Goal: Task Accomplishment & Management: Manage account settings

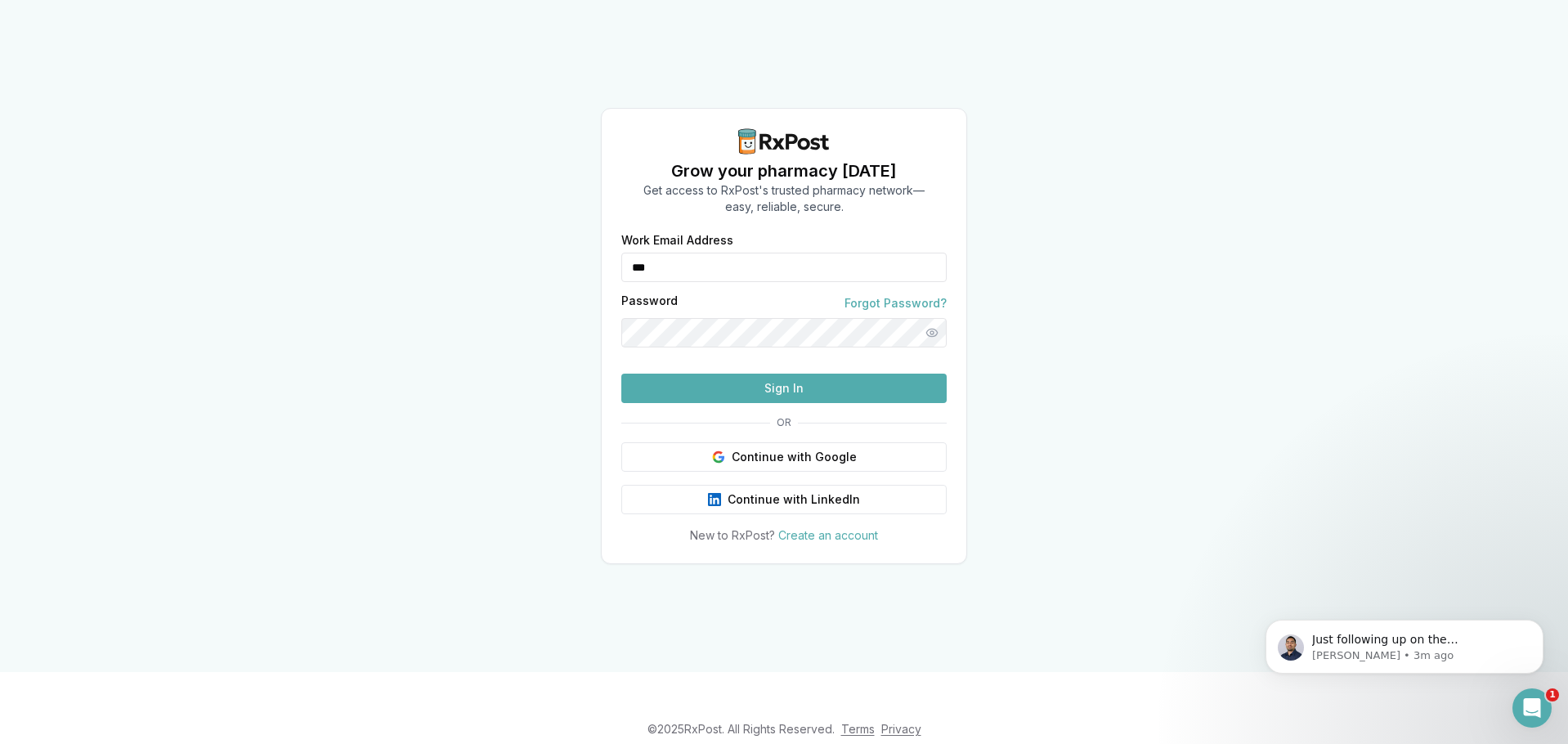
type input "**********"
click at [751, 403] on button "Sign In" at bounding box center [784, 388] width 325 height 29
click at [719, 403] on button "Sign In" at bounding box center [784, 388] width 325 height 29
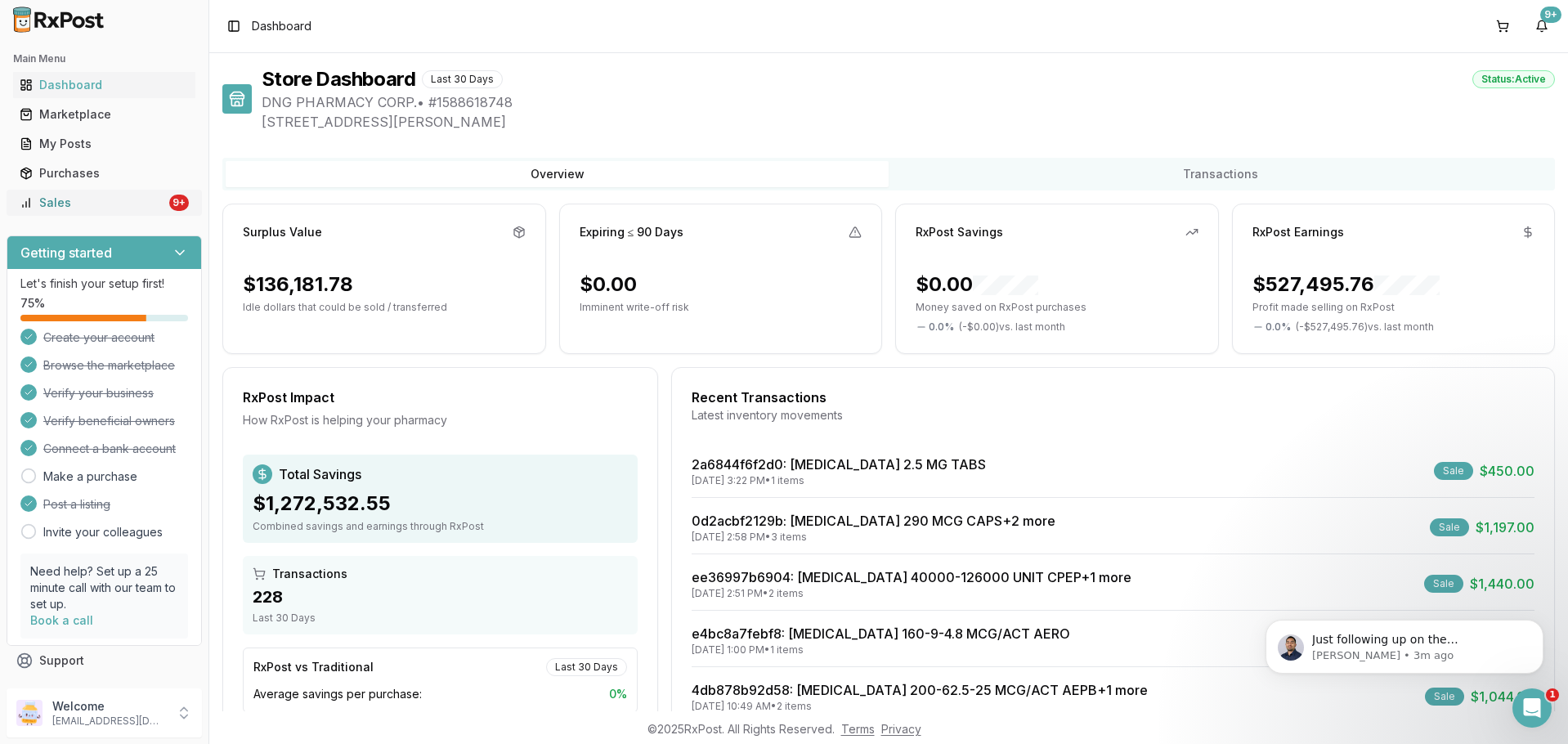
click at [136, 192] on link "Sales 9+" at bounding box center [104, 203] width 183 height 29
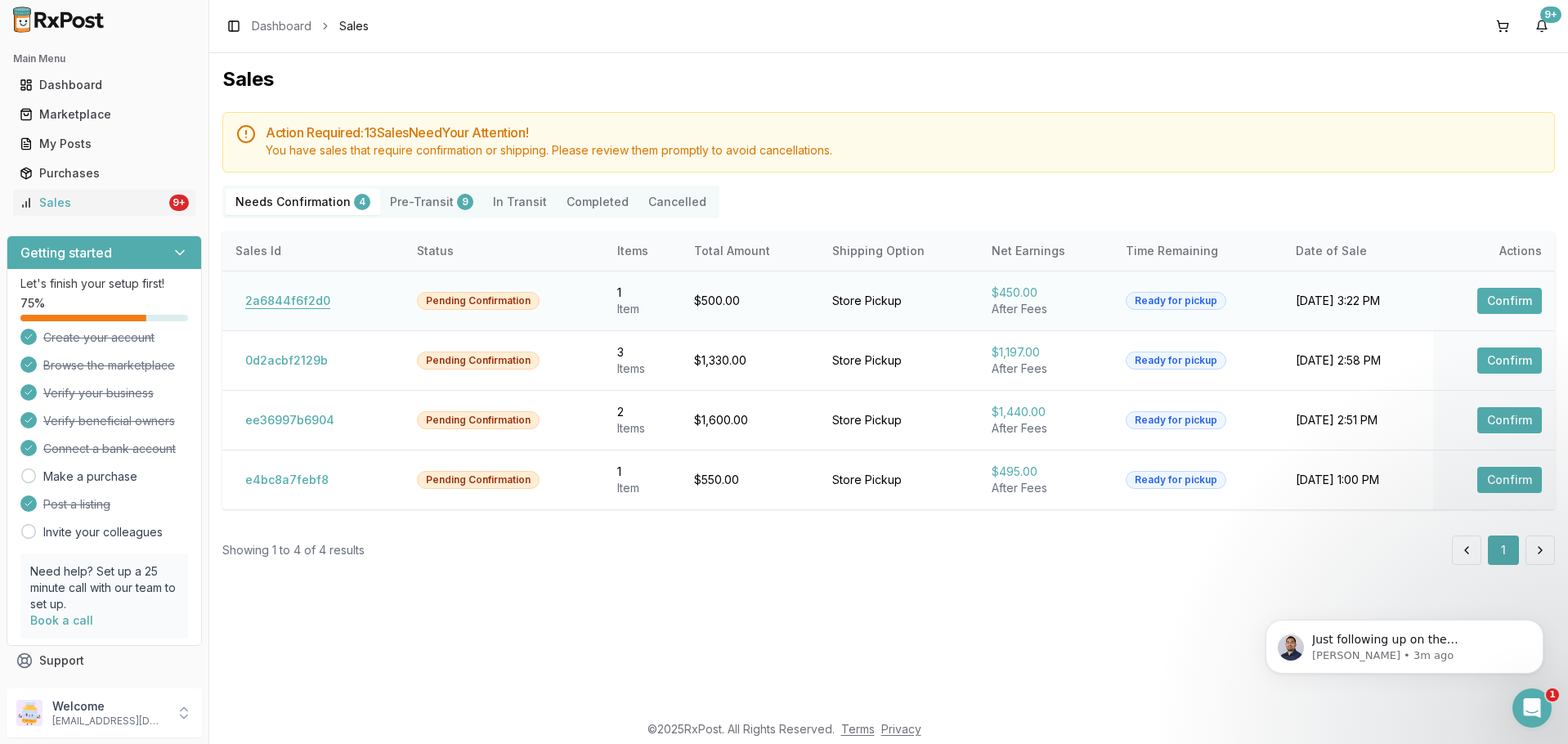
click at [306, 298] on button "2a6844f6f2d0" at bounding box center [287, 301] width 104 height 26
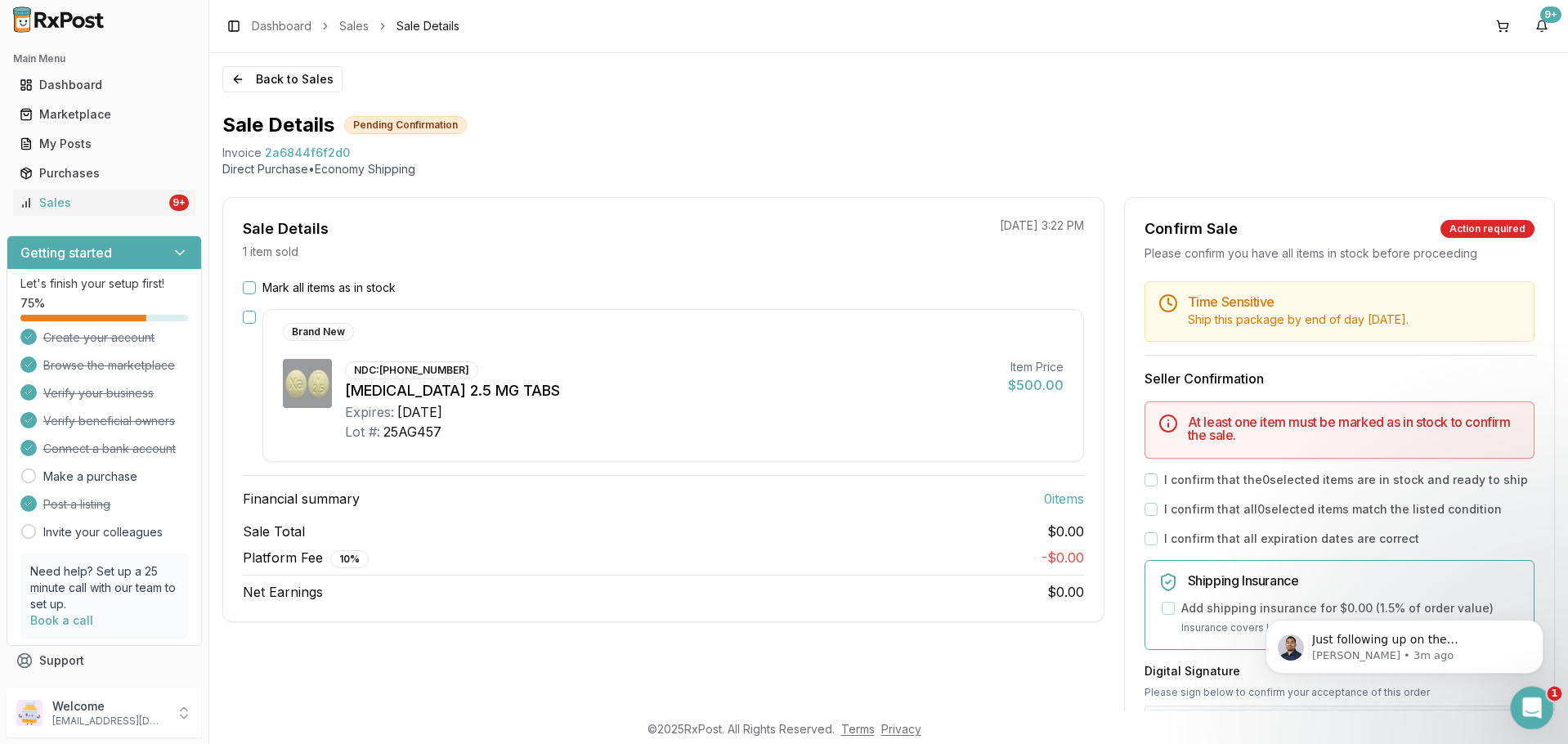
click at [1533, 706] on icon "Open Intercom Messenger" at bounding box center [1530, 706] width 27 height 27
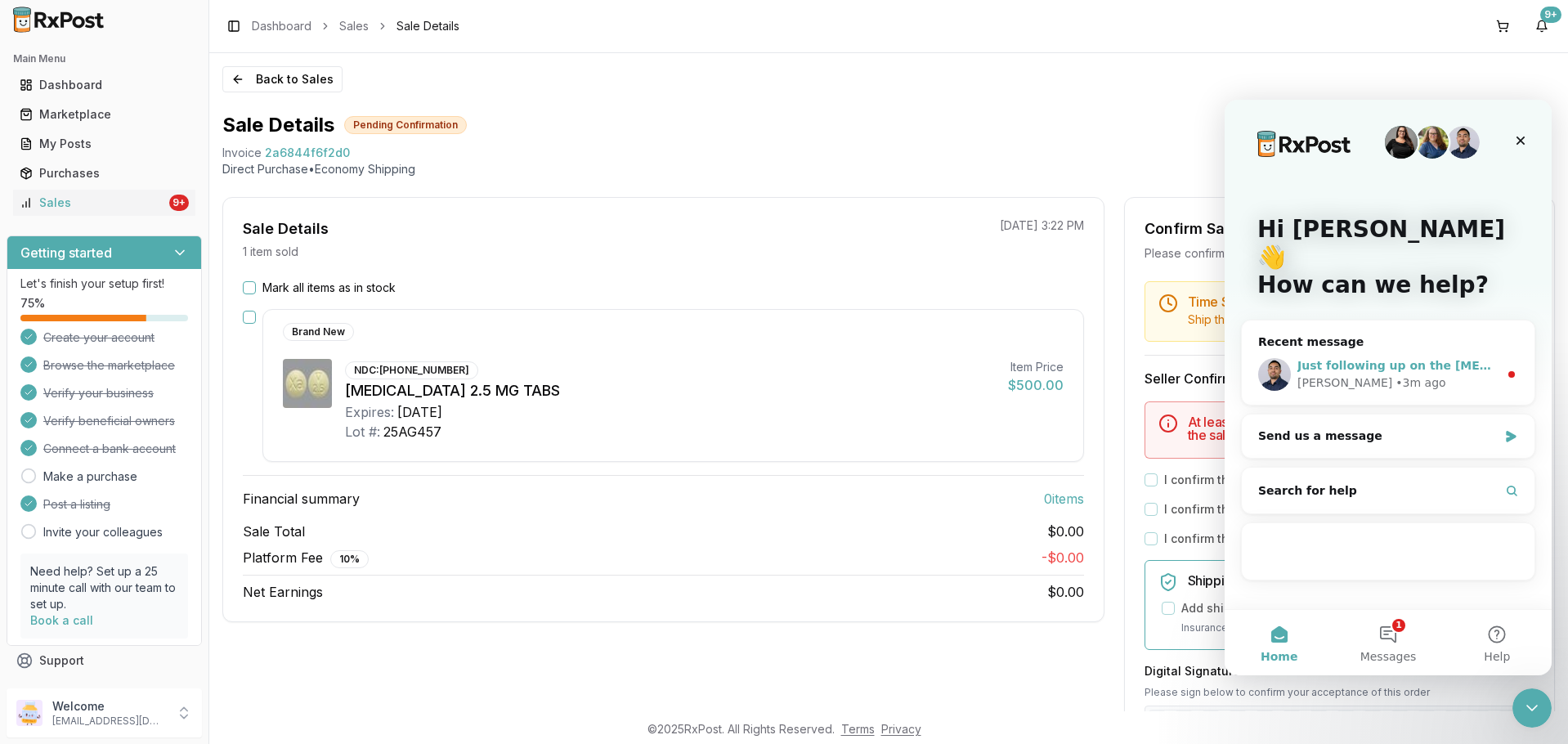
click at [1343, 359] on span "Just following up on the [MEDICAL_DATA]?" at bounding box center [1433, 365] width 272 height 13
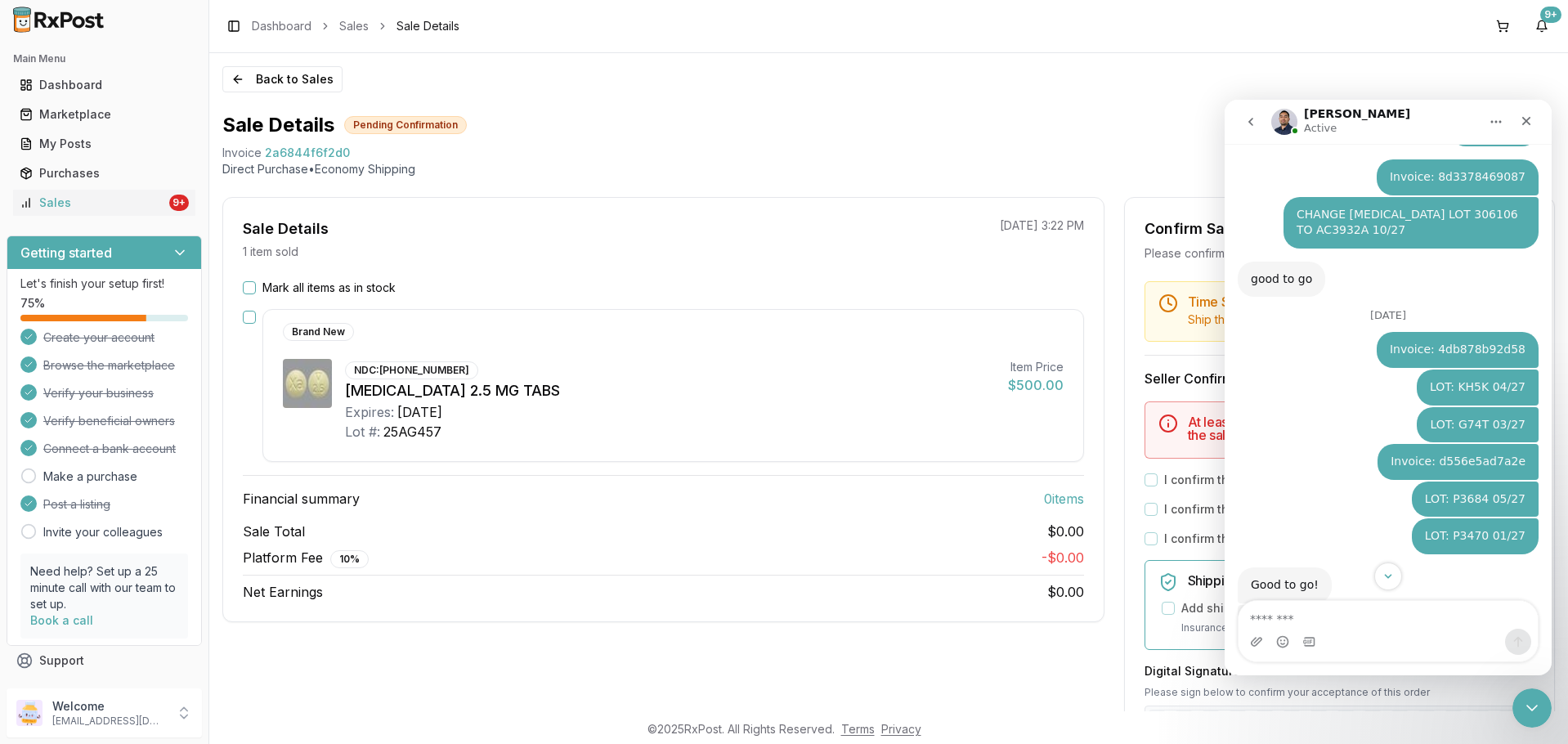
scroll to position [3343, 0]
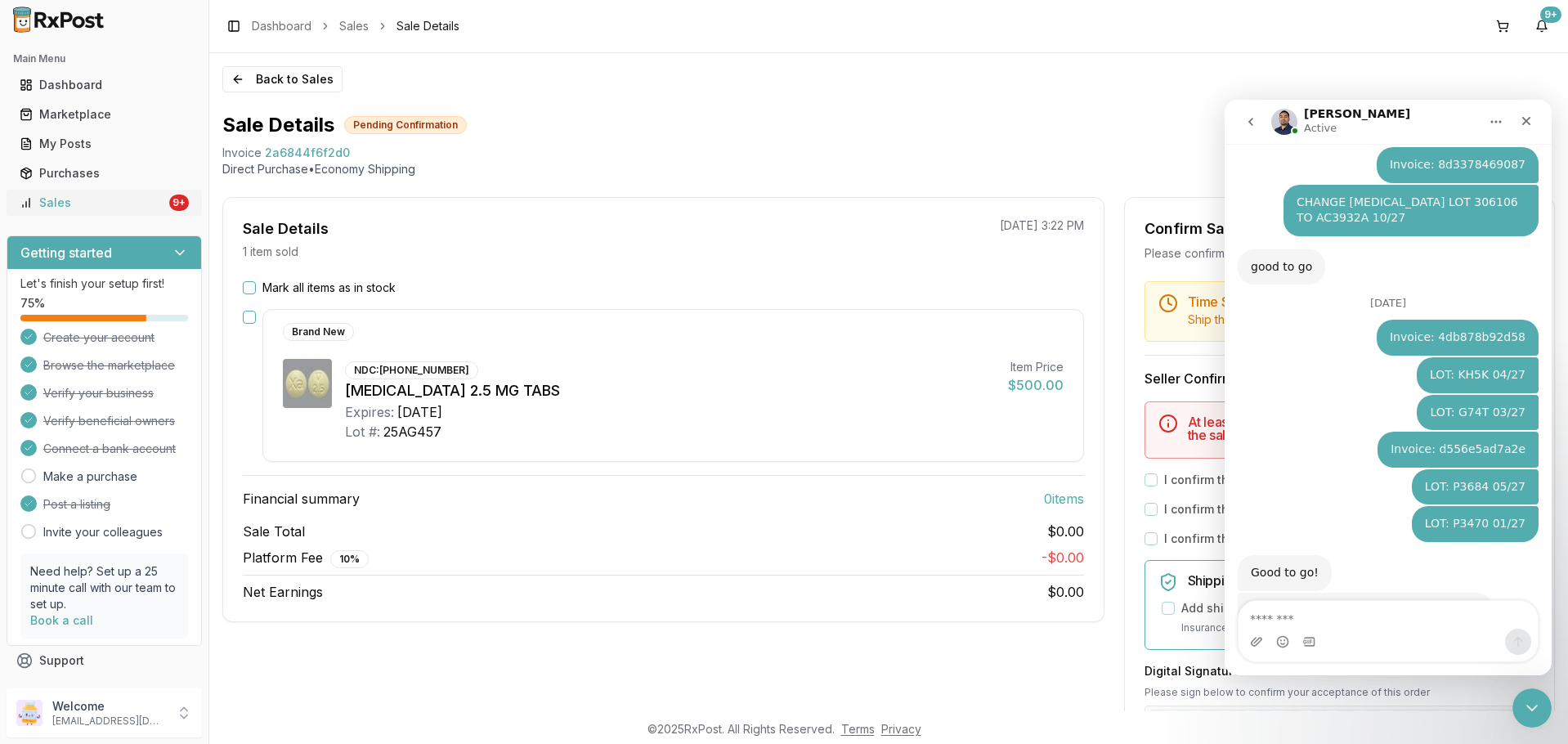
click at [127, 207] on div "Sales" at bounding box center [93, 203] width 146 height 16
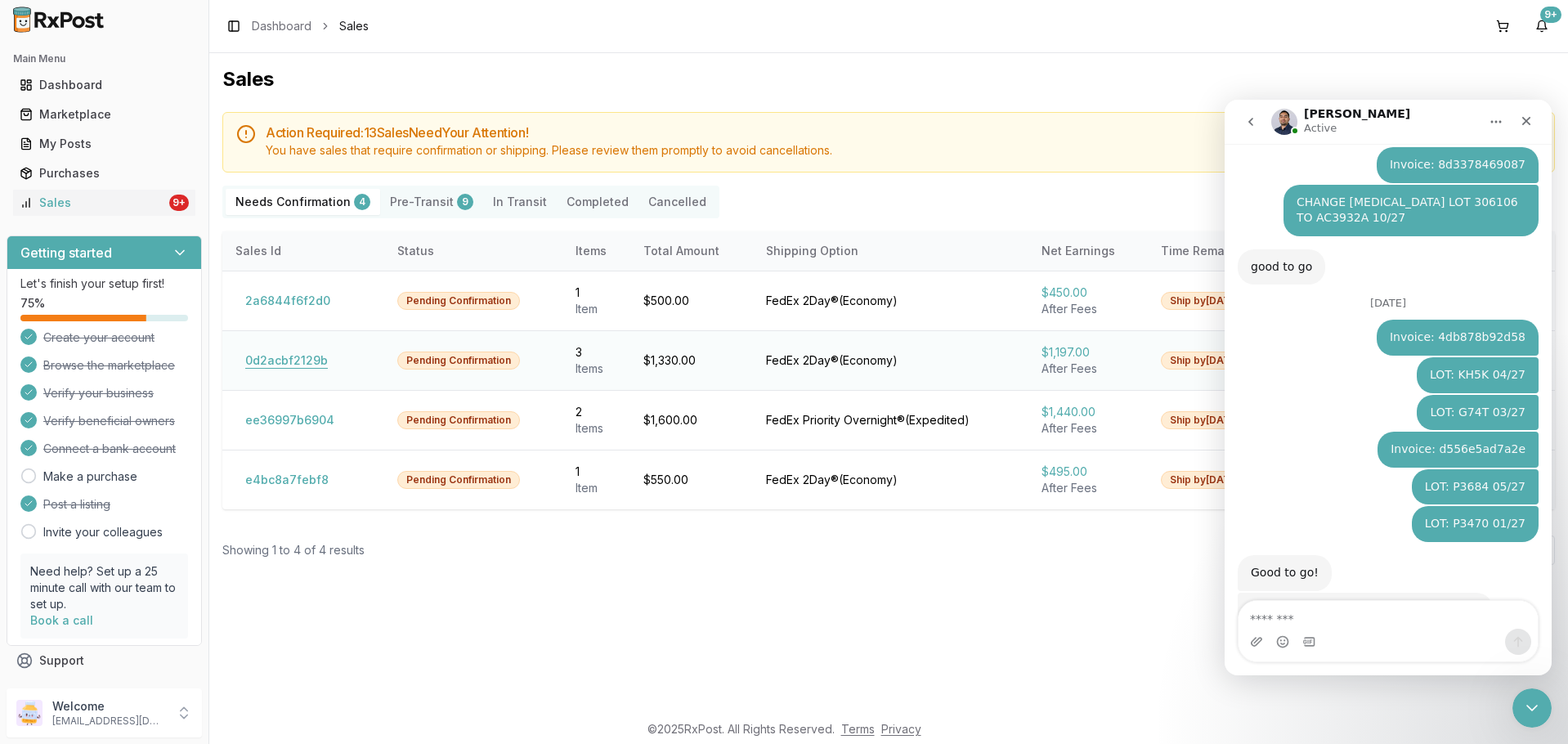
click at [307, 357] on button "0d2acbf2129b" at bounding box center [286, 360] width 102 height 26
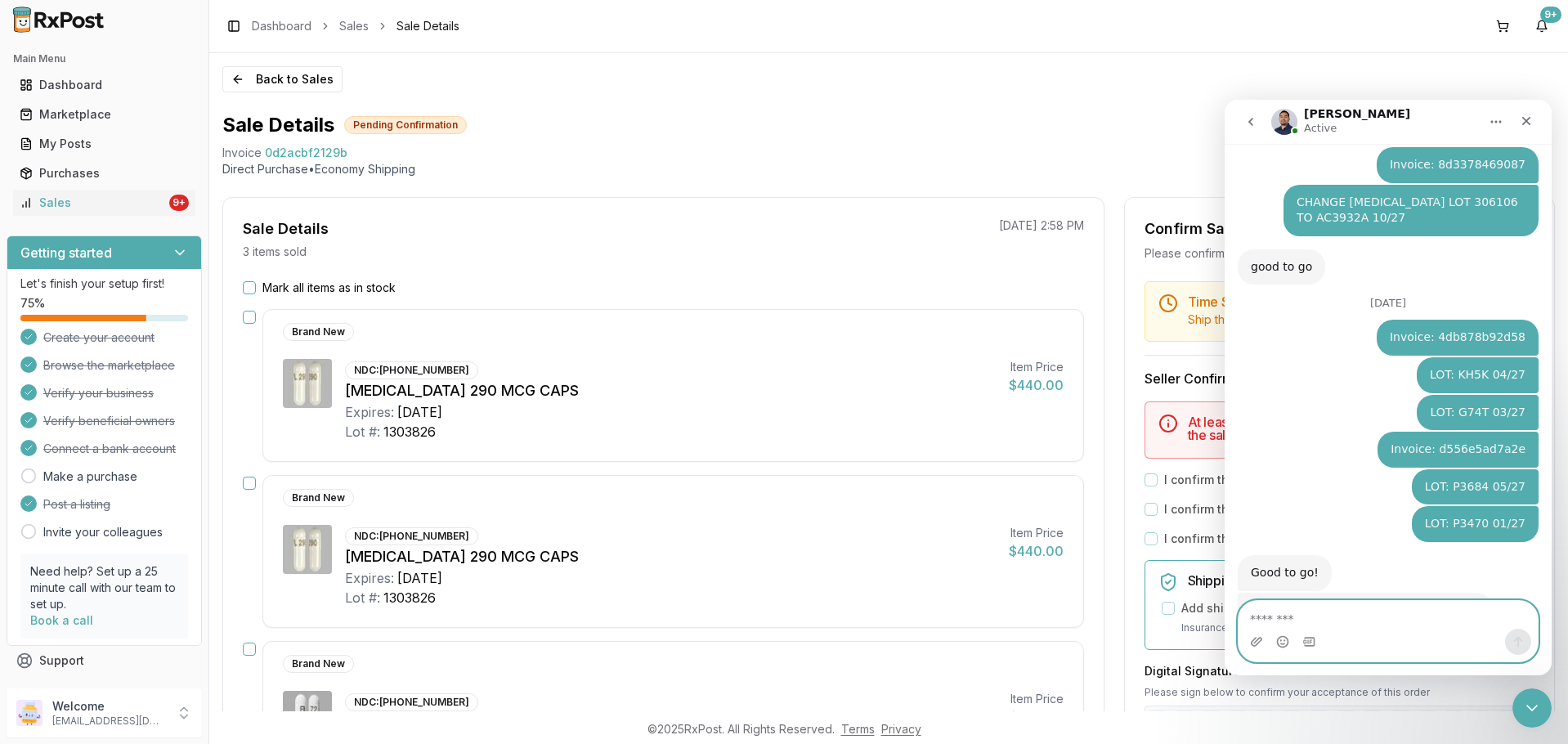
click at [1290, 624] on textarea "Message…" at bounding box center [1387, 614] width 299 height 28
type textarea "*"
type textarea "**********"
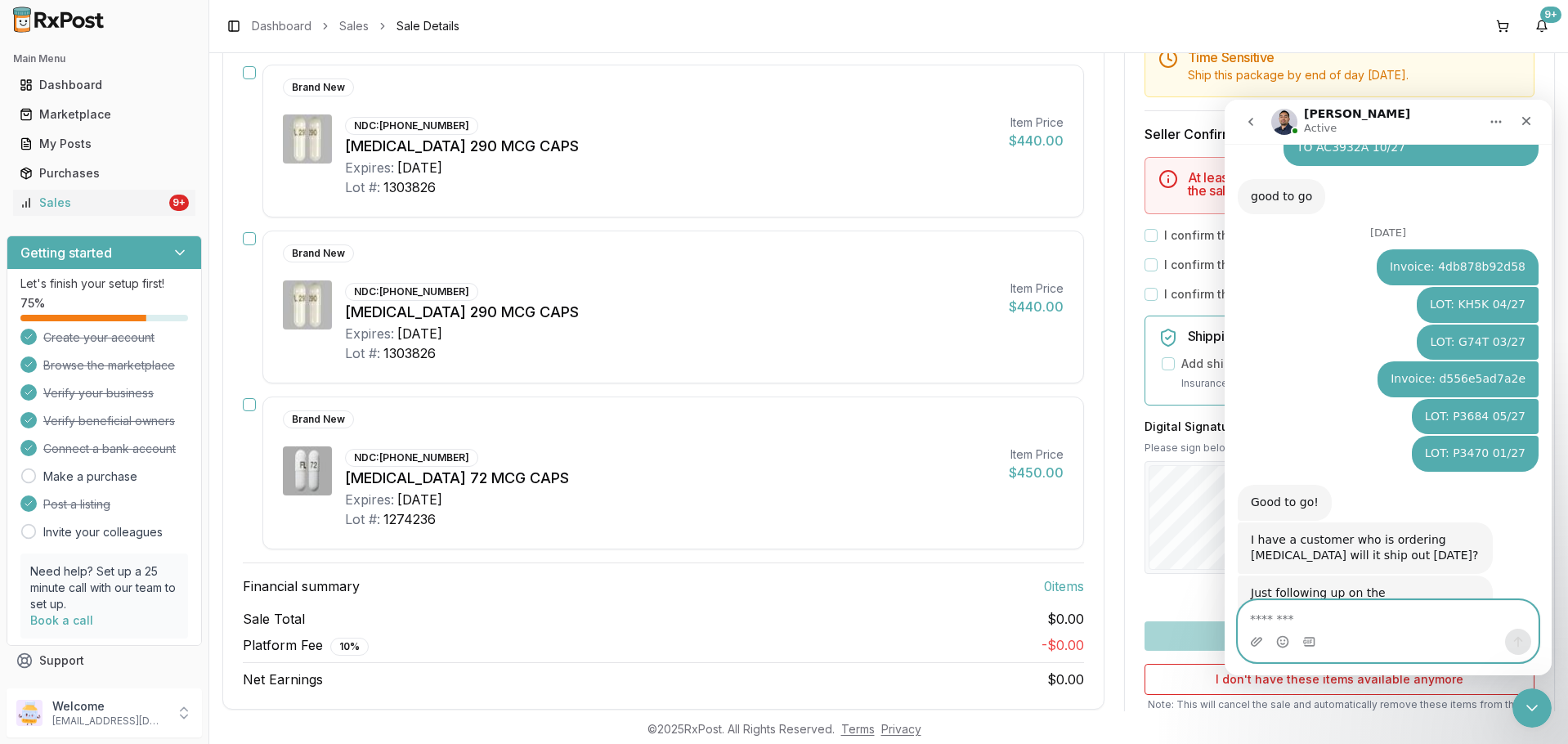
scroll to position [245, 0]
click at [1285, 619] on textarea "Message…" at bounding box center [1387, 614] width 299 height 28
type textarea "**********"
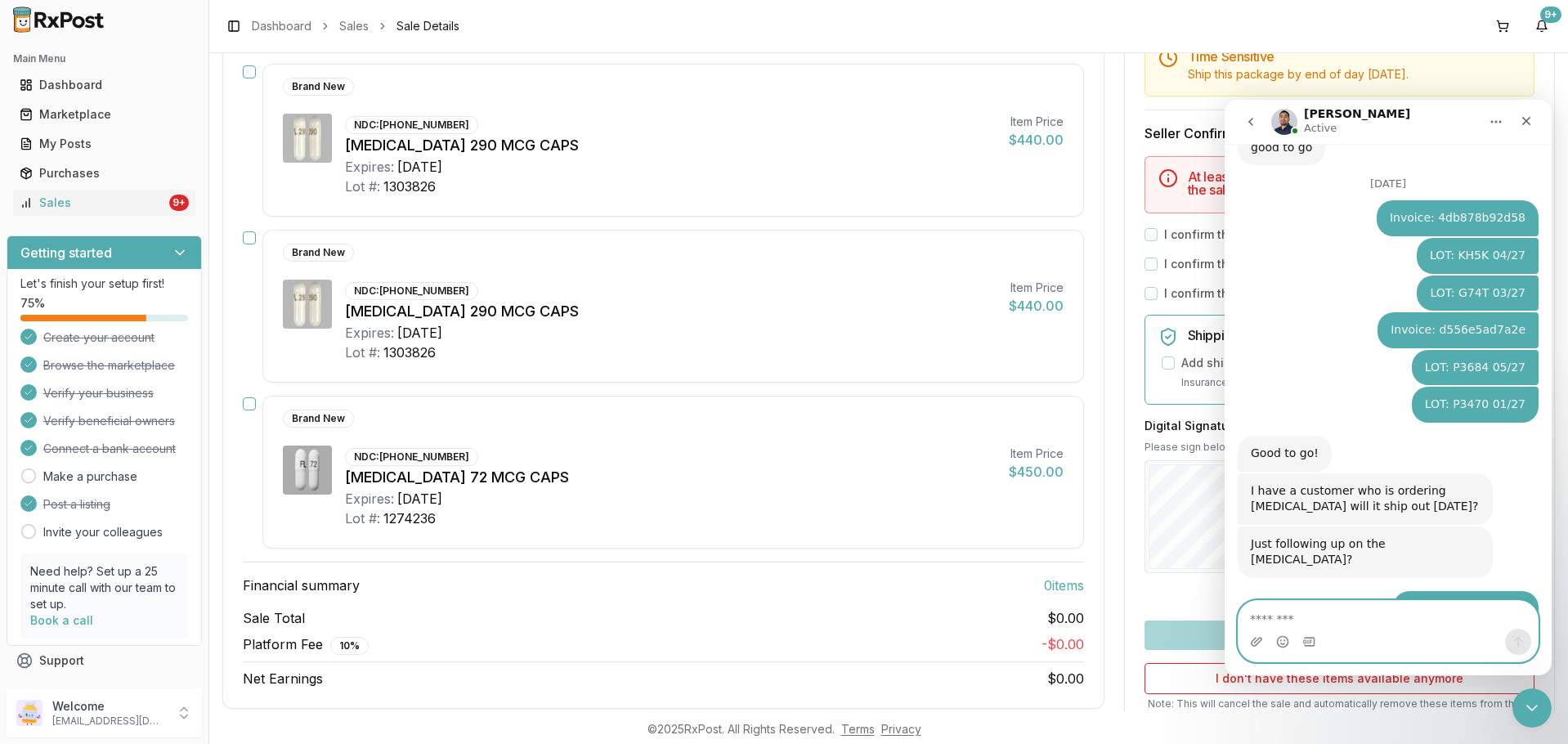
scroll to position [164, 0]
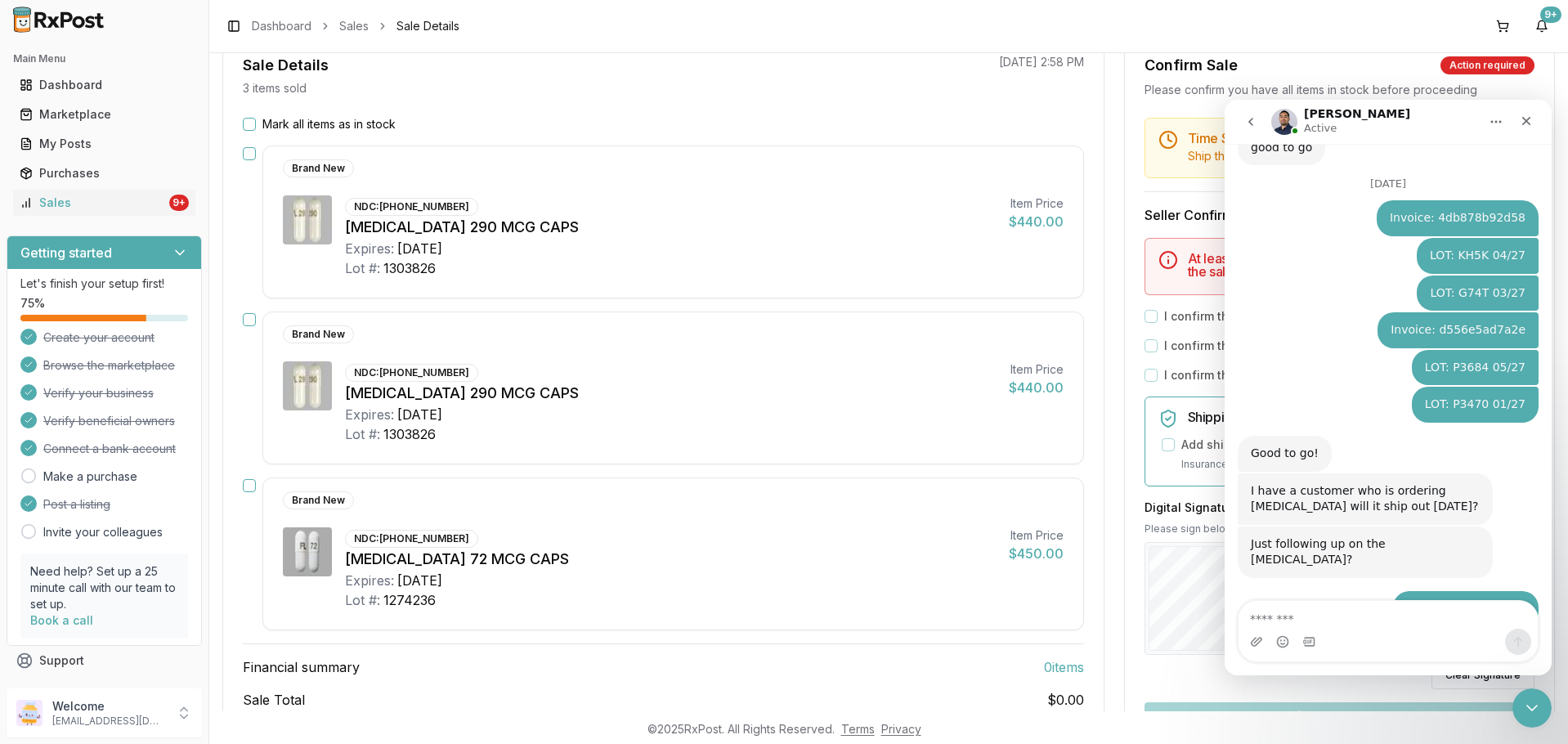
click at [247, 118] on button "Mark all items as in stock" at bounding box center [249, 124] width 13 height 13
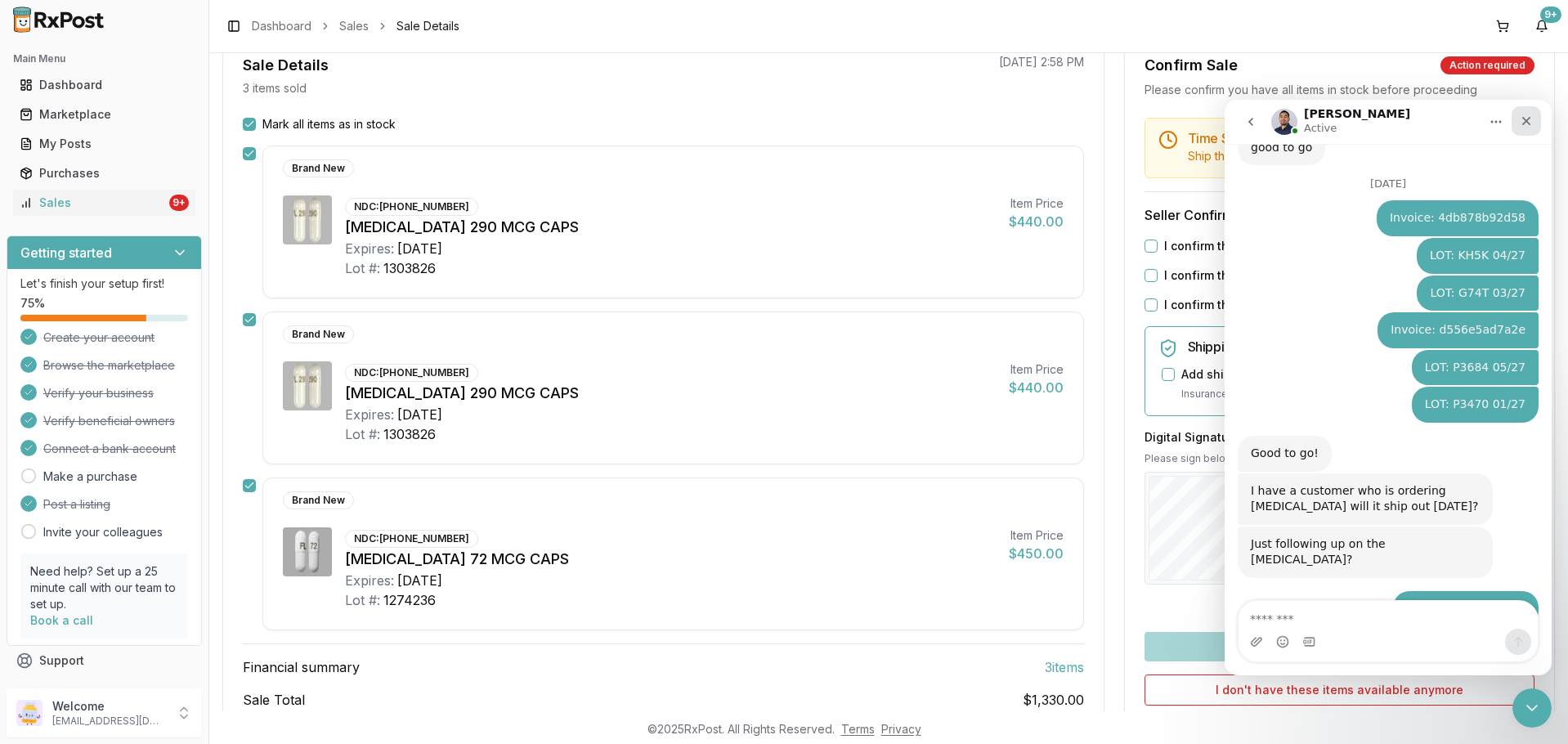
click at [1522, 116] on icon "Close" at bounding box center [1526, 121] width 13 height 13
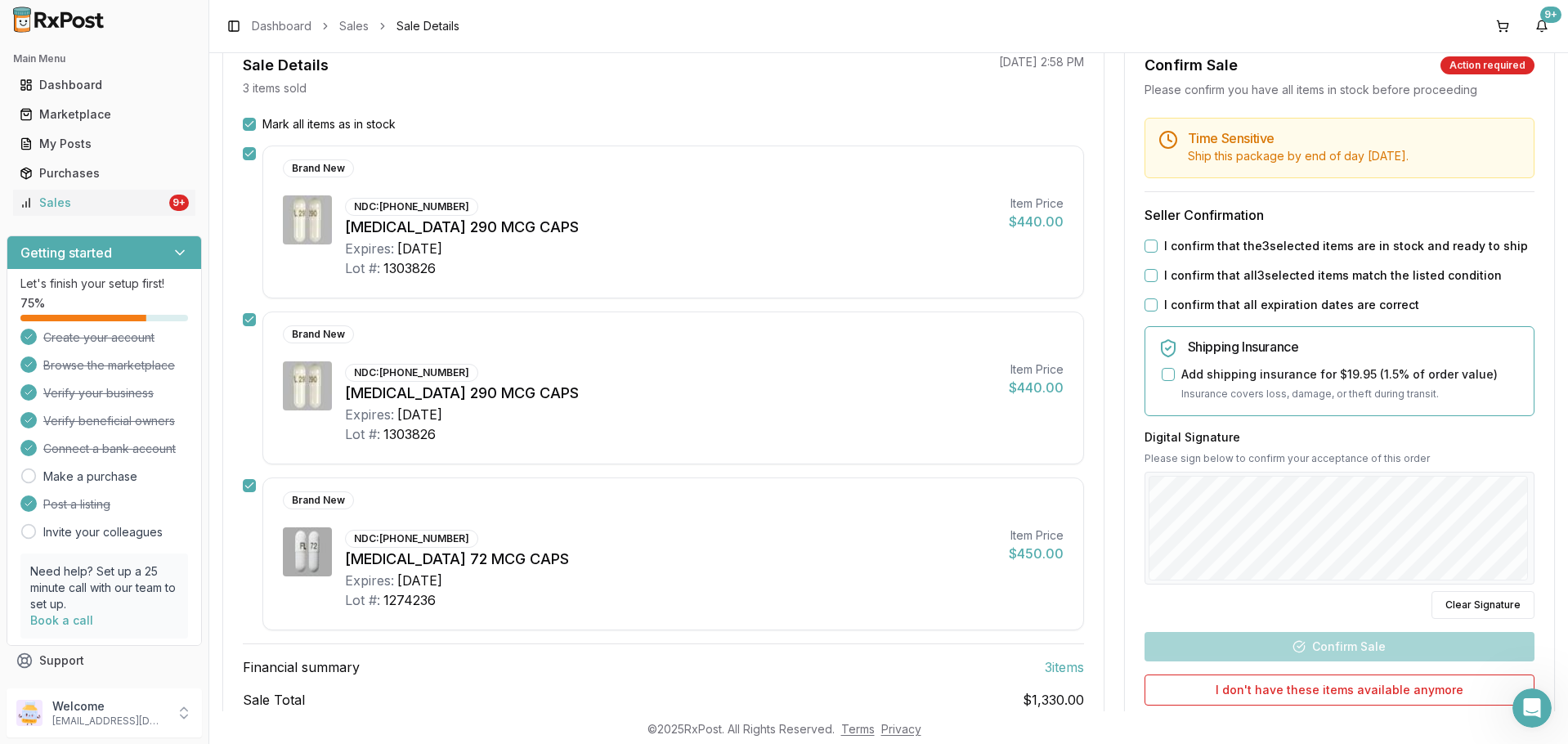
scroll to position [0, 0]
click at [1154, 243] on div "I confirm that the 3 selected items are in stock and ready to ship" at bounding box center [1339, 246] width 390 height 16
click at [1145, 245] on button "I confirm that the 3 selected items are in stock and ready to ship" at bounding box center [1151, 246] width 13 height 13
click at [1146, 272] on button "I confirm that all 3 selected items match the listed condition" at bounding box center [1151, 275] width 13 height 13
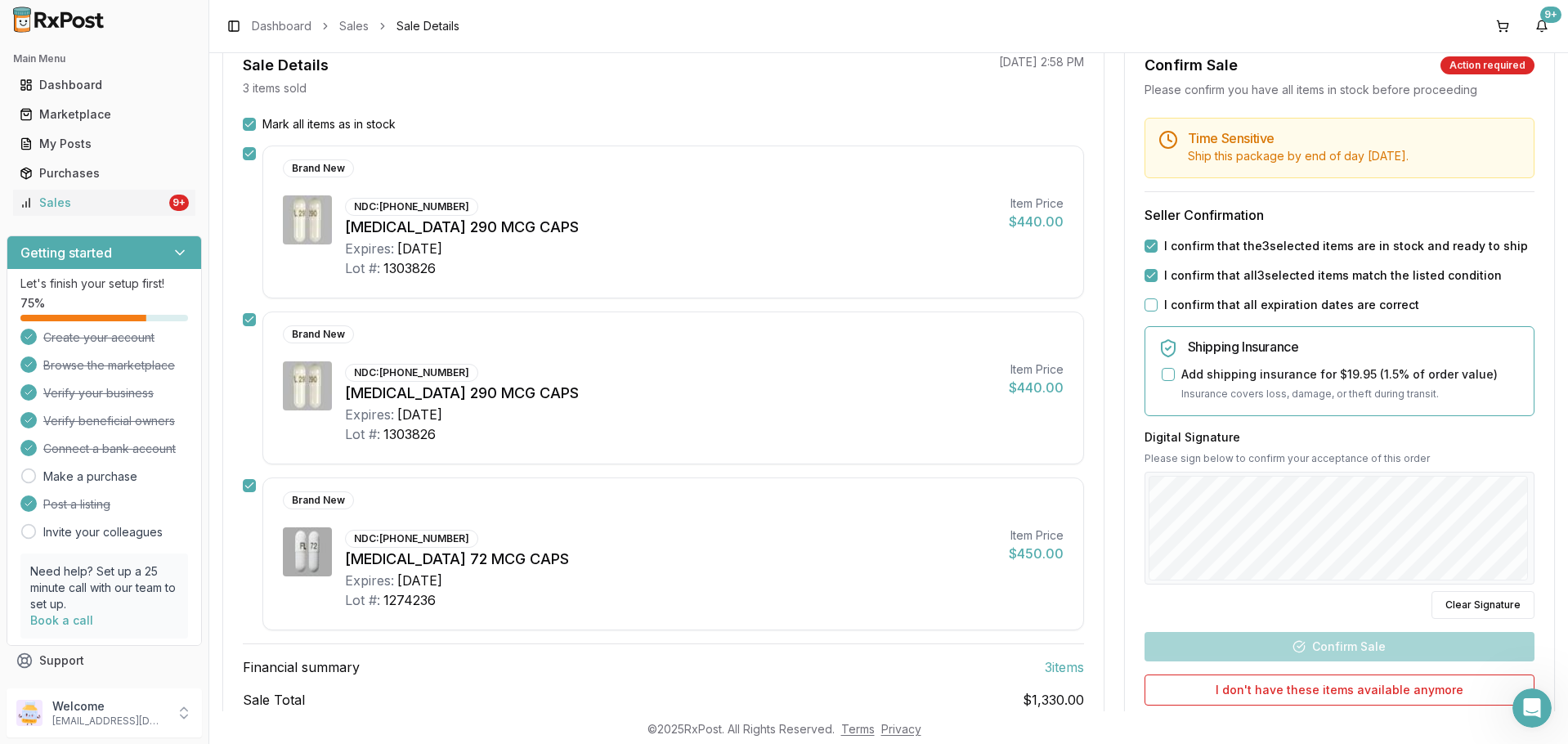
click at [1145, 303] on button "I confirm that all expiration dates are correct" at bounding box center [1151, 304] width 13 height 13
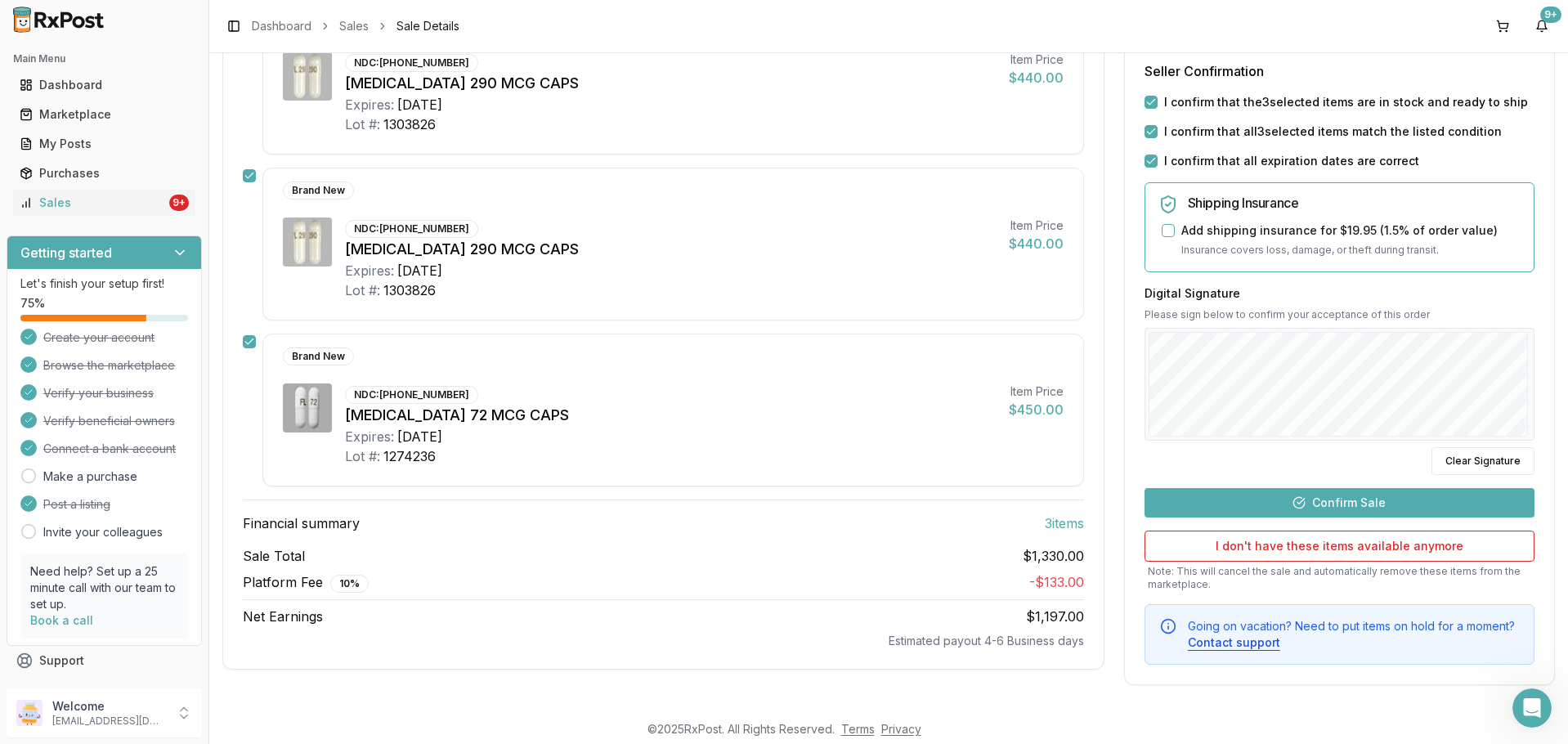
scroll to position [3526, 0]
click at [1347, 499] on button "Confirm Sale" at bounding box center [1339, 502] width 390 height 29
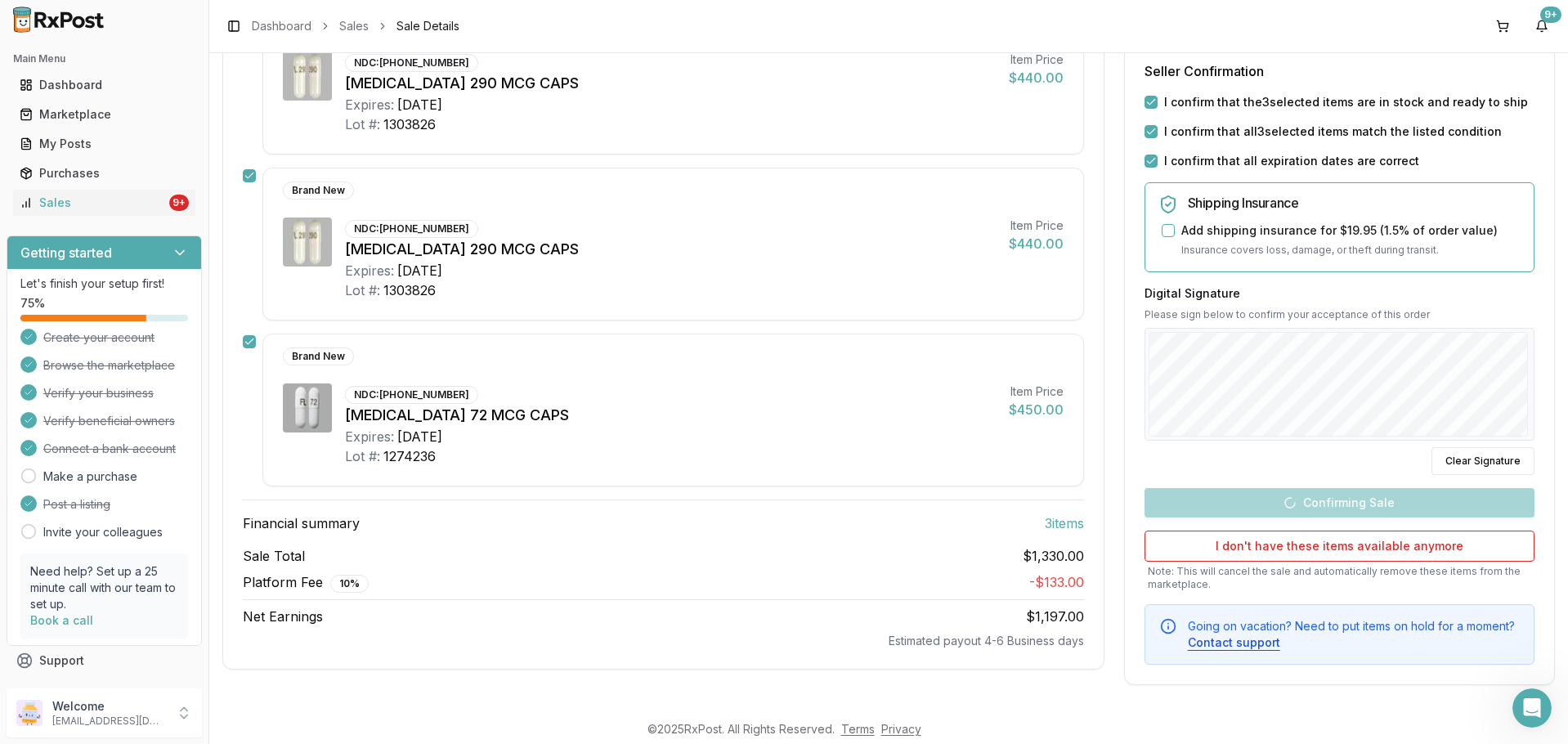
scroll to position [263, 0]
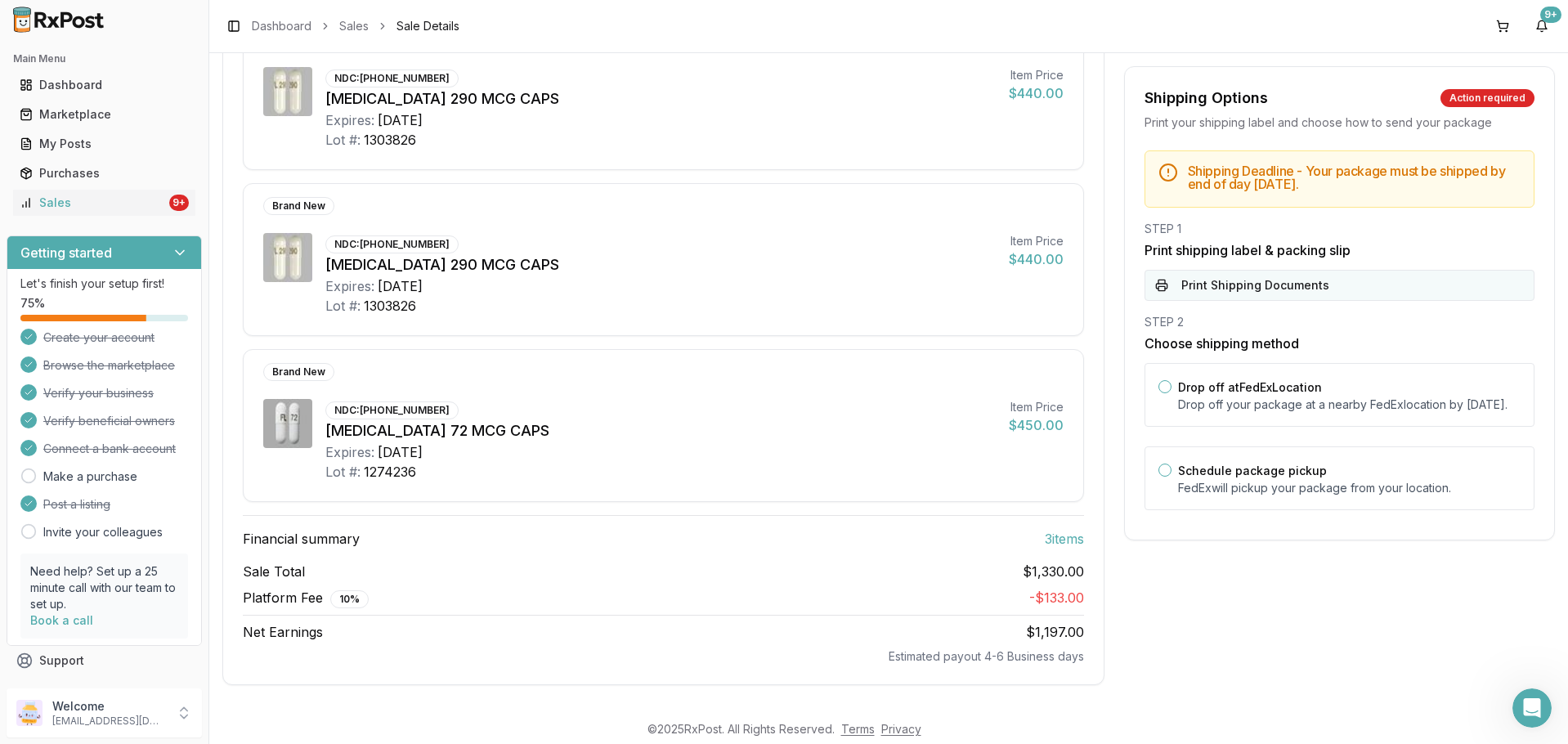
click at [1353, 275] on button "Print Shipping Documents" at bounding box center [1339, 285] width 390 height 31
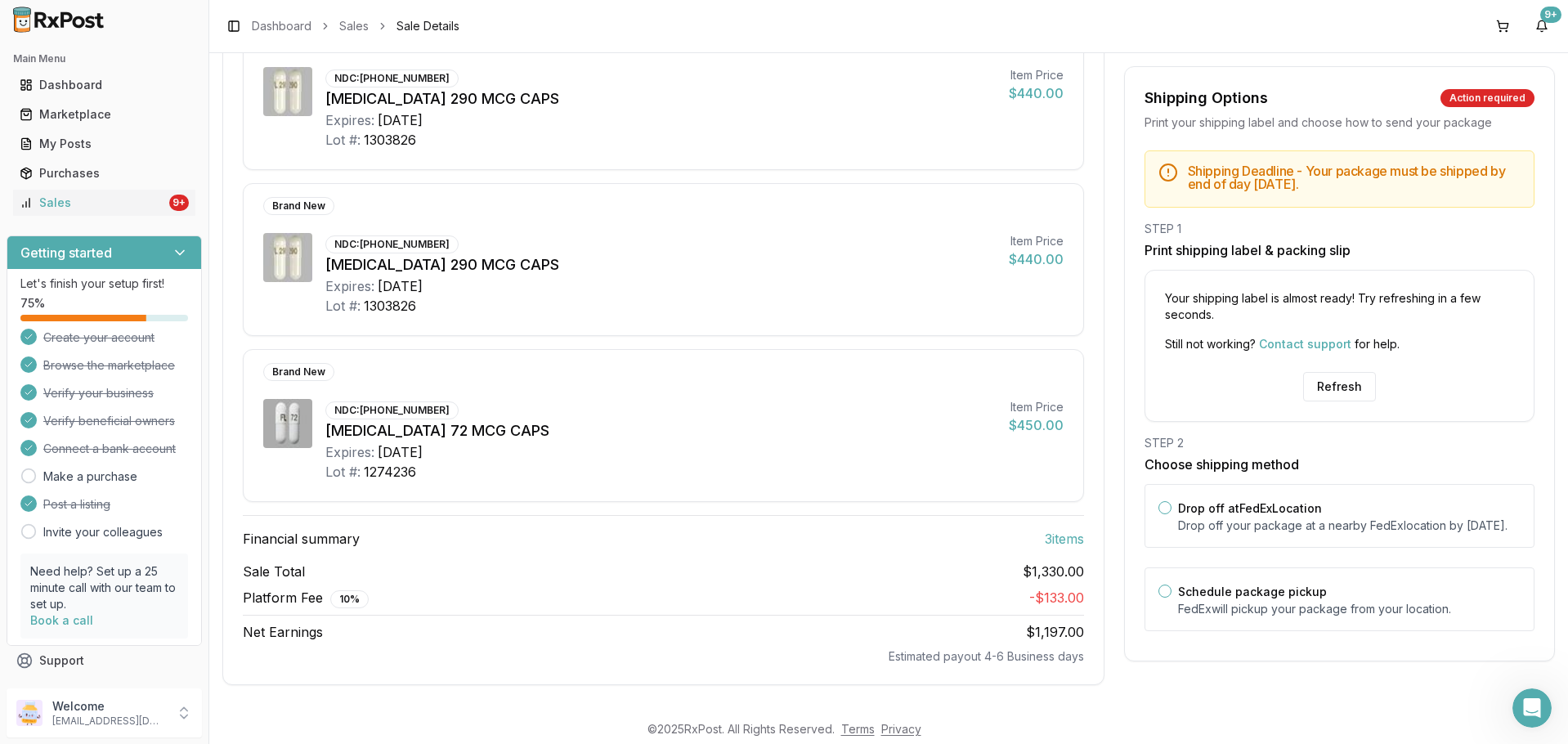
click at [1344, 367] on div "Your shipping label is almost ready! Try refreshing in a few seconds. Still not…" at bounding box center [1339, 345] width 390 height 152
click at [1348, 383] on button "Refresh" at bounding box center [1339, 386] width 73 height 29
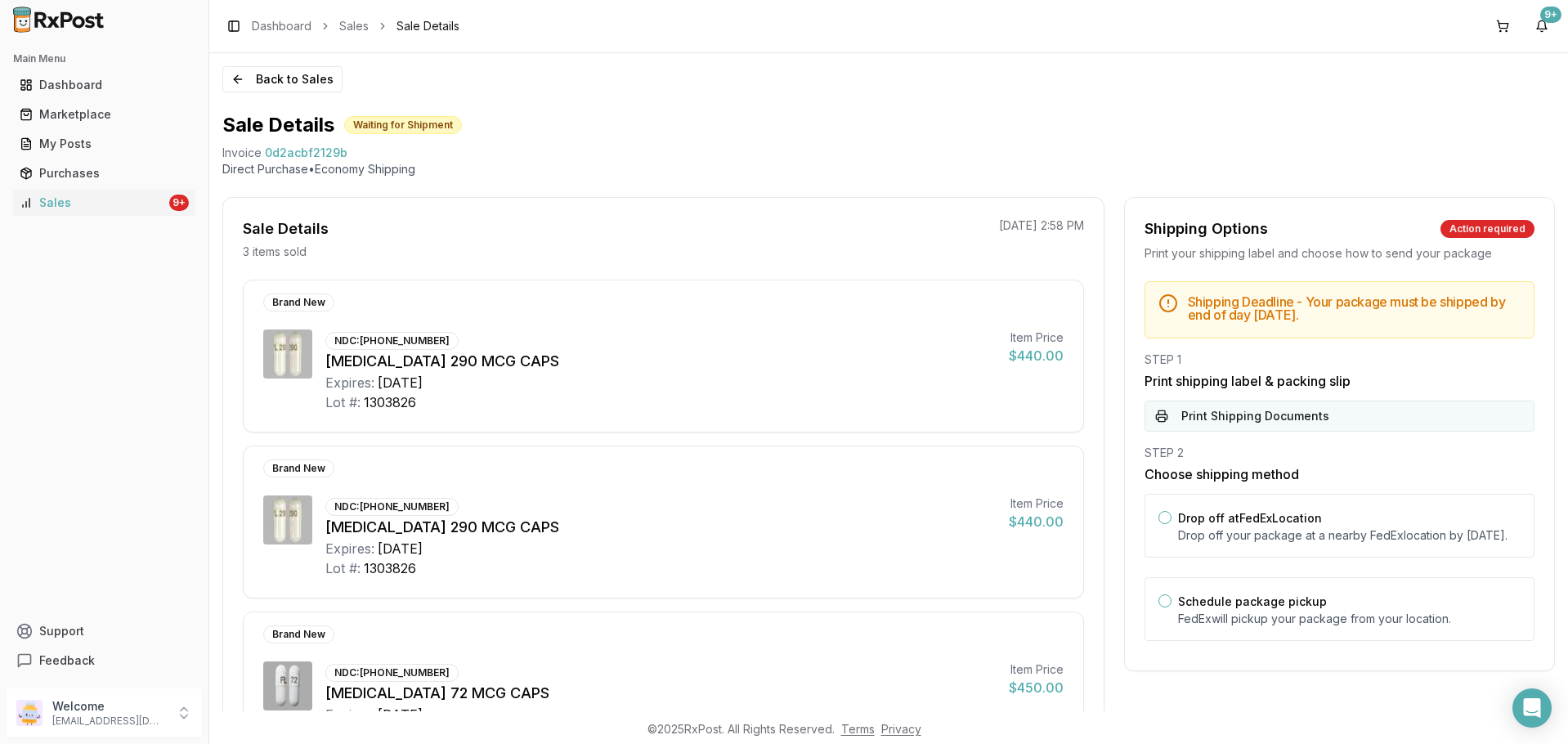
click at [1271, 412] on button "Print Shipping Documents" at bounding box center [1339, 416] width 390 height 31
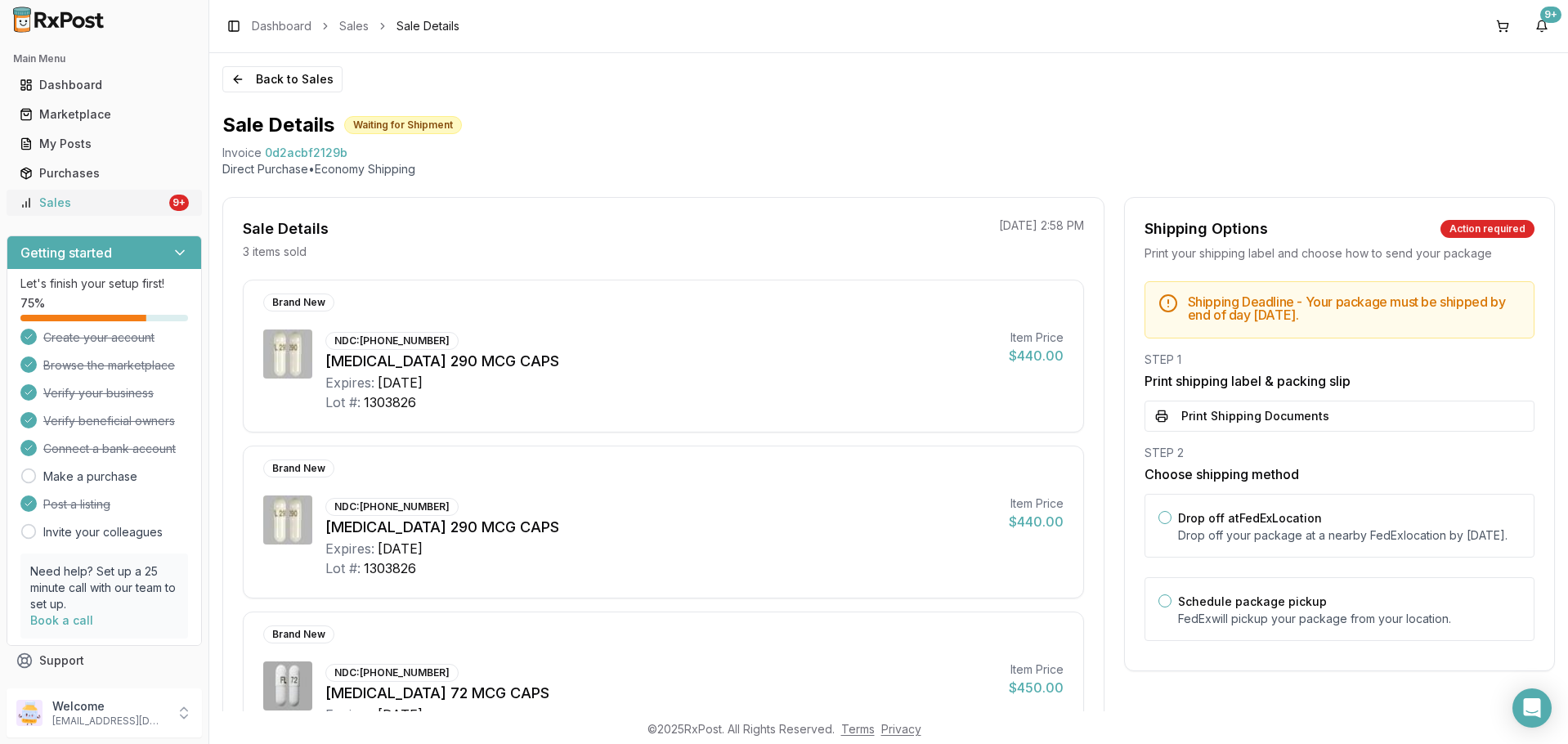
click at [63, 208] on div "Sales" at bounding box center [93, 203] width 146 height 16
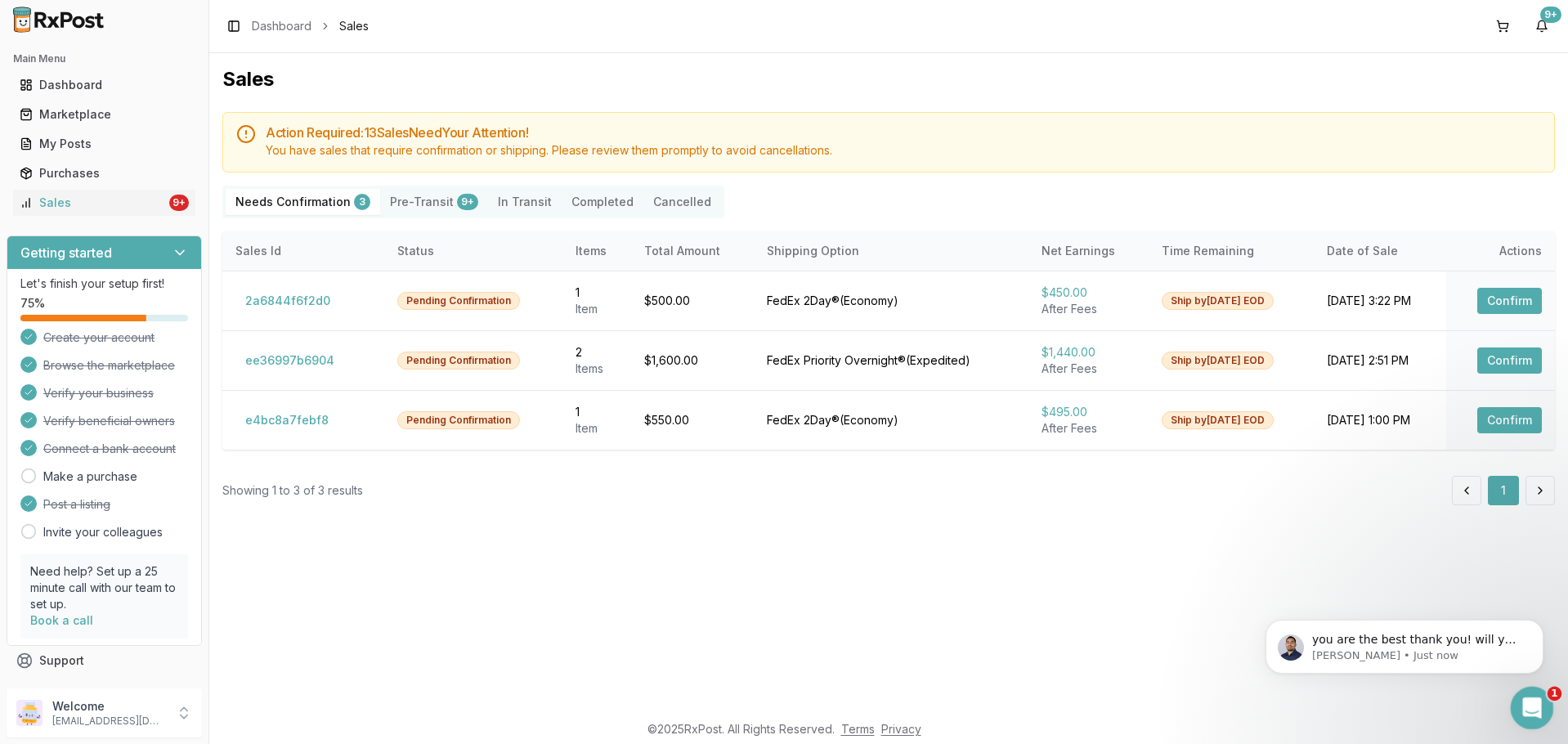
click at [1523, 697] on icon "Open Intercom Messenger" at bounding box center [1530, 706] width 27 height 27
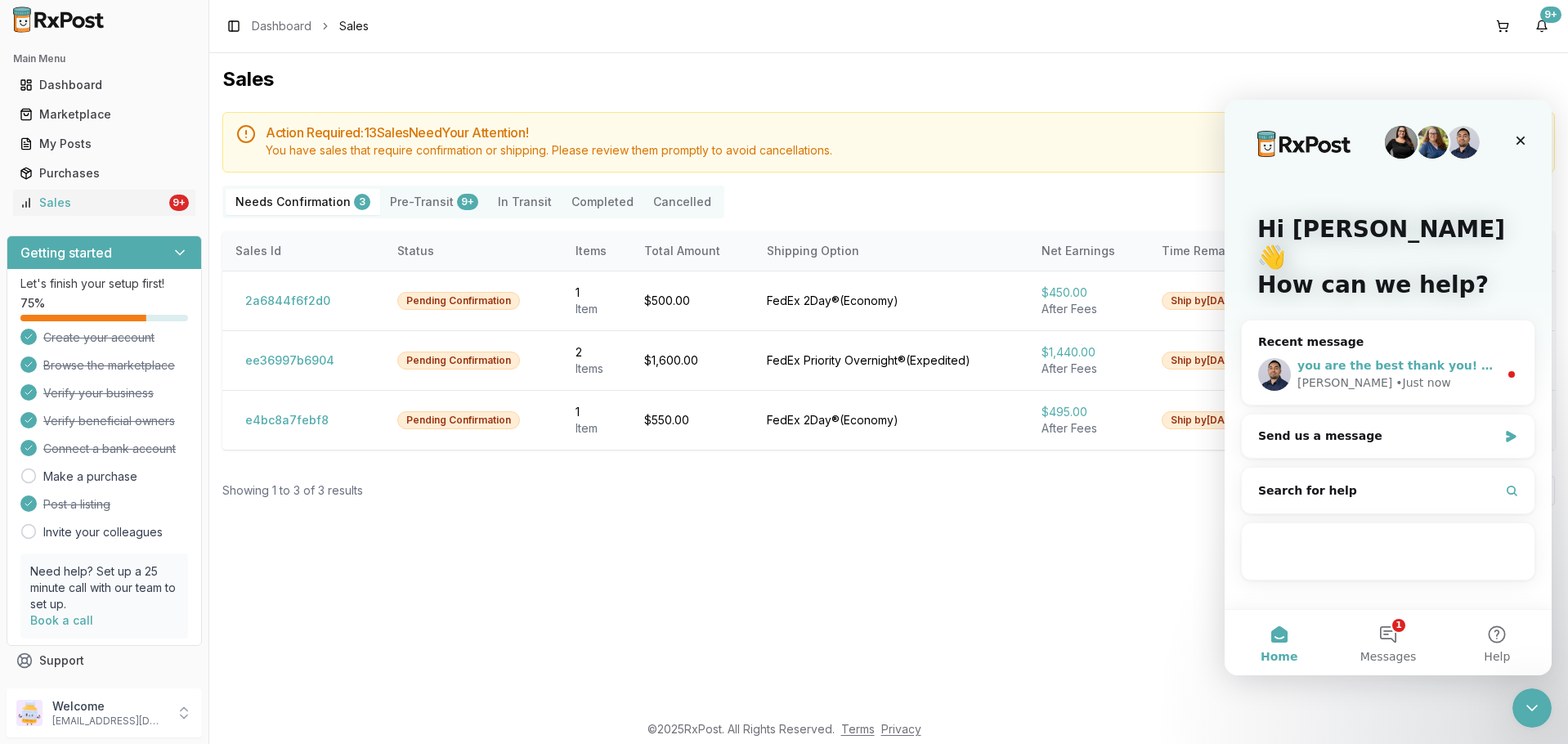
click at [1448, 359] on span "you are the best thank you! will you guys be open [DATE] and [DATE]?" at bounding box center [1523, 365] width 453 height 13
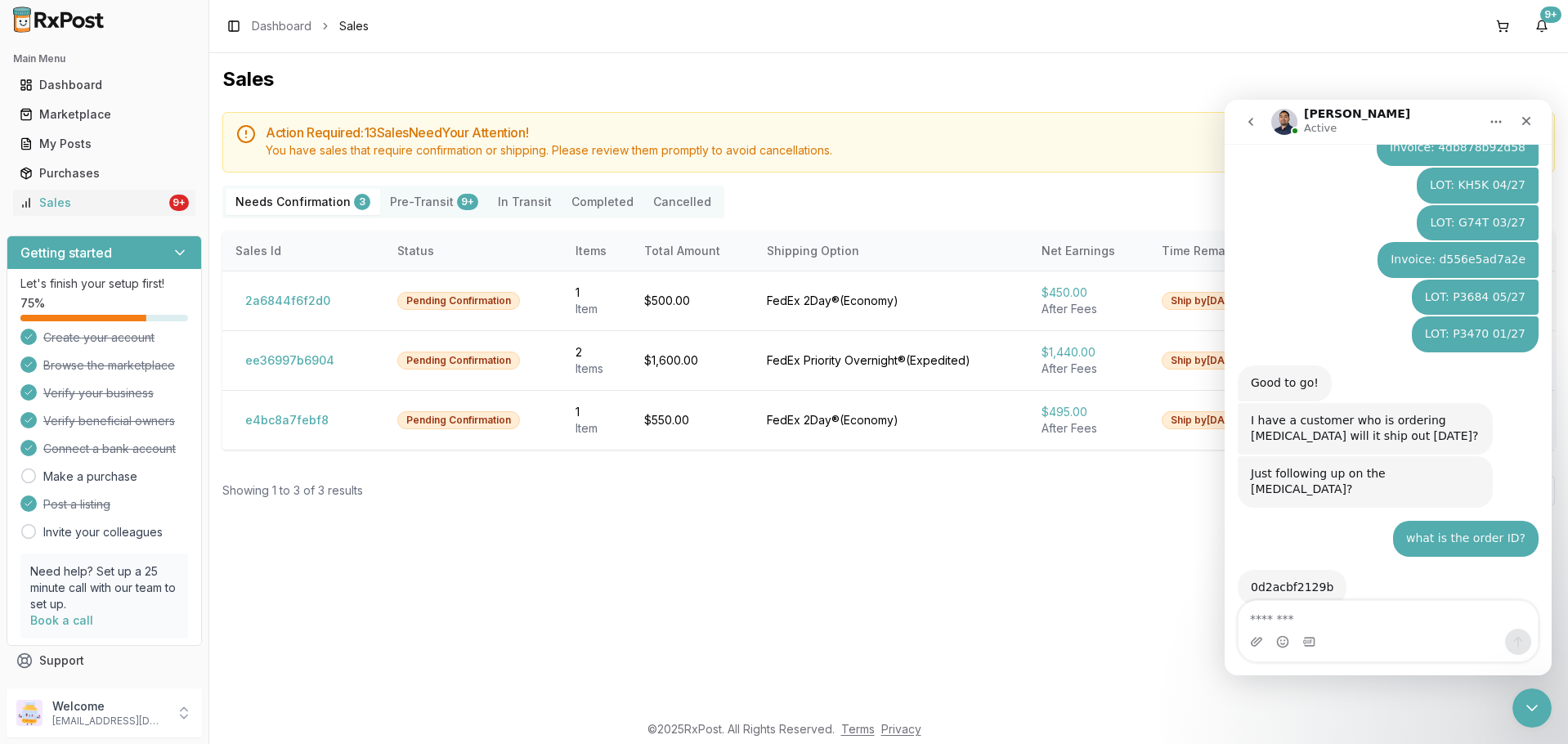
scroll to position [3554, 0]
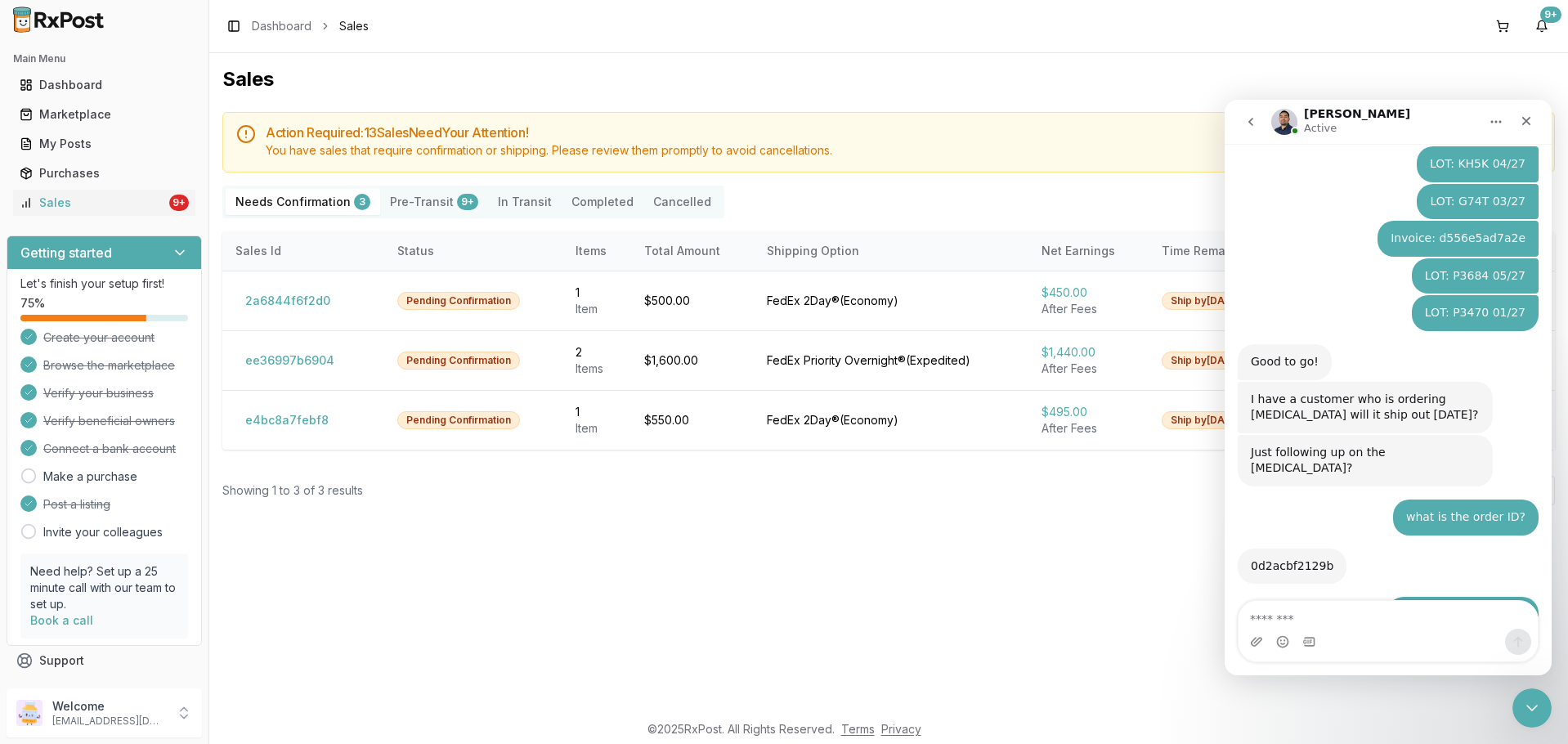
click at [1395, 617] on textarea "Message…" at bounding box center [1387, 614] width 299 height 28
type textarea "*"
click at [1379, 607] on textarea "Message…" at bounding box center [1387, 614] width 299 height 28
type textarea "***"
click at [1349, 614] on textarea "***" at bounding box center [1387, 614] width 299 height 28
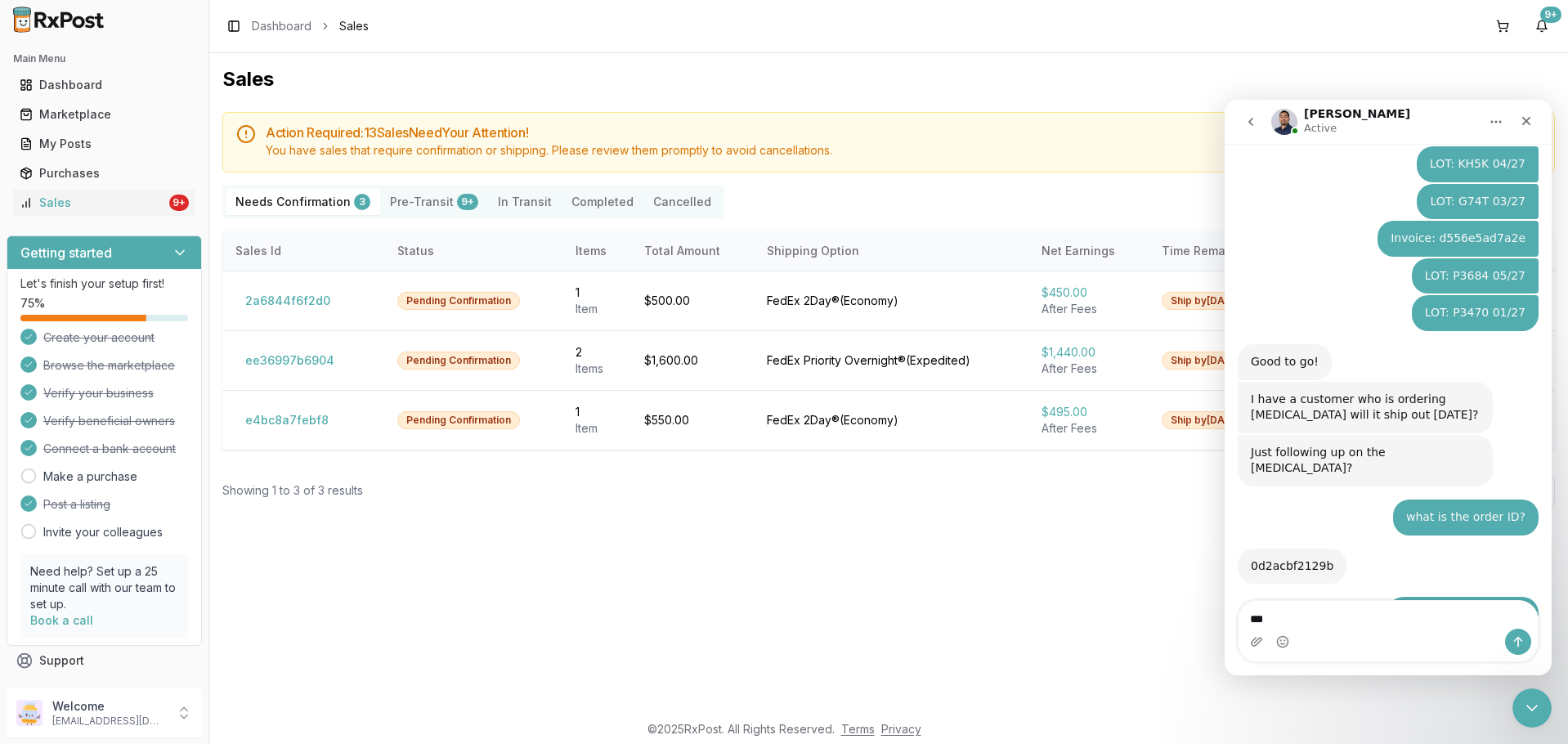
click at [1349, 614] on textarea "***" at bounding box center [1387, 614] width 299 height 28
type textarea "***"
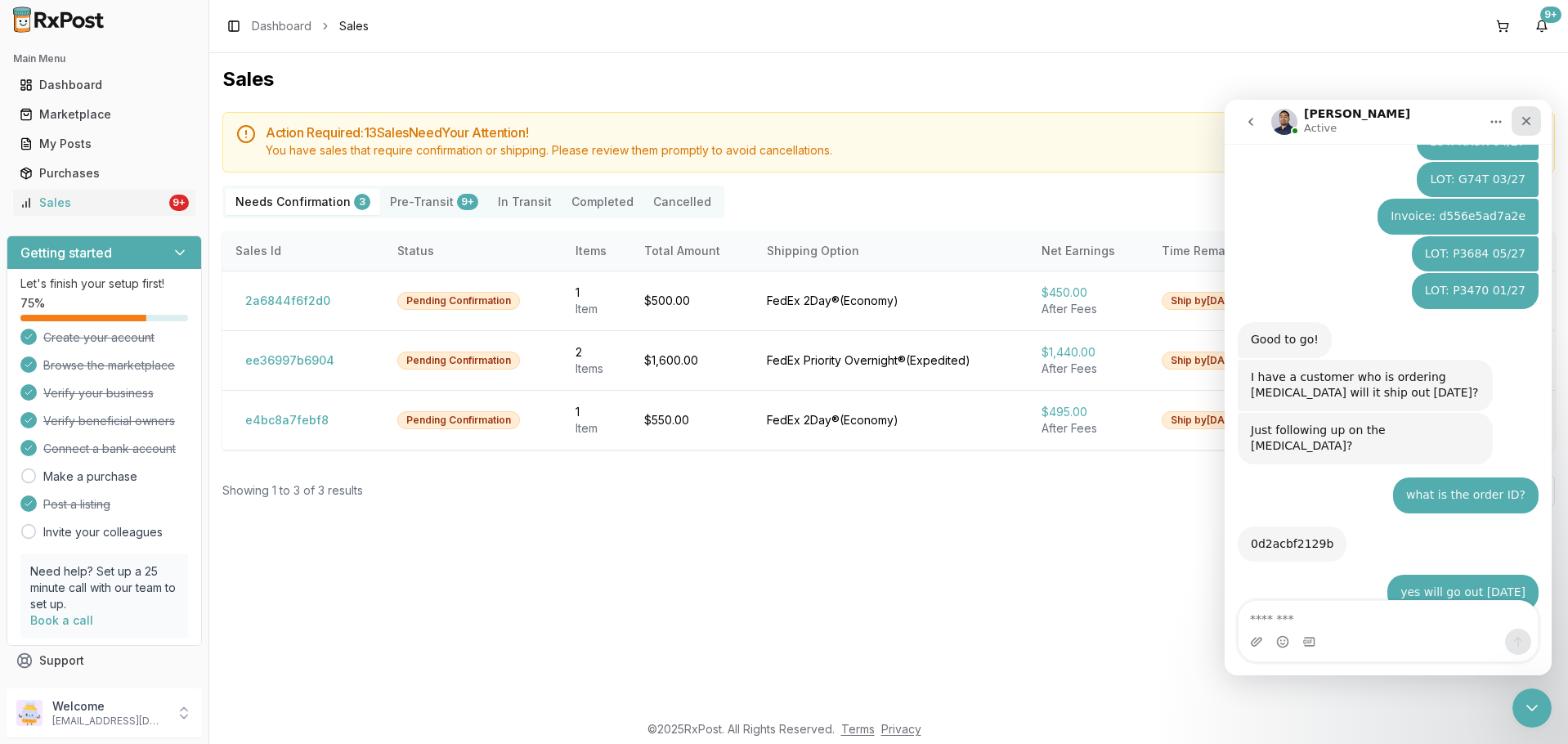
click at [1518, 121] on div "Close" at bounding box center [1526, 121] width 29 height 29
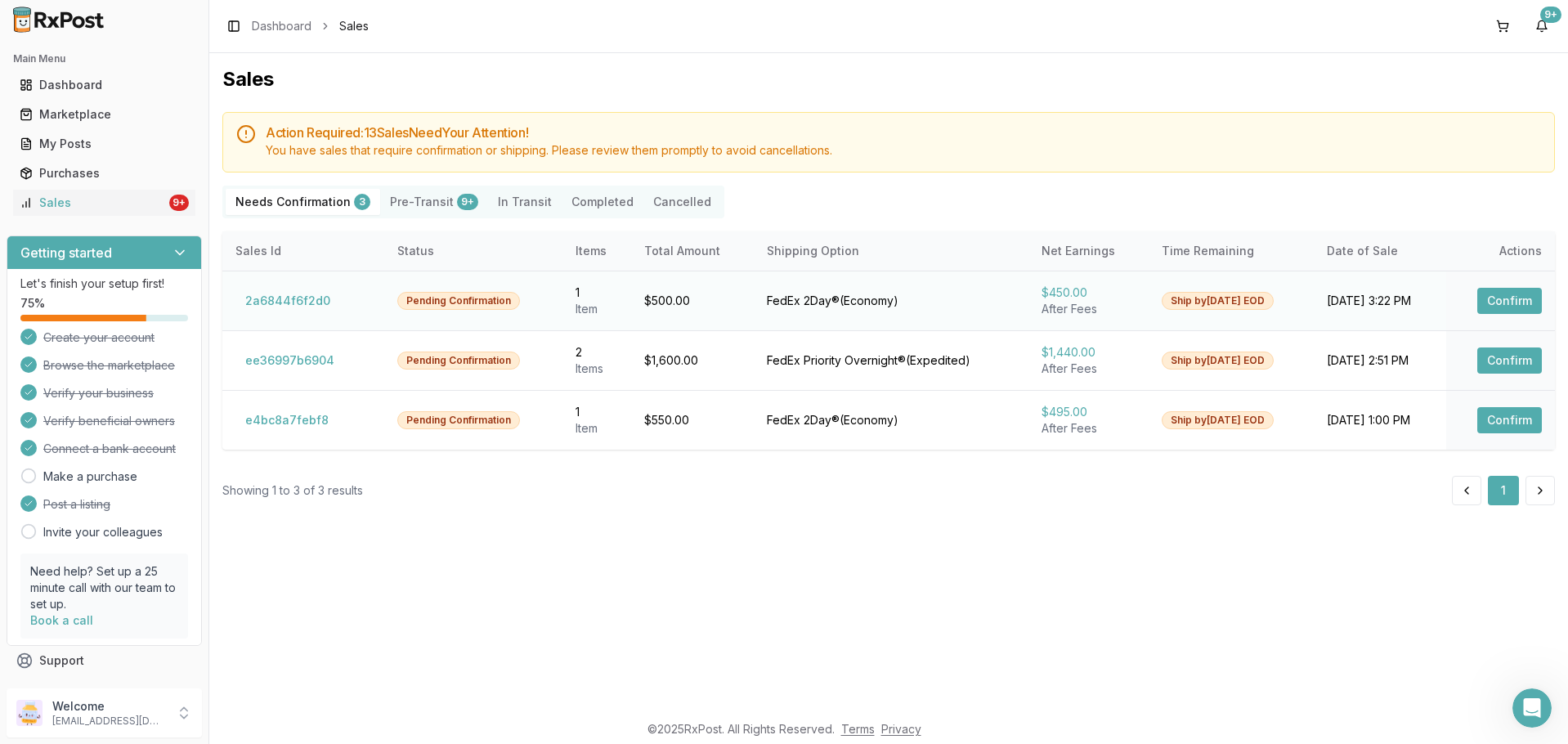
click at [1498, 306] on button "Confirm" at bounding box center [1509, 301] width 65 height 26
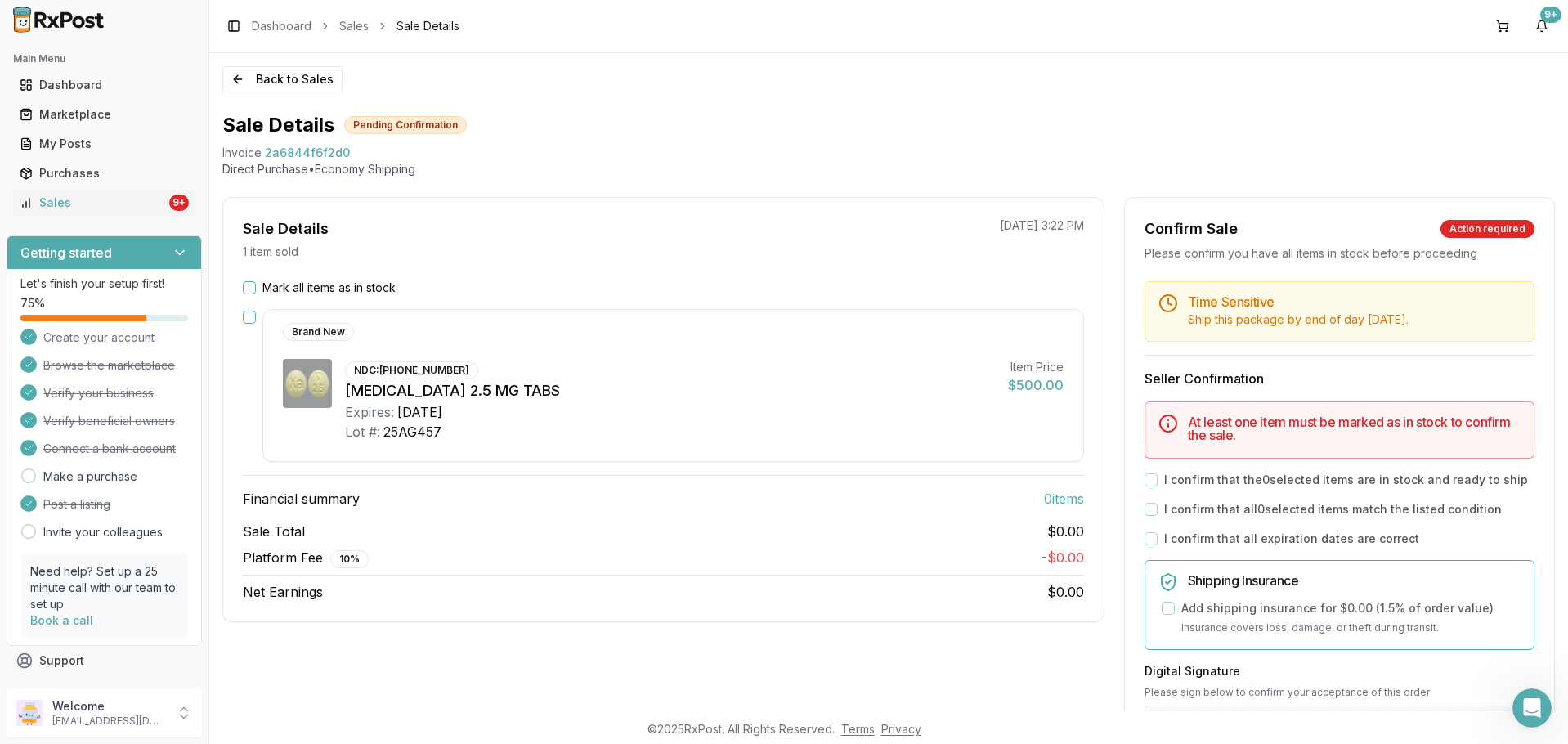
click at [249, 314] on button "button" at bounding box center [249, 317] width 13 height 13
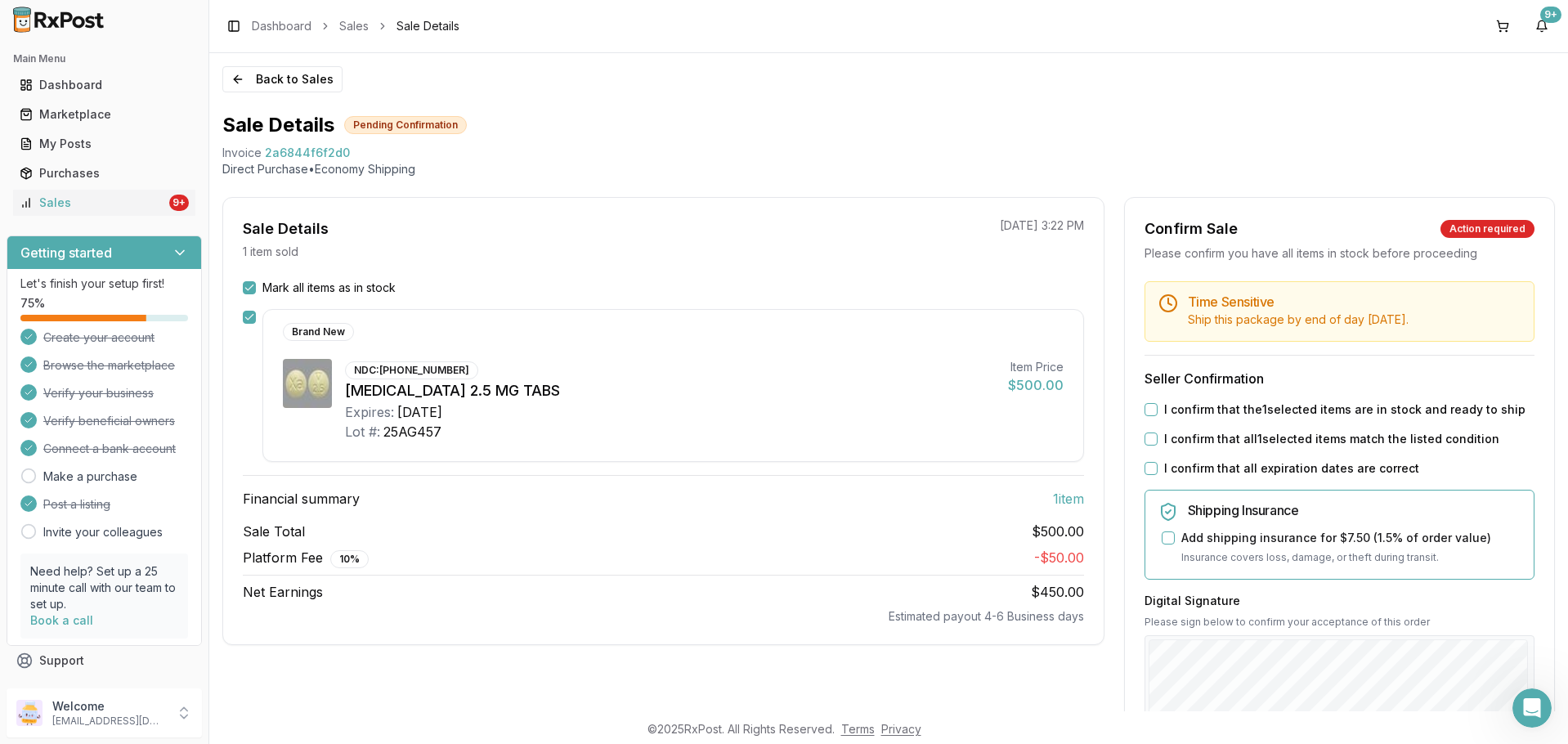
click at [1149, 407] on button "I confirm that the 1 selected items are in stock and ready to ship" at bounding box center [1151, 410] width 13 height 13
click at [1146, 442] on button "I confirm that all 1 selected items match the listed condition" at bounding box center [1151, 439] width 13 height 13
click at [1149, 467] on button "I confirm that all expiration dates are correct" at bounding box center [1151, 468] width 13 height 13
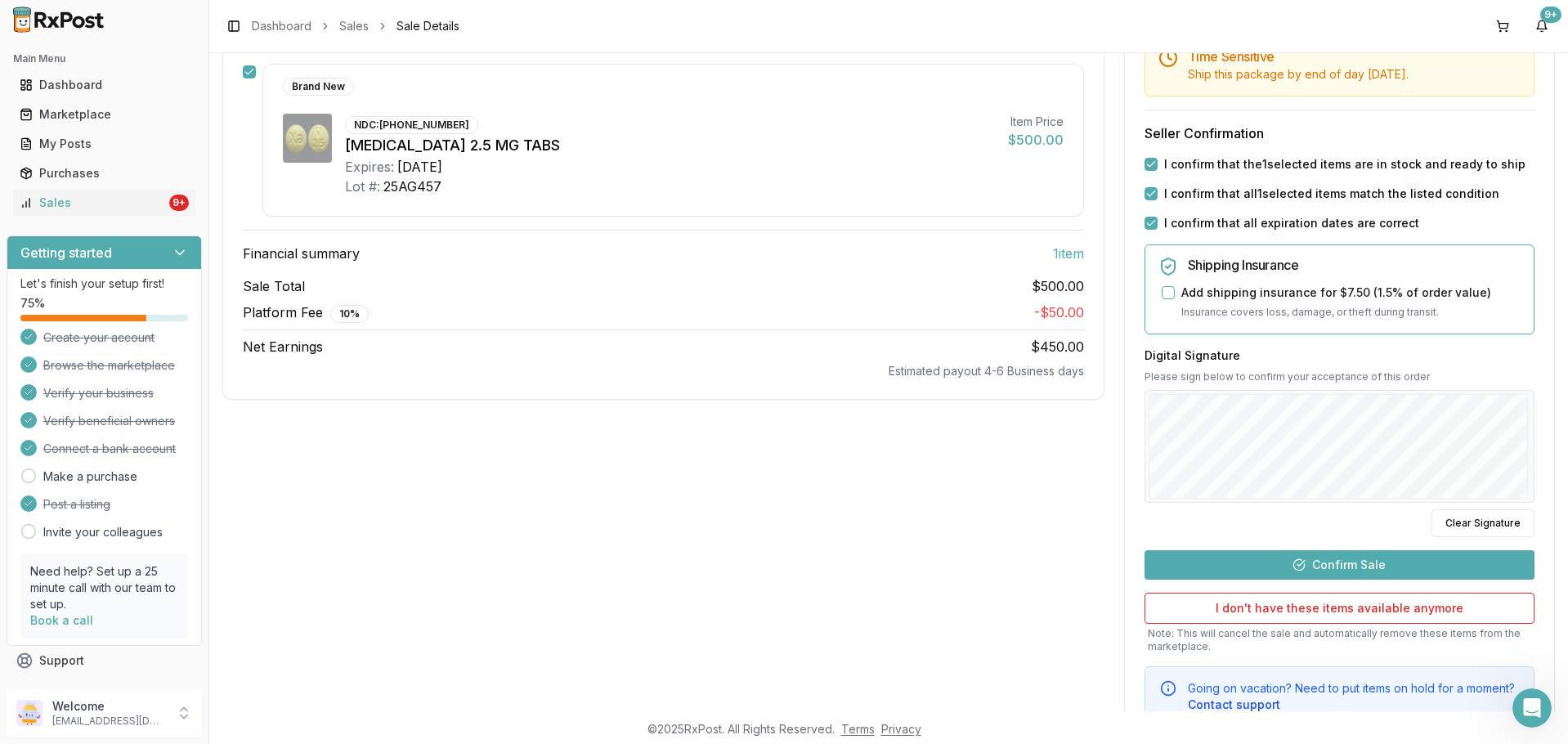
click at [1356, 555] on button "Confirm Sale" at bounding box center [1339, 565] width 390 height 29
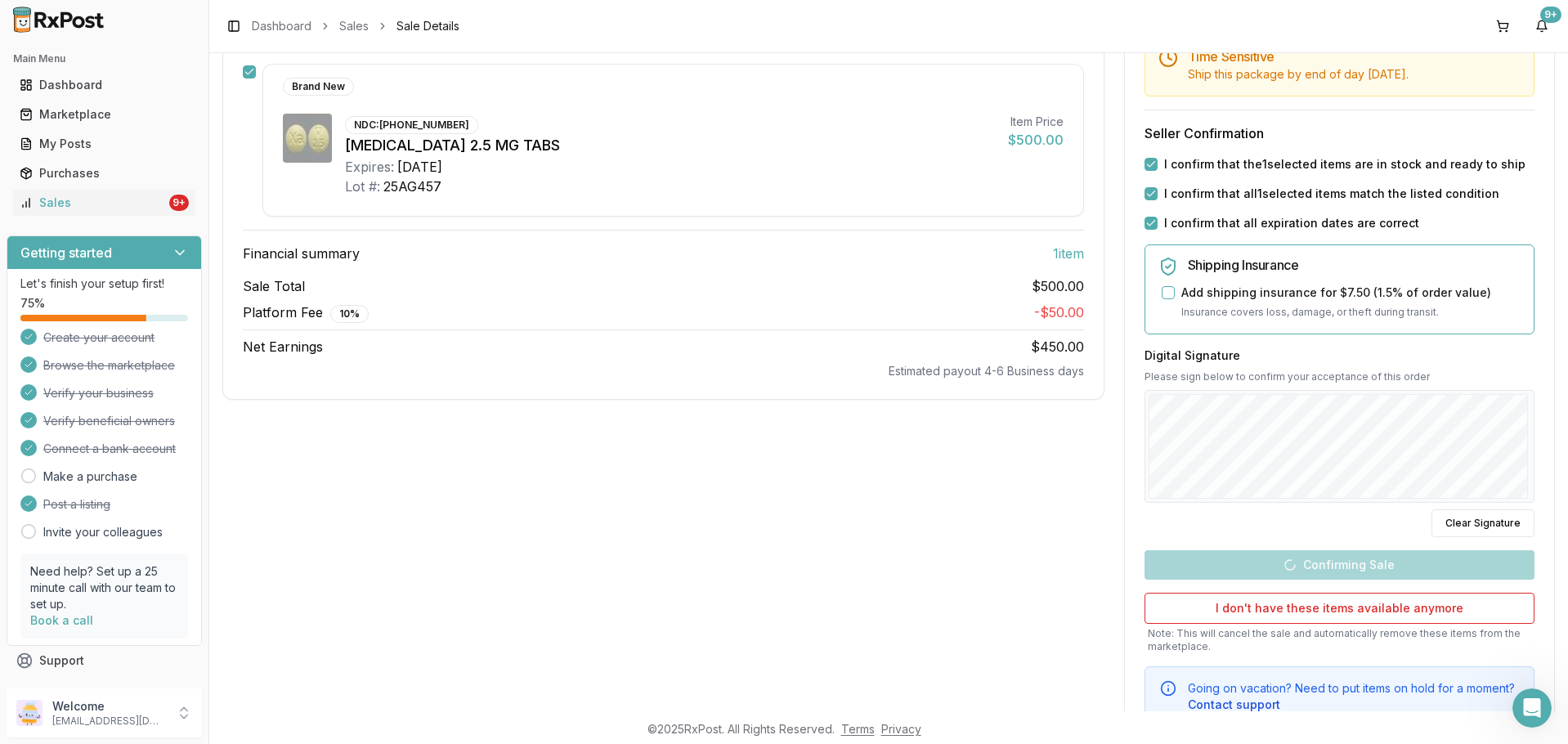
scroll to position [3, 0]
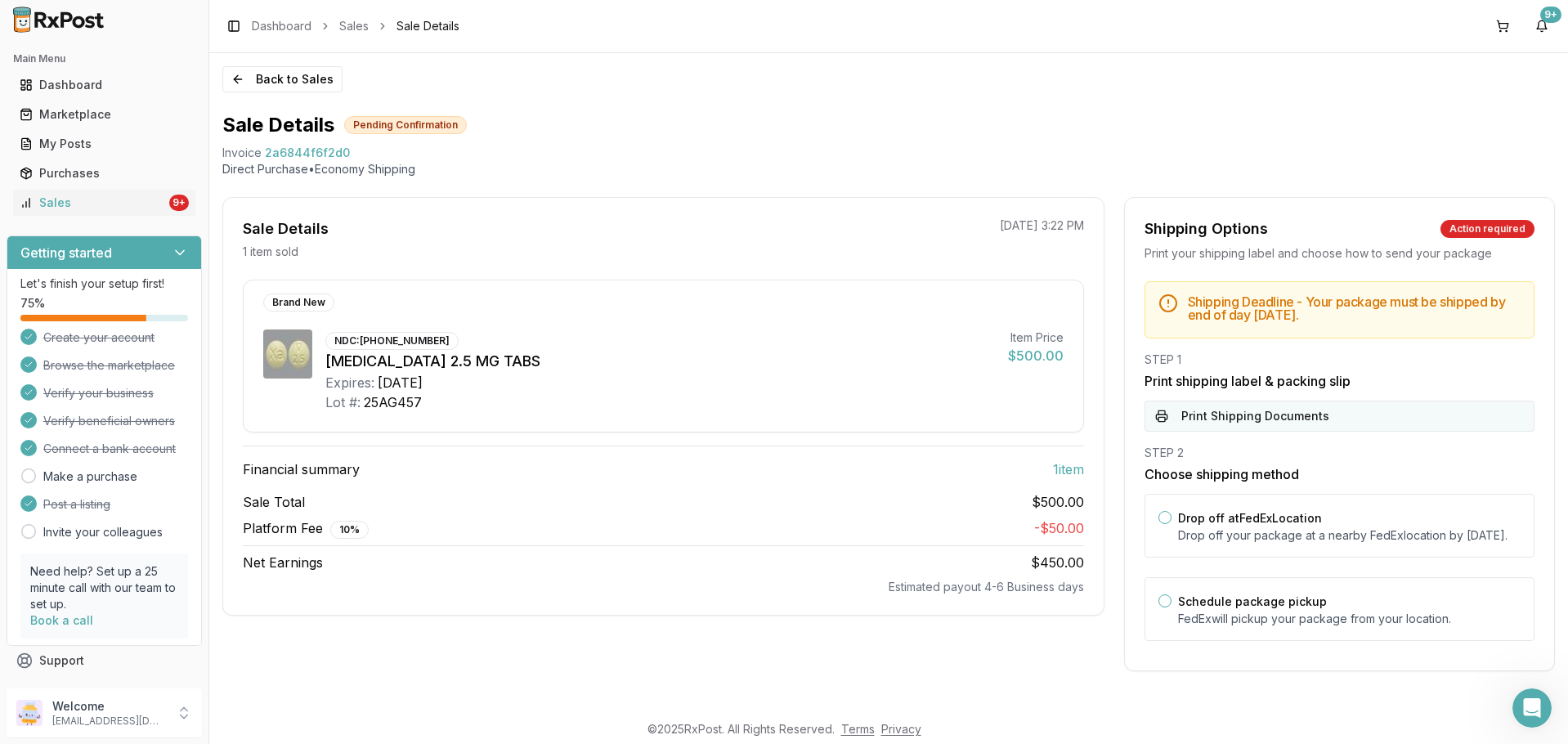
click at [1343, 413] on button "Print Shipping Documents" at bounding box center [1339, 416] width 390 height 31
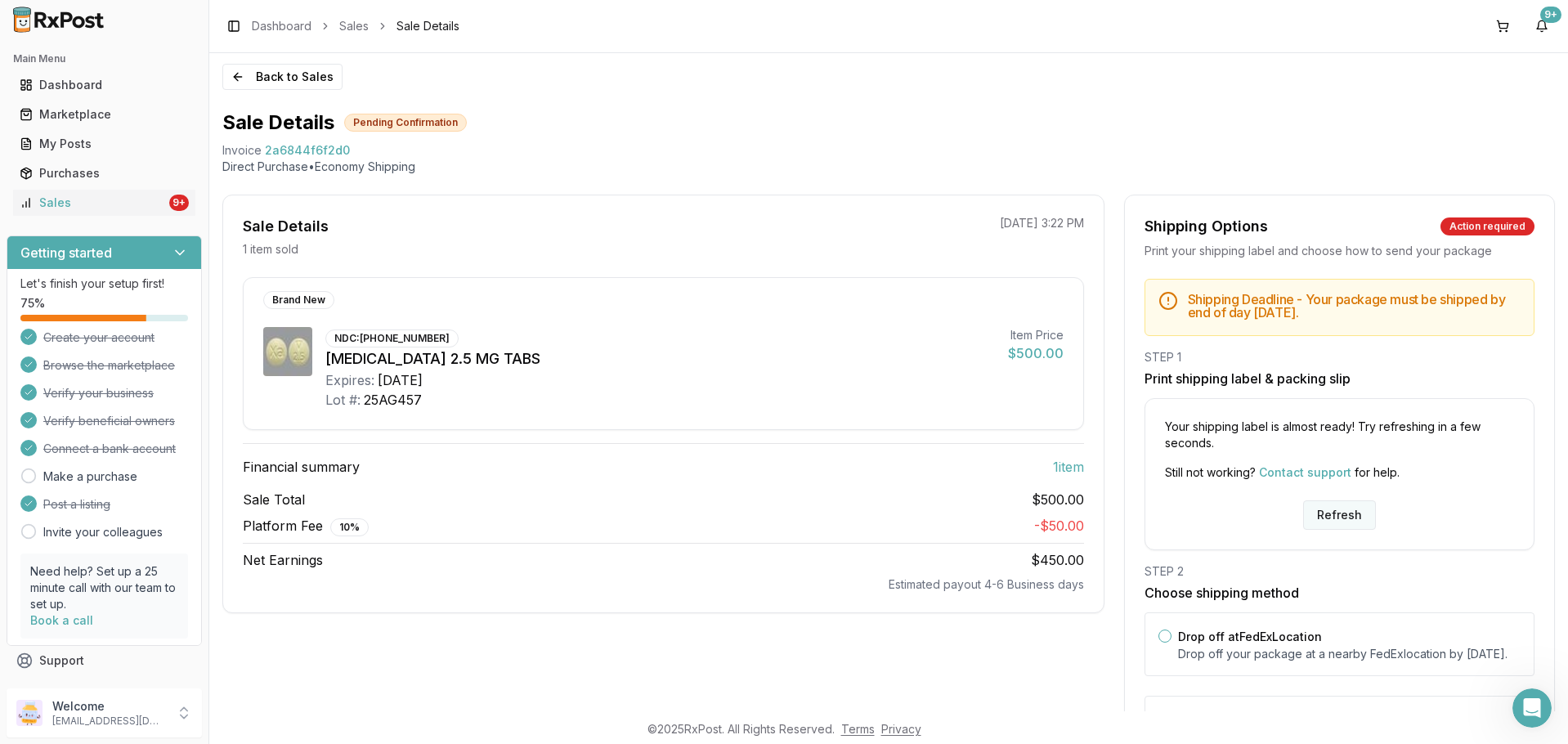
click at [1337, 501] on button "Refresh" at bounding box center [1339, 515] width 73 height 29
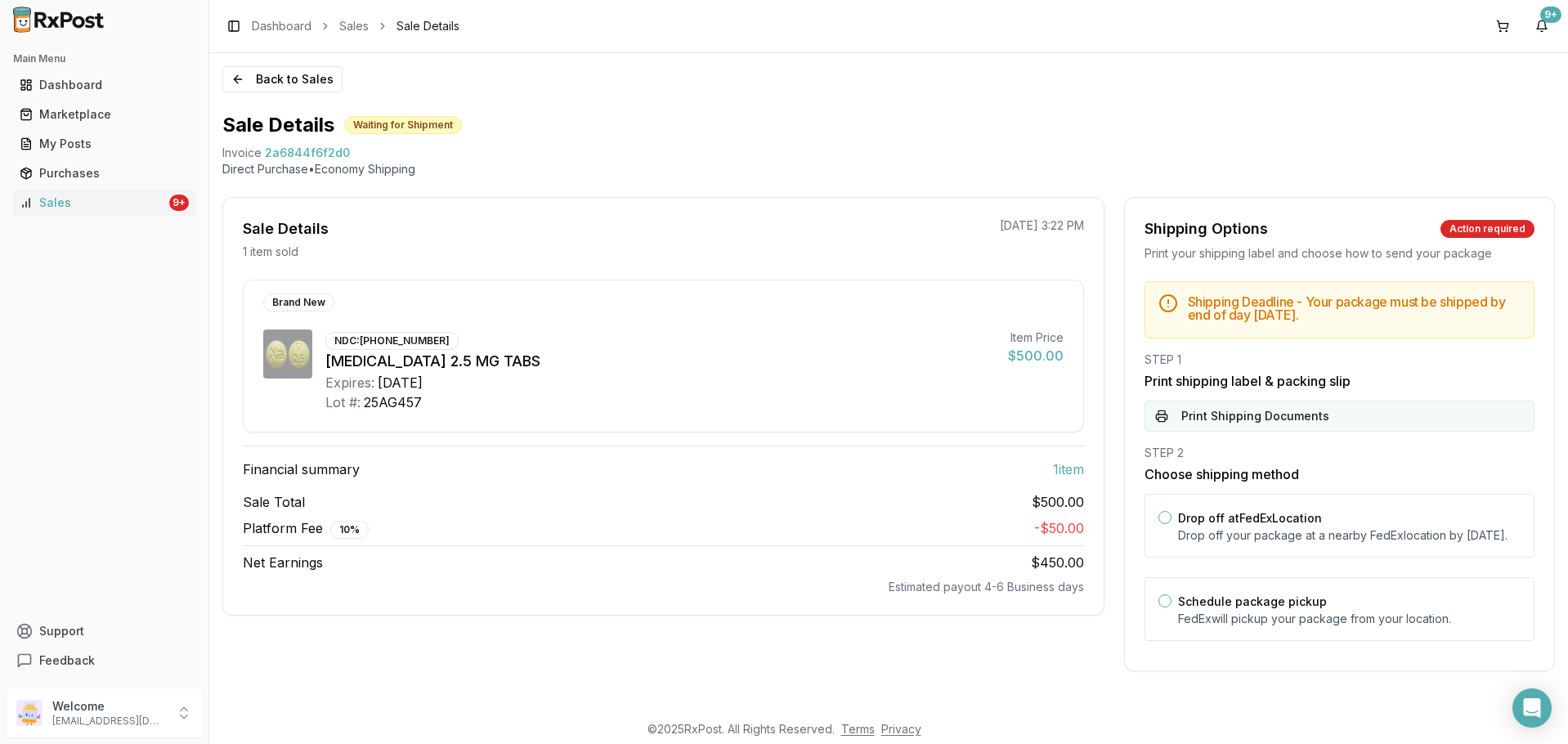
click at [1309, 409] on button "Print Shipping Documents" at bounding box center [1339, 416] width 390 height 31
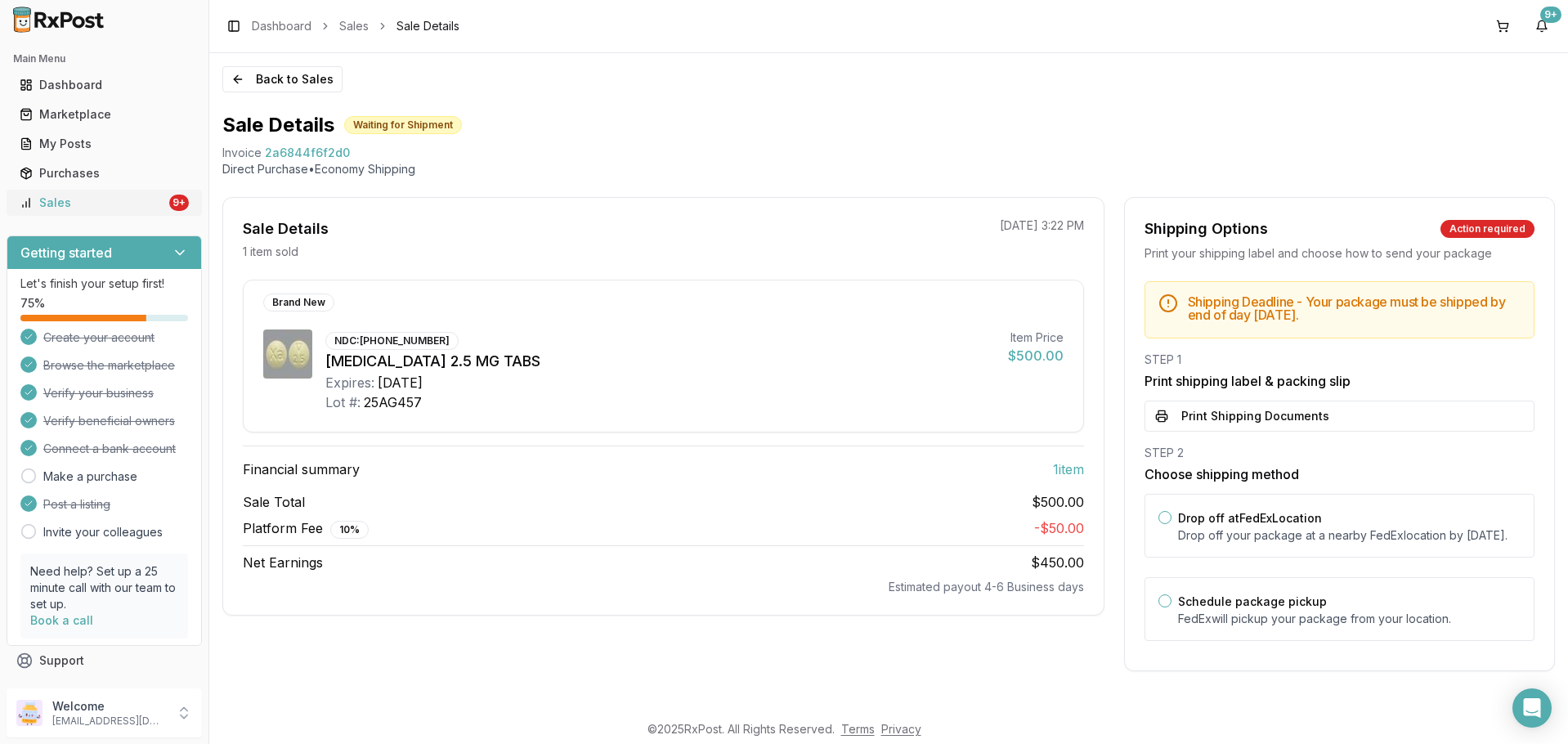
click at [103, 205] on div "Sales" at bounding box center [93, 203] width 146 height 16
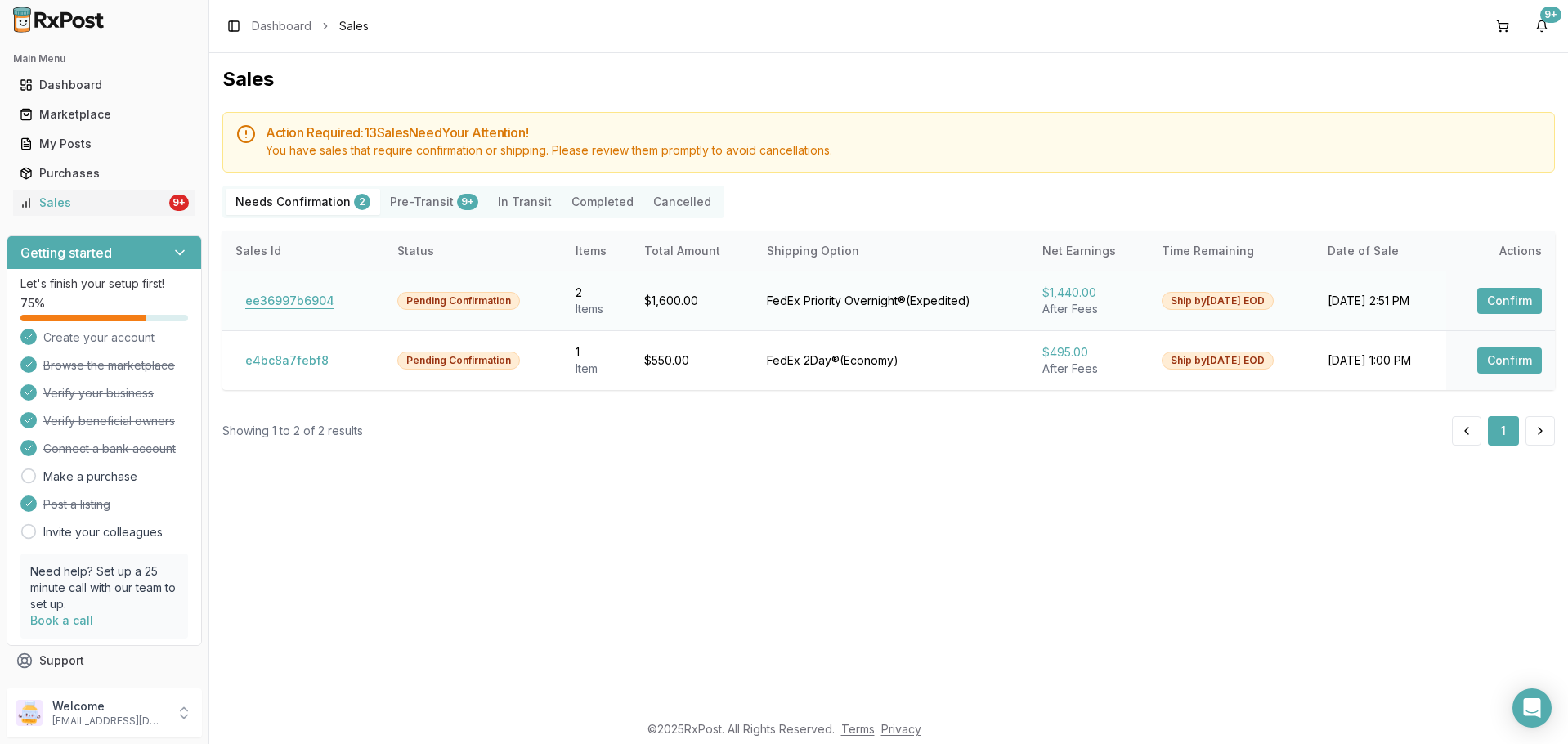
click at [314, 292] on button "ee36997b6904" at bounding box center [290, 301] width 109 height 26
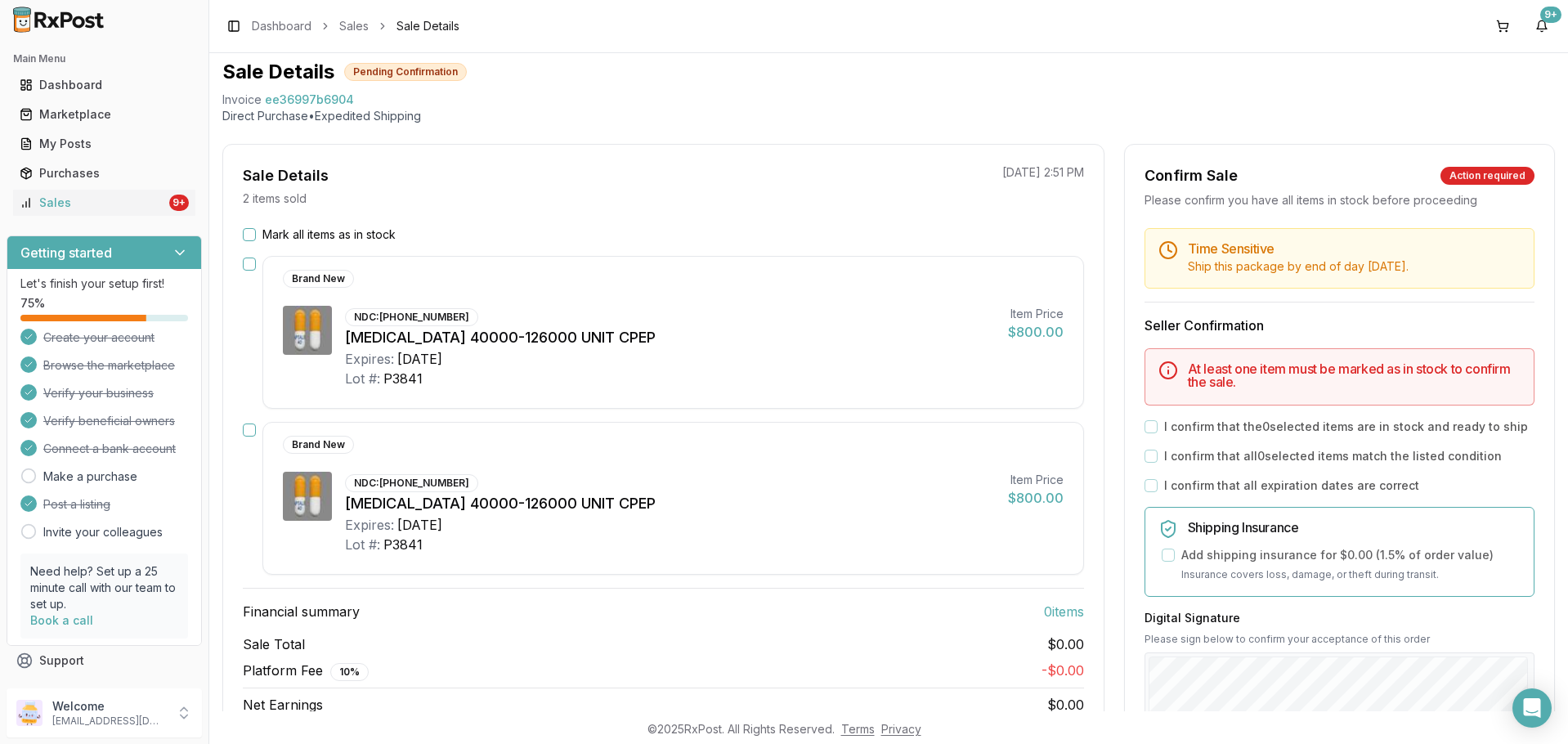
scroll to position [82, 0]
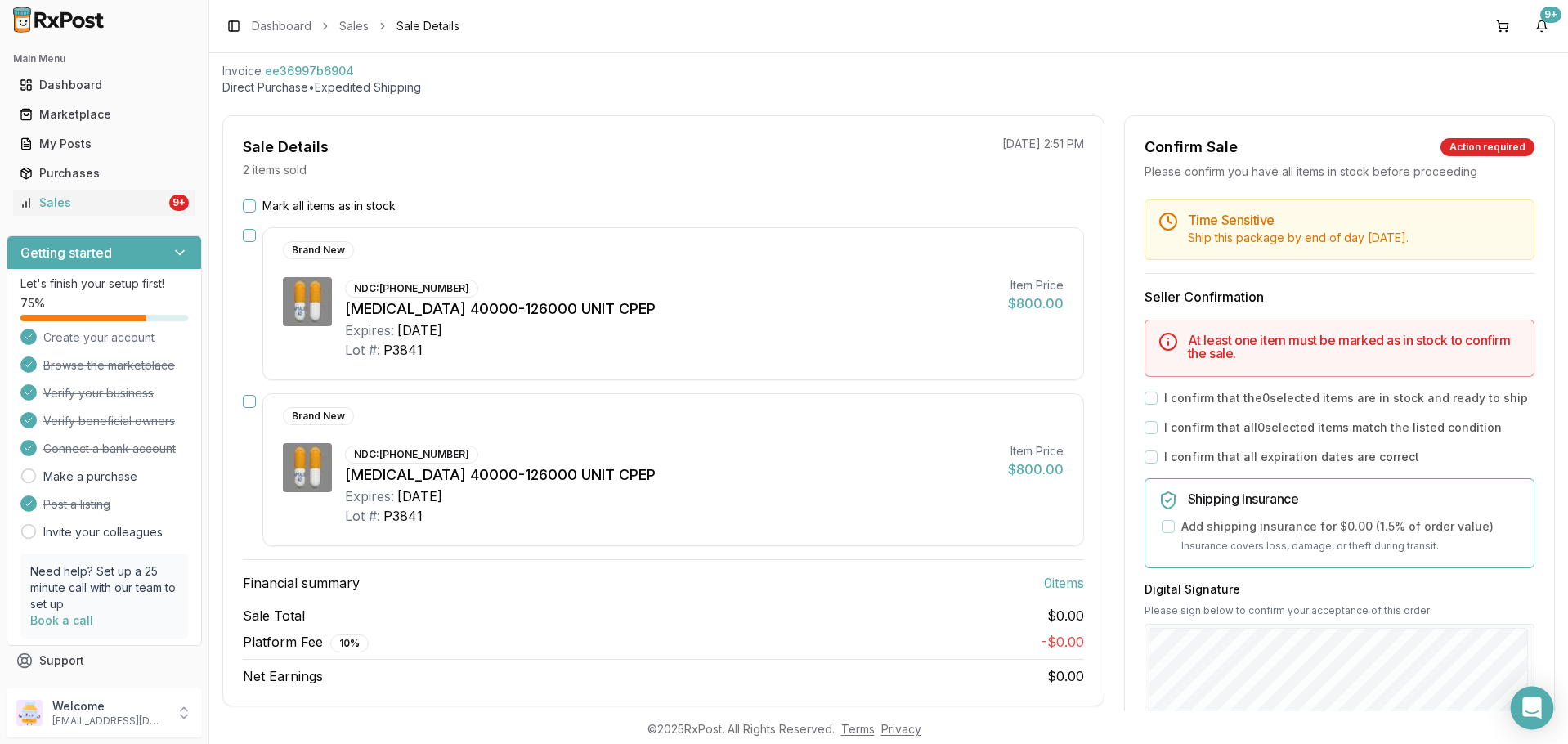
click at [1514, 703] on div "Open Intercom Messenger" at bounding box center [1533, 709] width 44 height 44
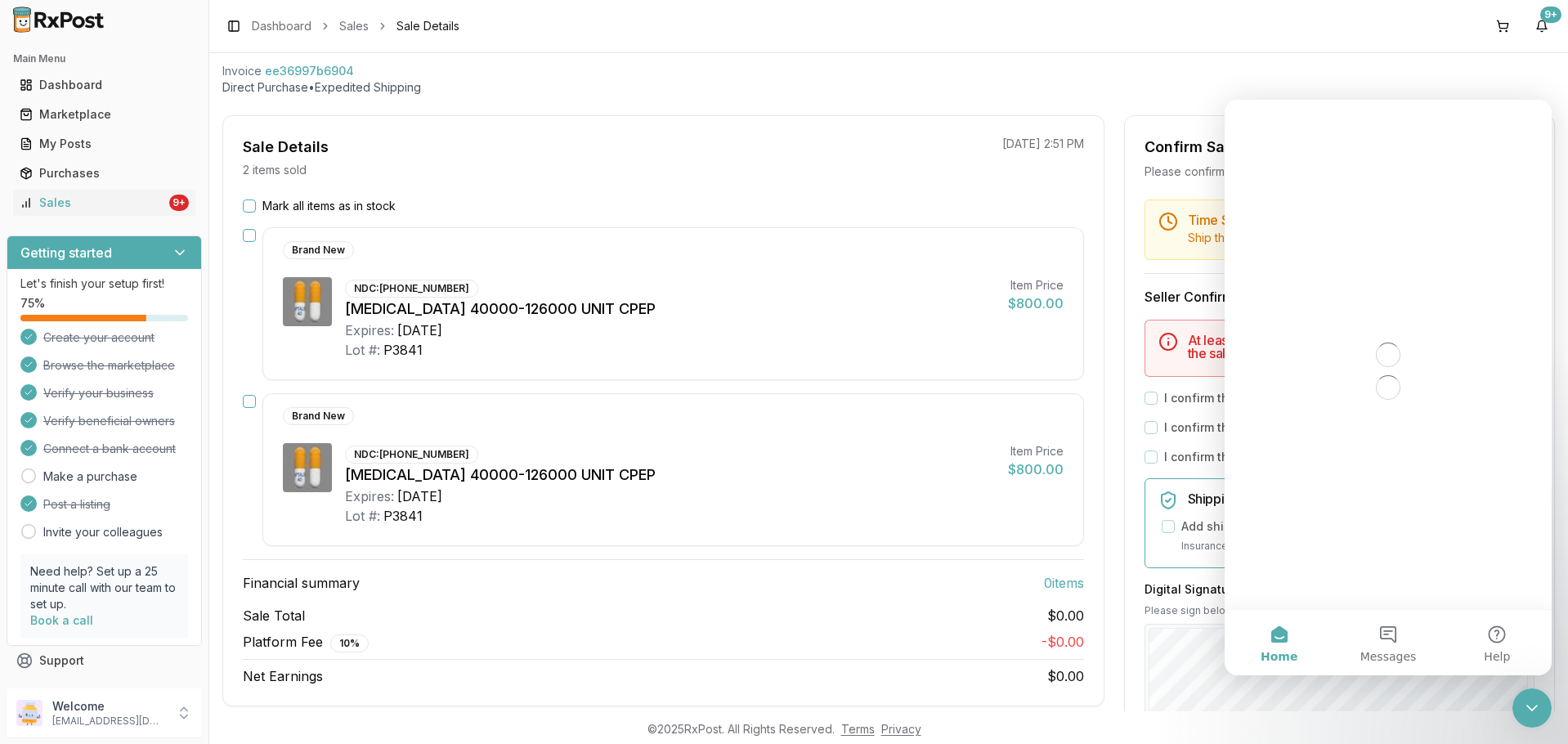
scroll to position [0, 0]
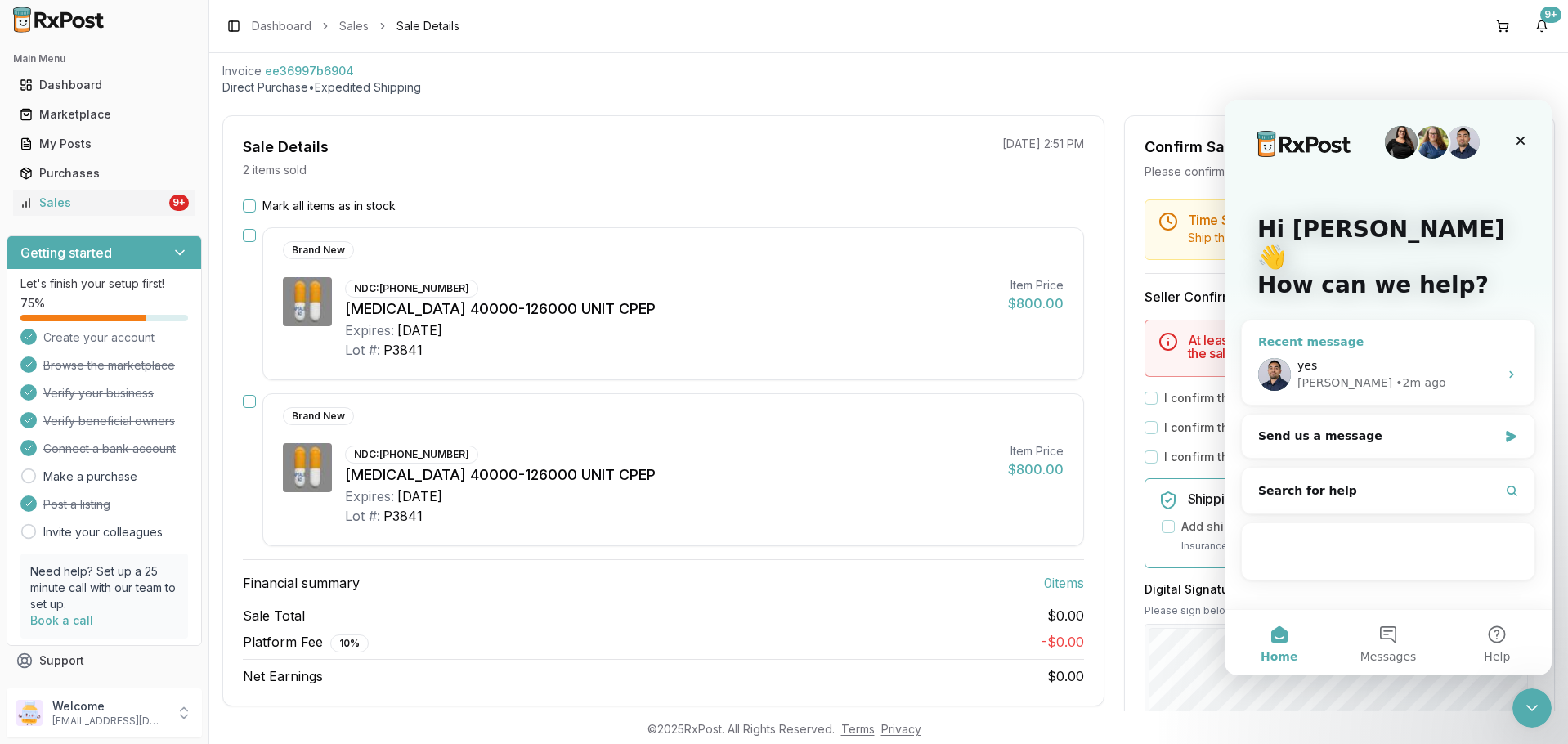
click at [1331, 357] on div "yes" at bounding box center [1397, 365] width 201 height 17
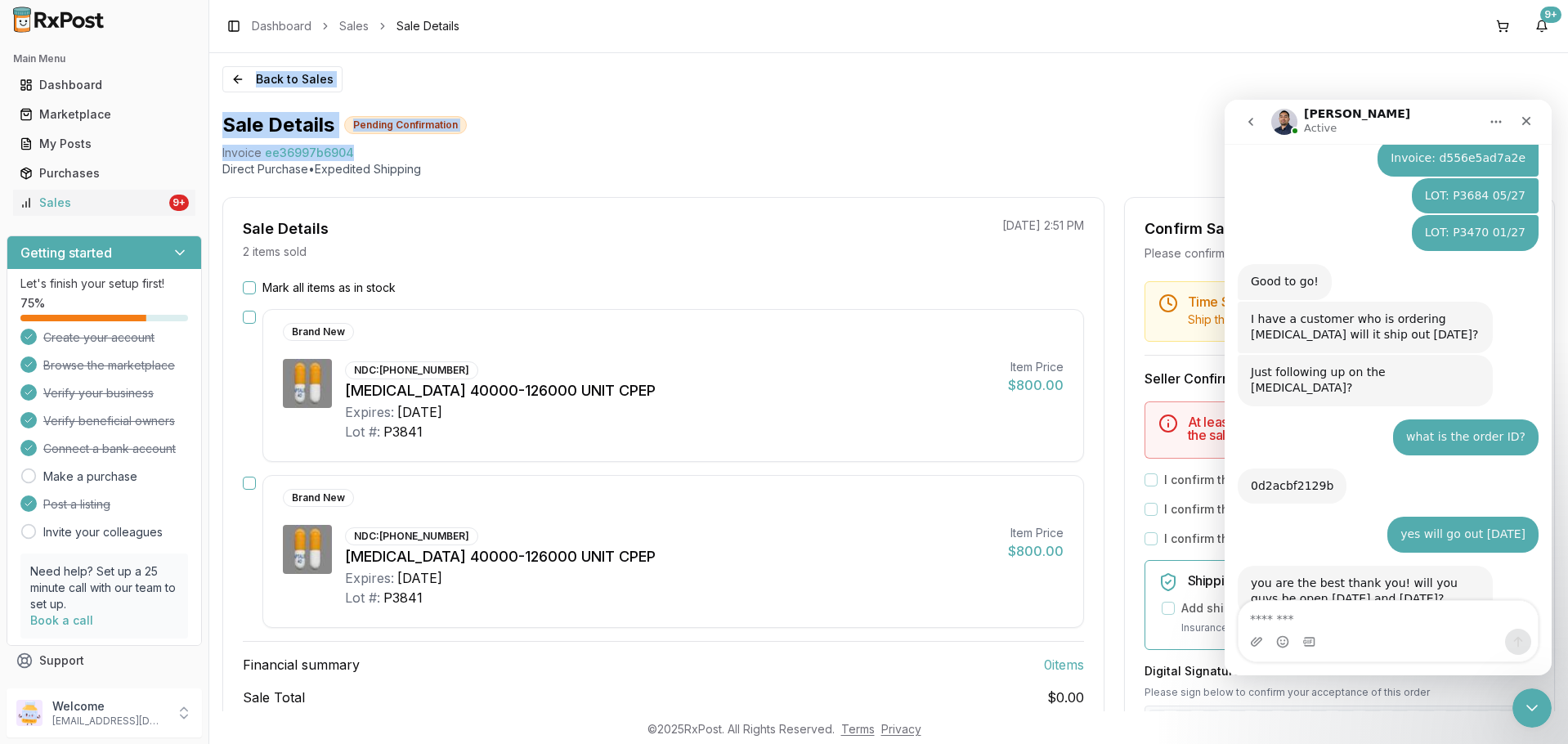
scroll to position [3639, 0]
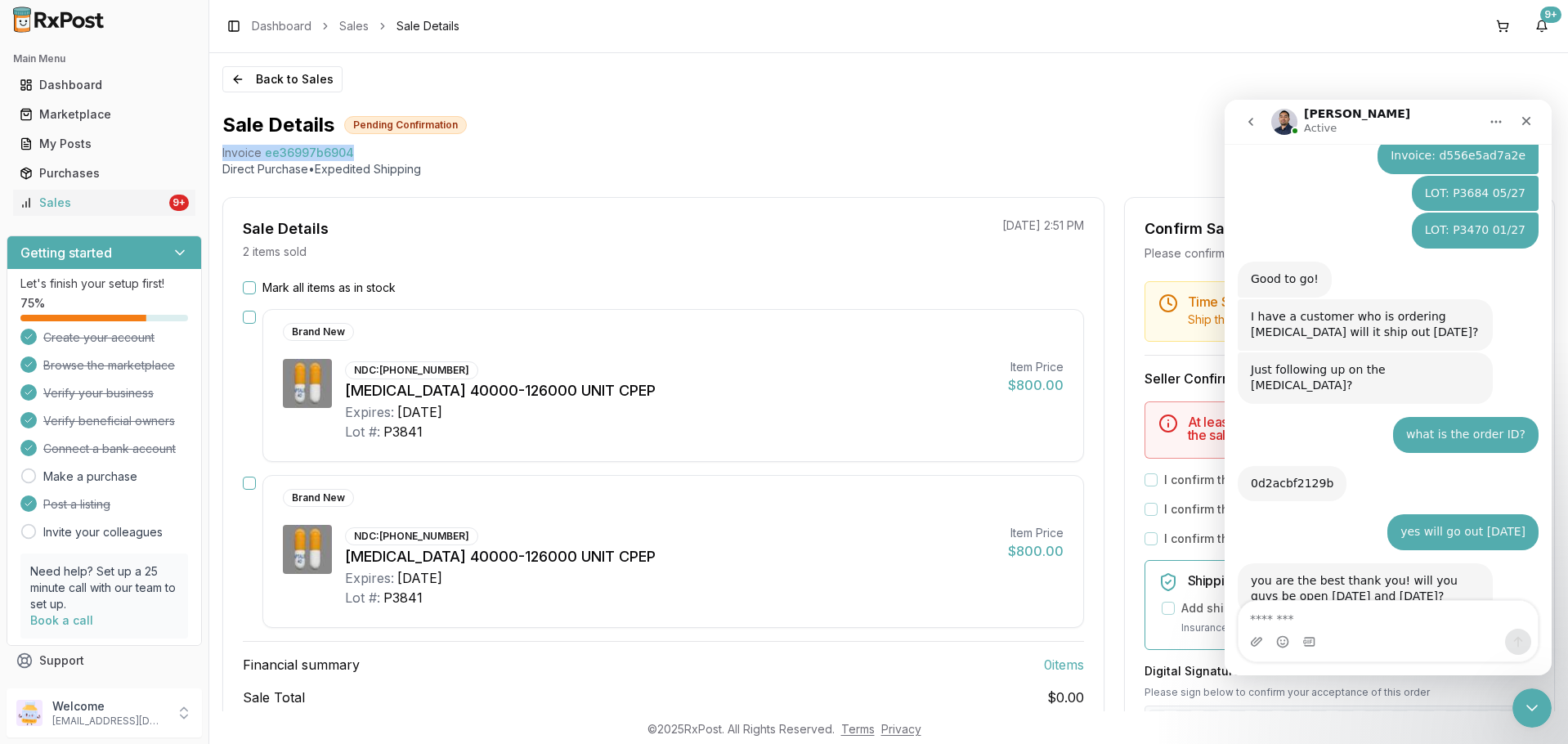
drag, startPoint x: 354, startPoint y: 72, endPoint x: 217, endPoint y: 156, distance: 160.7
click at [217, 156] on div "Back to Sales Sale Details Pending Confirmation Invoice ee36997b6904 Direct Pur…" at bounding box center [888, 382] width 1358 height 658
copy div "Invoice ee36997b6904"
click at [1275, 610] on textarea "Message…" at bounding box center [1387, 614] width 299 height 28
paste textarea "**********"
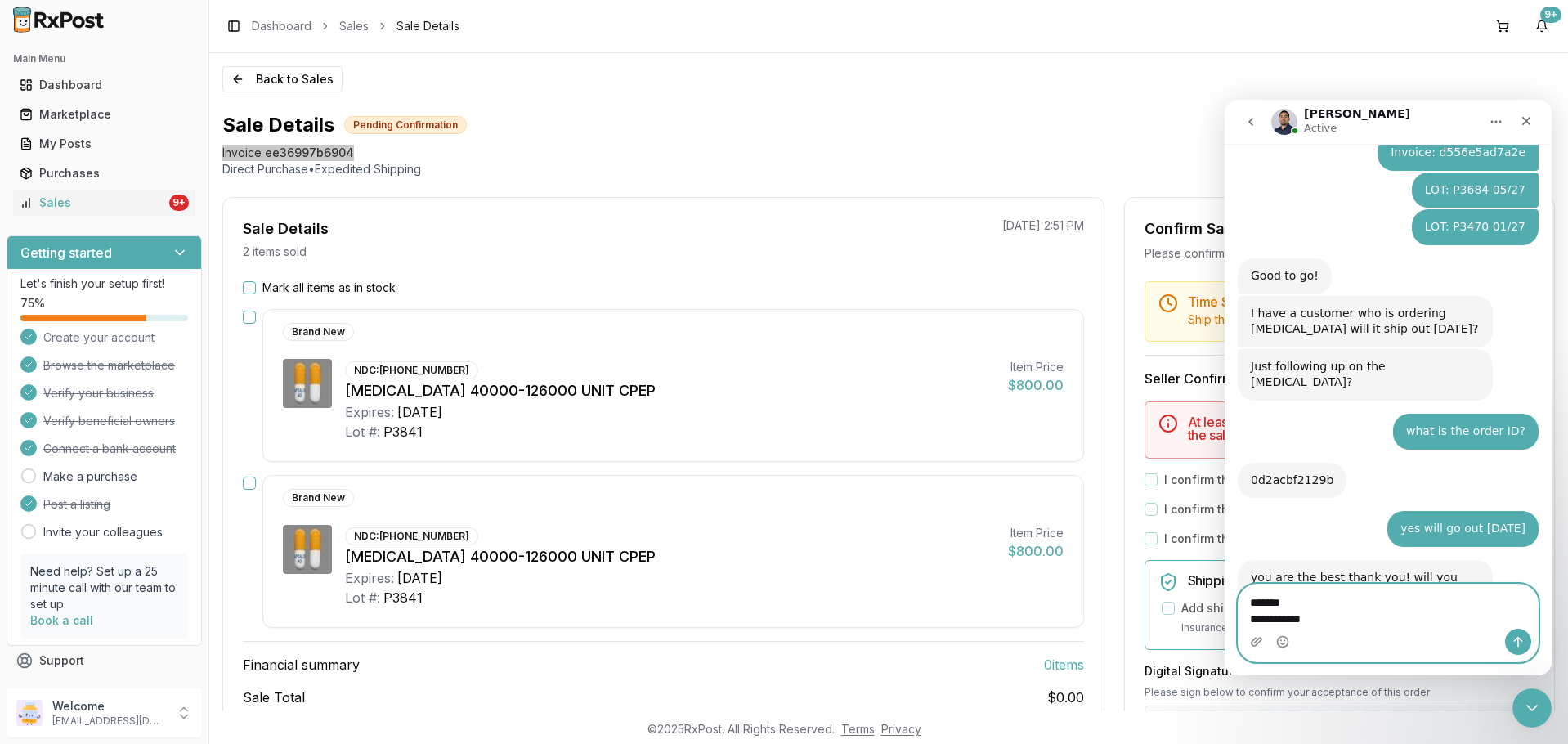
scroll to position [3641, 0]
click at [1289, 599] on textarea "**********" at bounding box center [1387, 606] width 299 height 45
click at [1247, 616] on textarea "**********" at bounding box center [1387, 606] width 299 height 45
type textarea "**********"
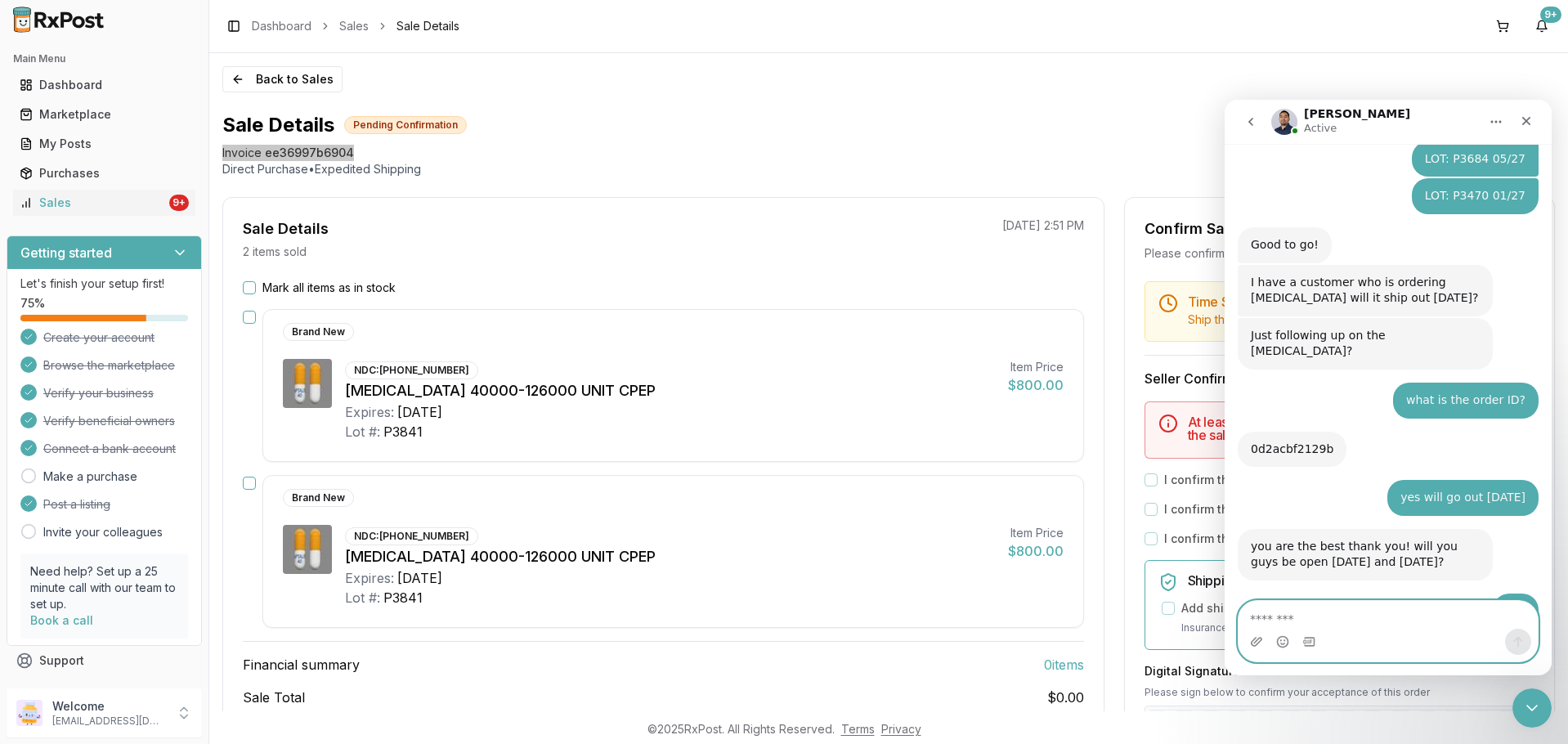
scroll to position [164, 0]
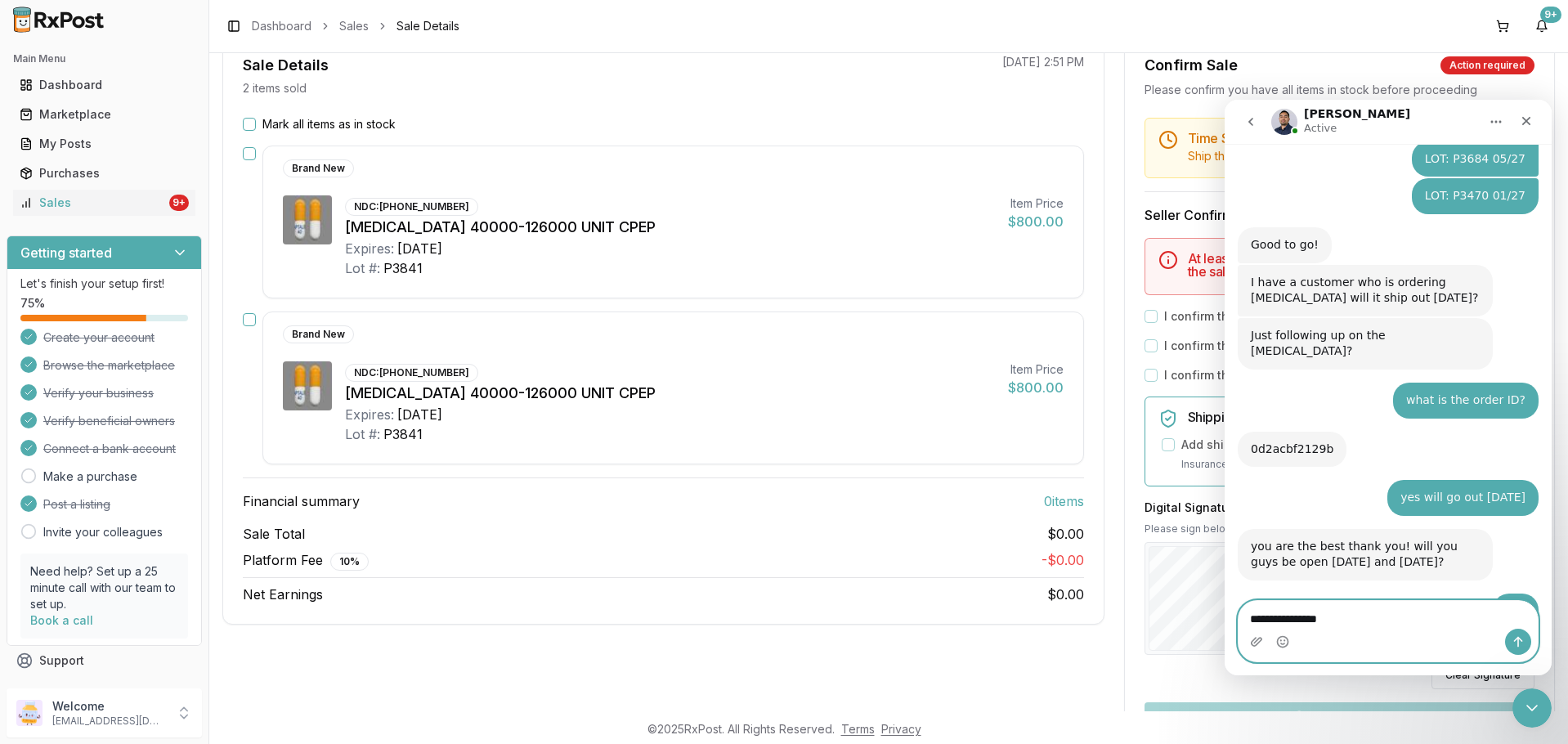
type textarea "**********"
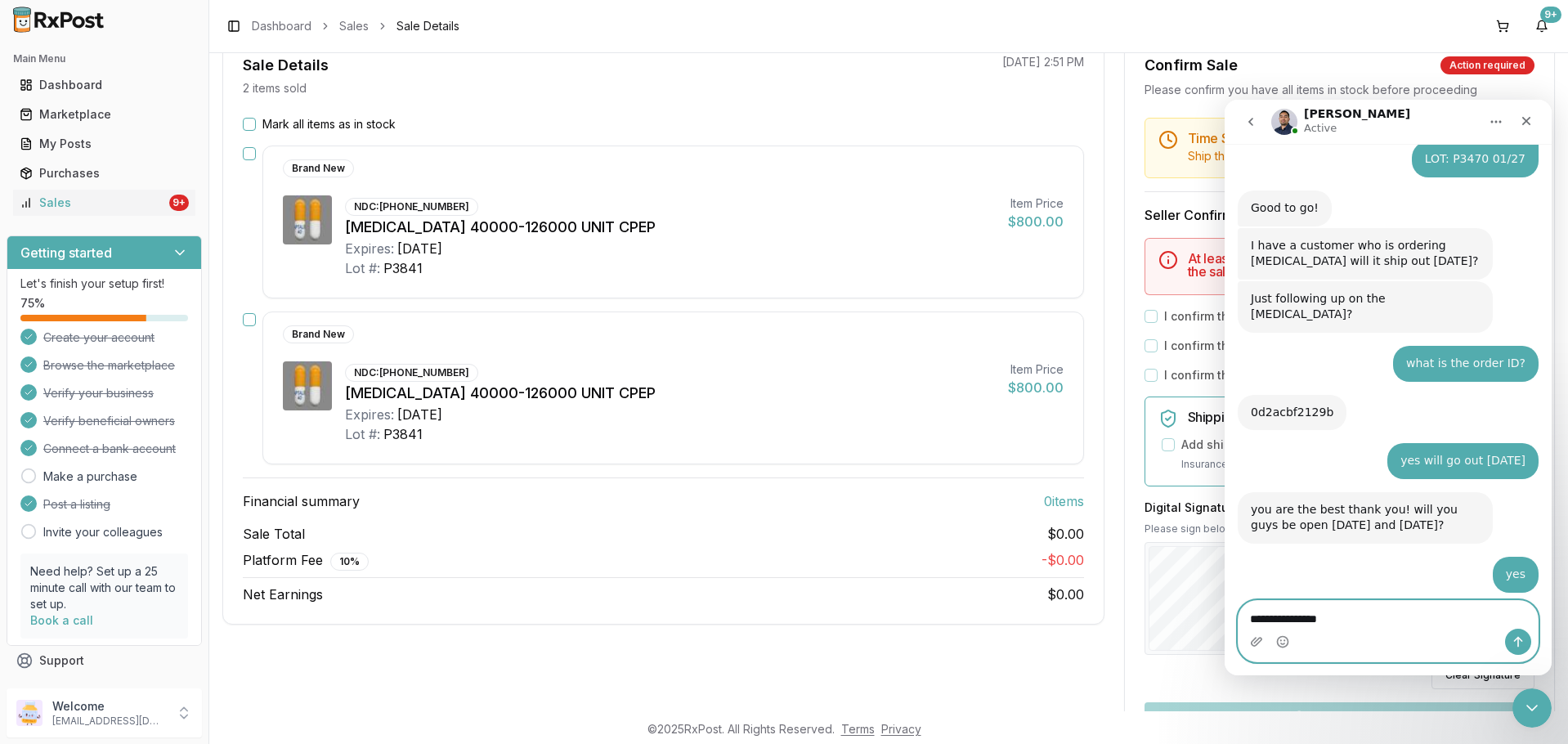
type textarea "**********"
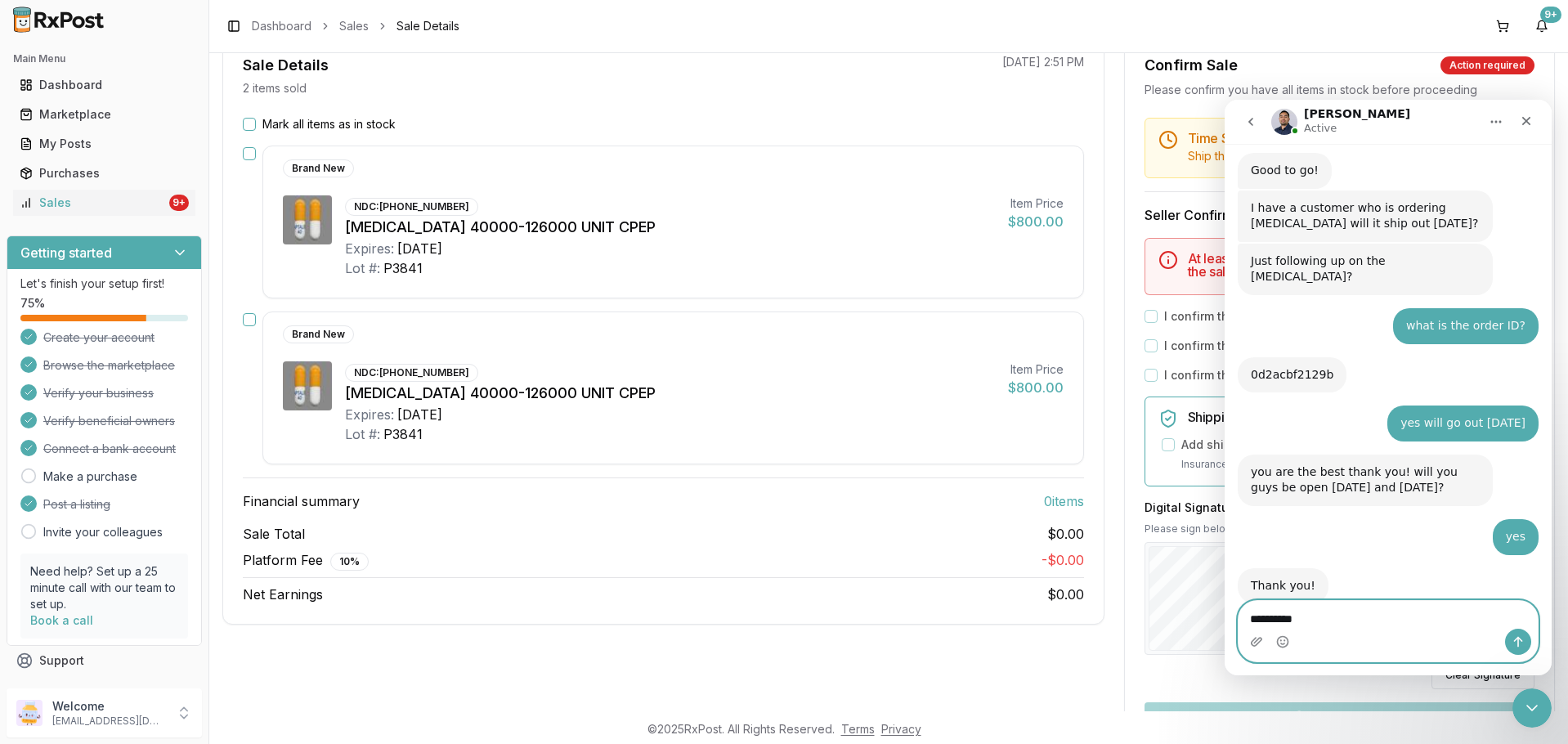
type textarea "**********"
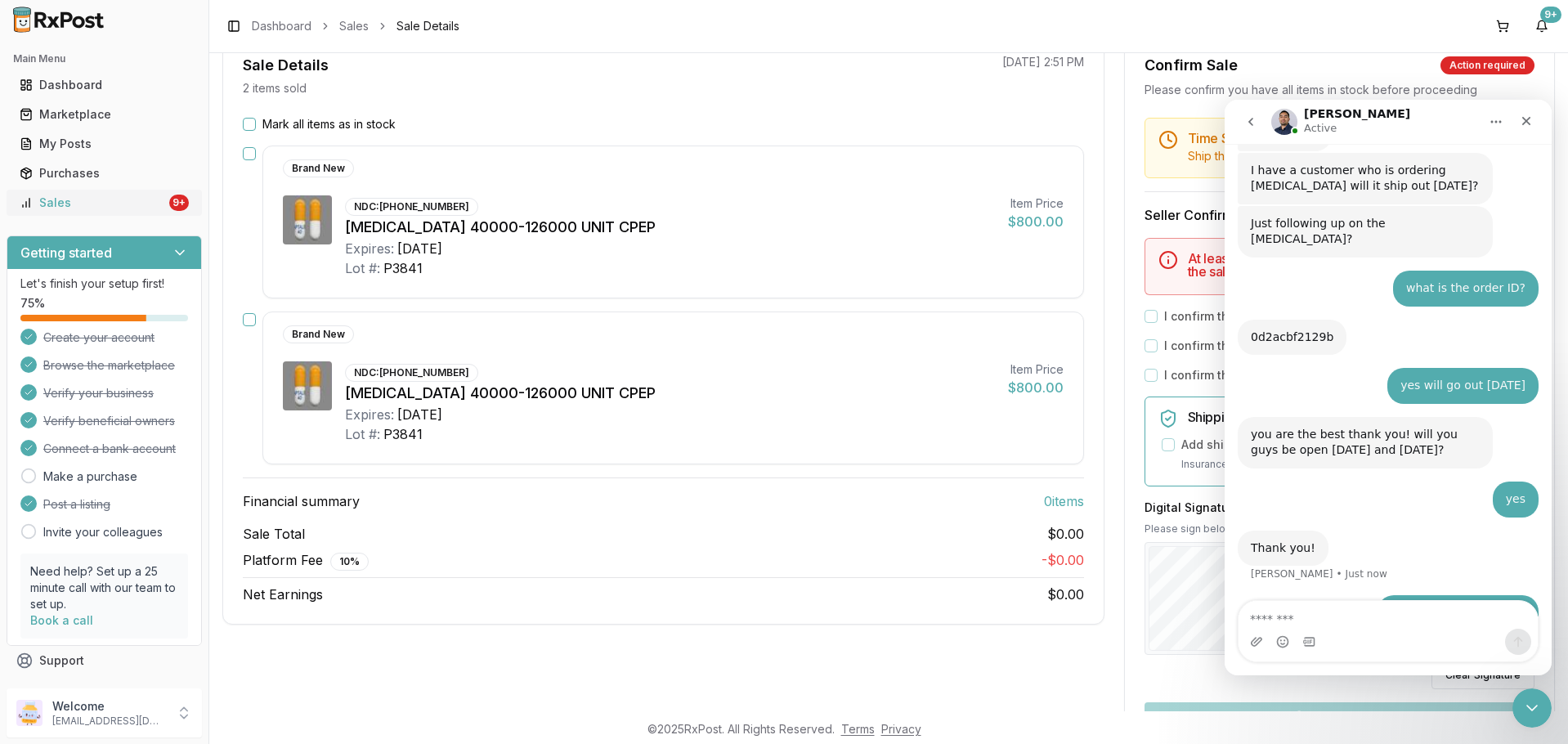
click at [88, 195] on div "Sales" at bounding box center [93, 203] width 146 height 16
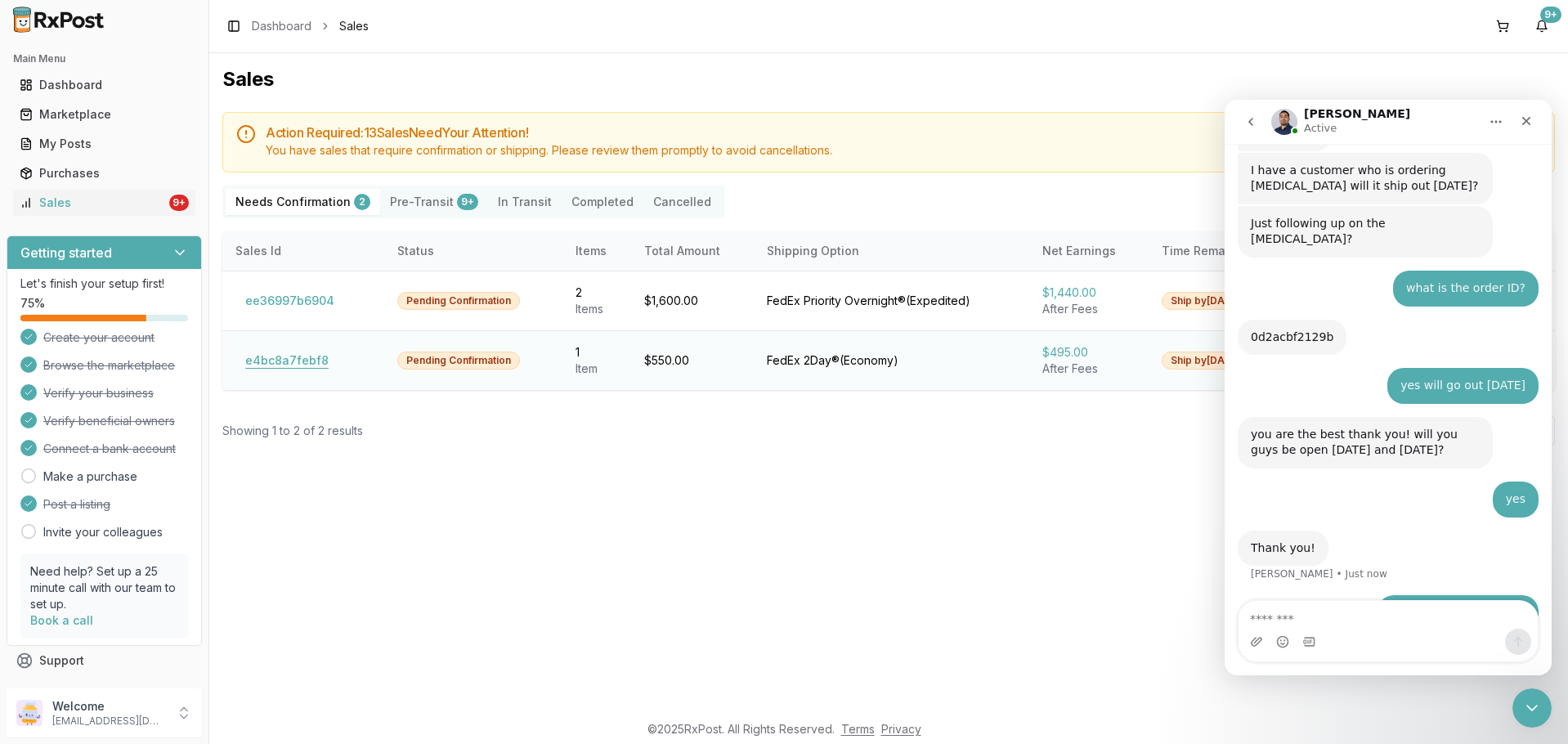
click at [296, 351] on button "e4bc8a7febf8" at bounding box center [286, 360] width 103 height 26
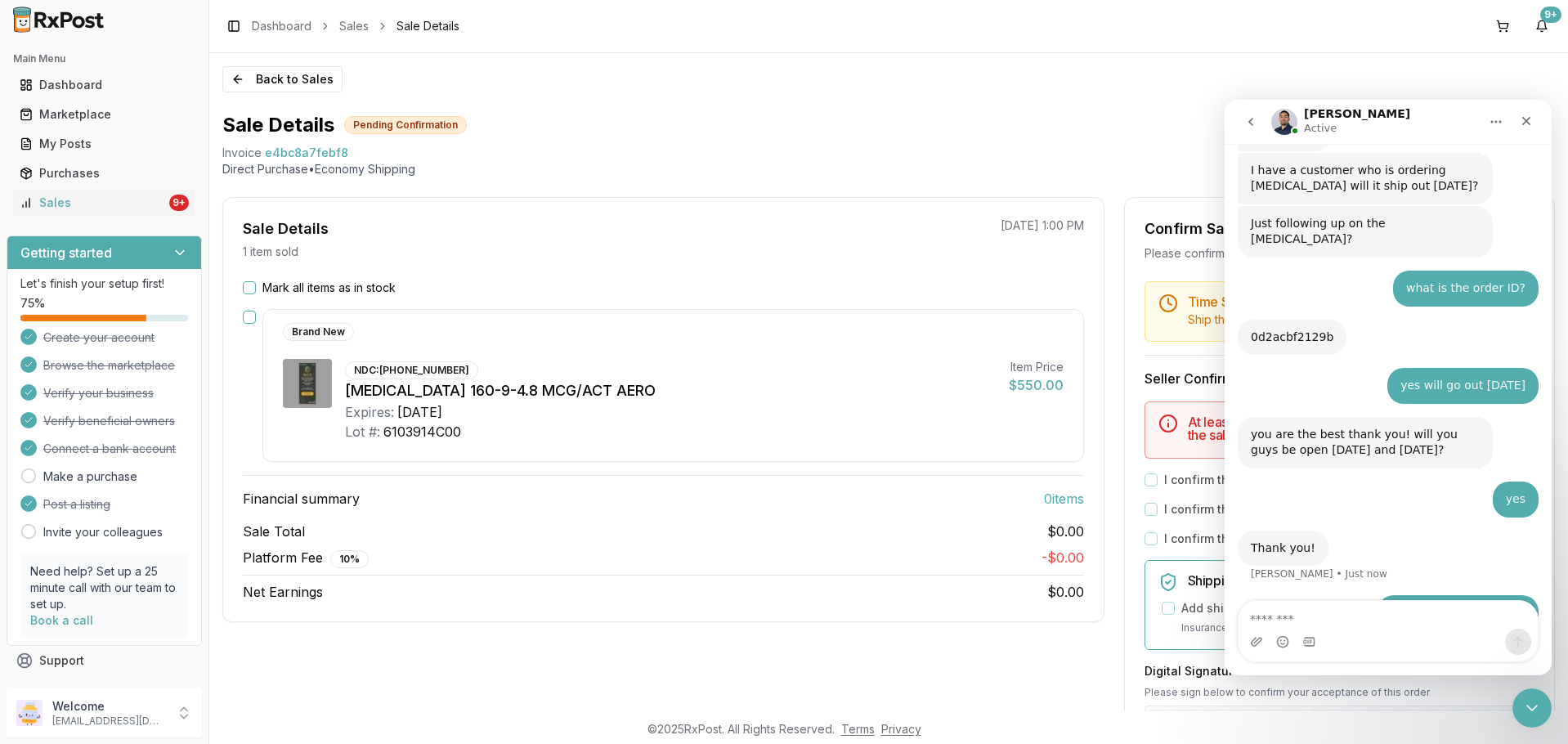
click at [681, 345] on div "Brand New" at bounding box center [673, 333] width 819 height 23
click at [233, 152] on div "Invoice" at bounding box center [242, 153] width 39 height 16
click at [249, 144] on div "Invoice" at bounding box center [242, 153] width 39 height 16
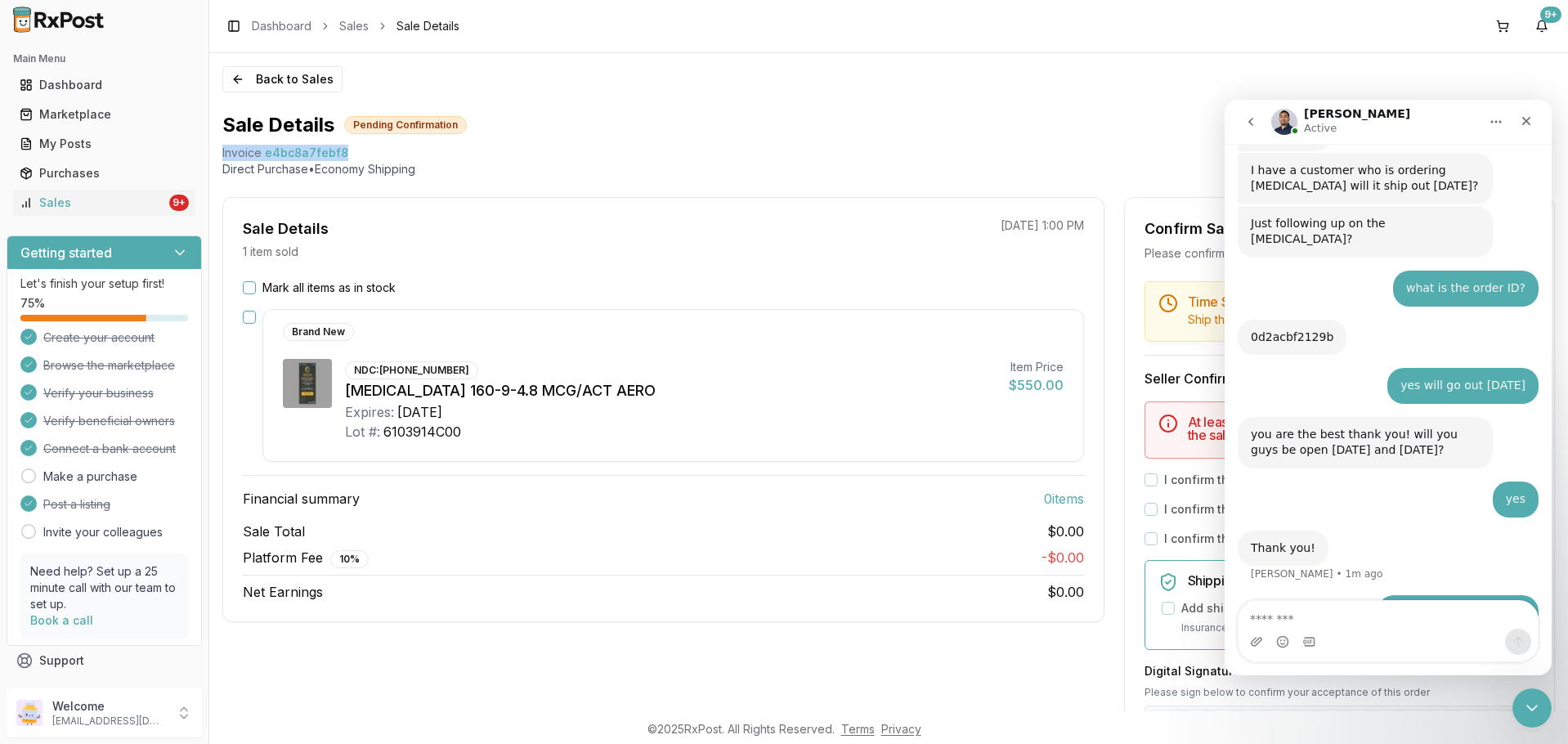
drag, startPoint x: 218, startPoint y: 151, endPoint x: 349, endPoint y: 151, distance: 131.0
click at [349, 151] on div "Back to Sales Sale Details Pending Confirmation Invoice e4bc8a7febf8 Direct Pur…" at bounding box center [888, 382] width 1358 height 658
copy div "Invoice e4bc8a7febf8"
click at [1265, 617] on textarea "Message…" at bounding box center [1387, 614] width 299 height 28
paste textarea "**********"
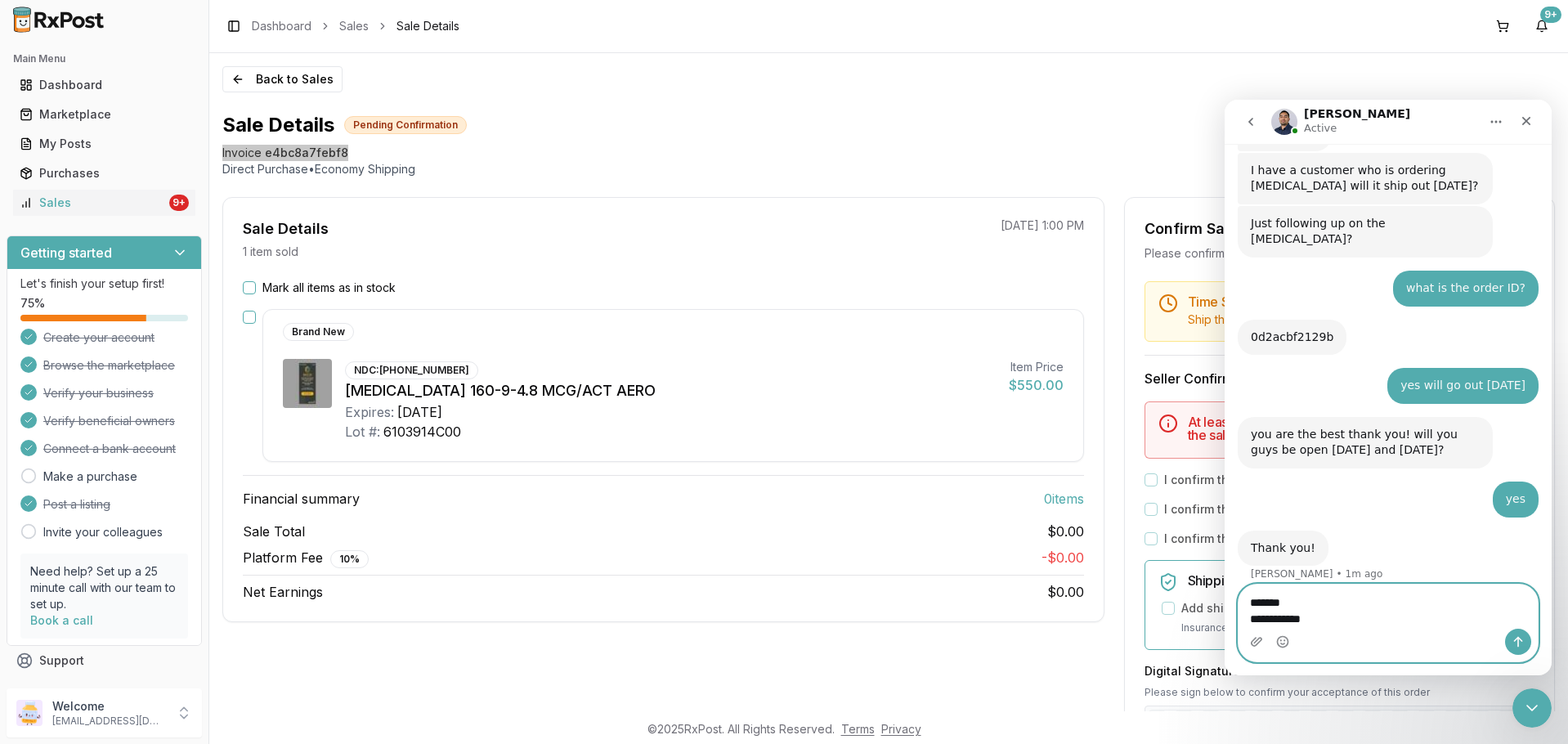
scroll to position [3802, 0]
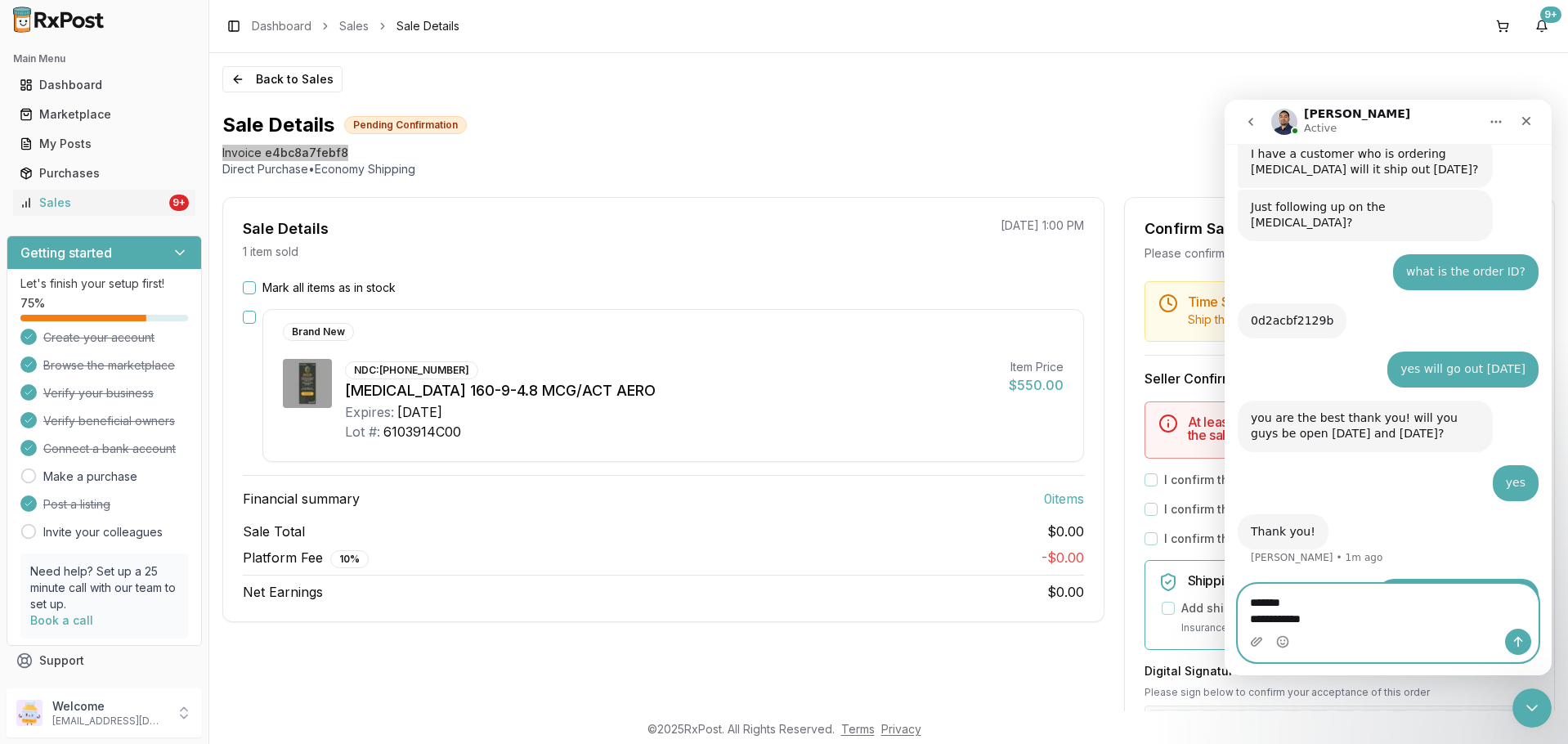
click at [1245, 624] on textarea "**********" at bounding box center [1387, 606] width 299 height 45
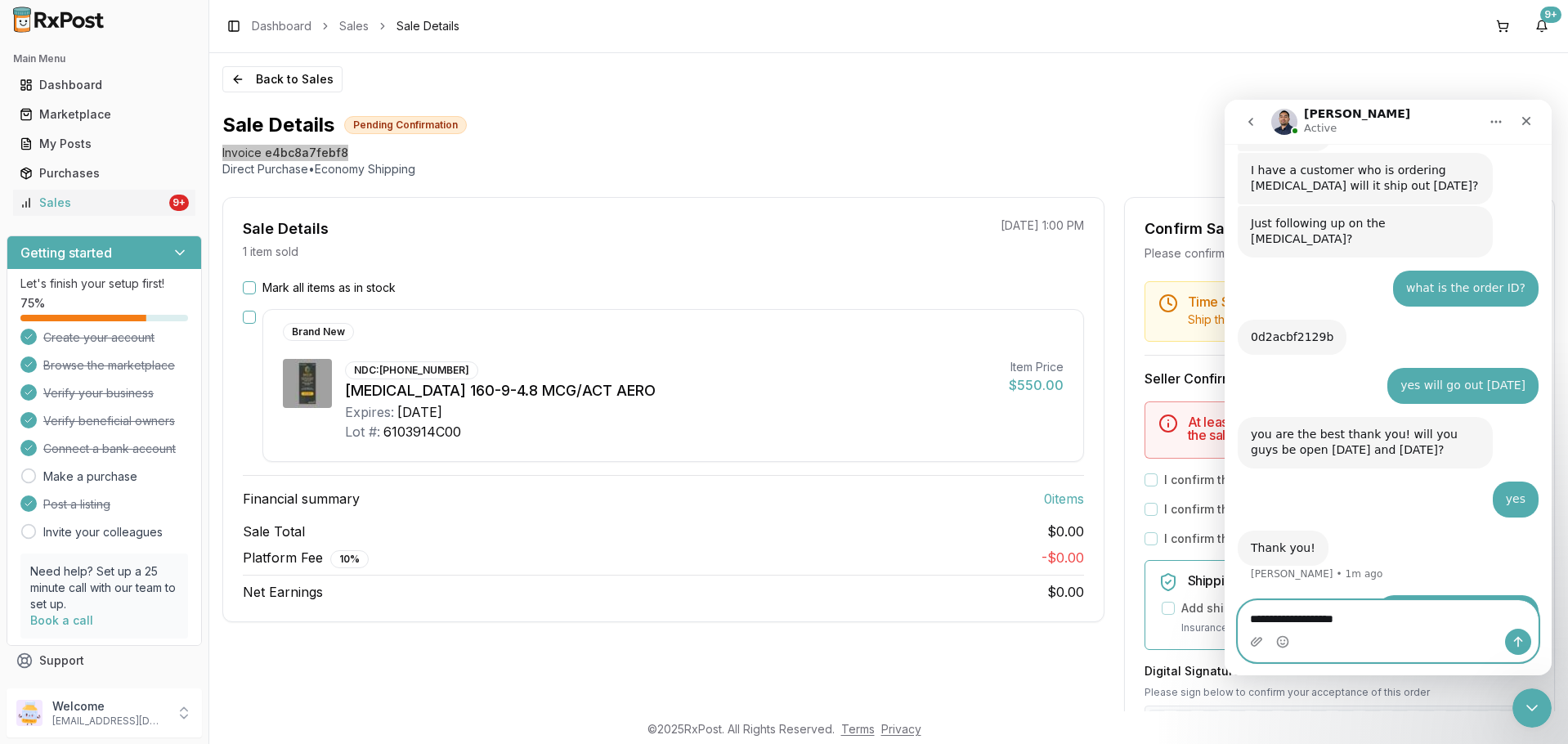
type textarea "**********"
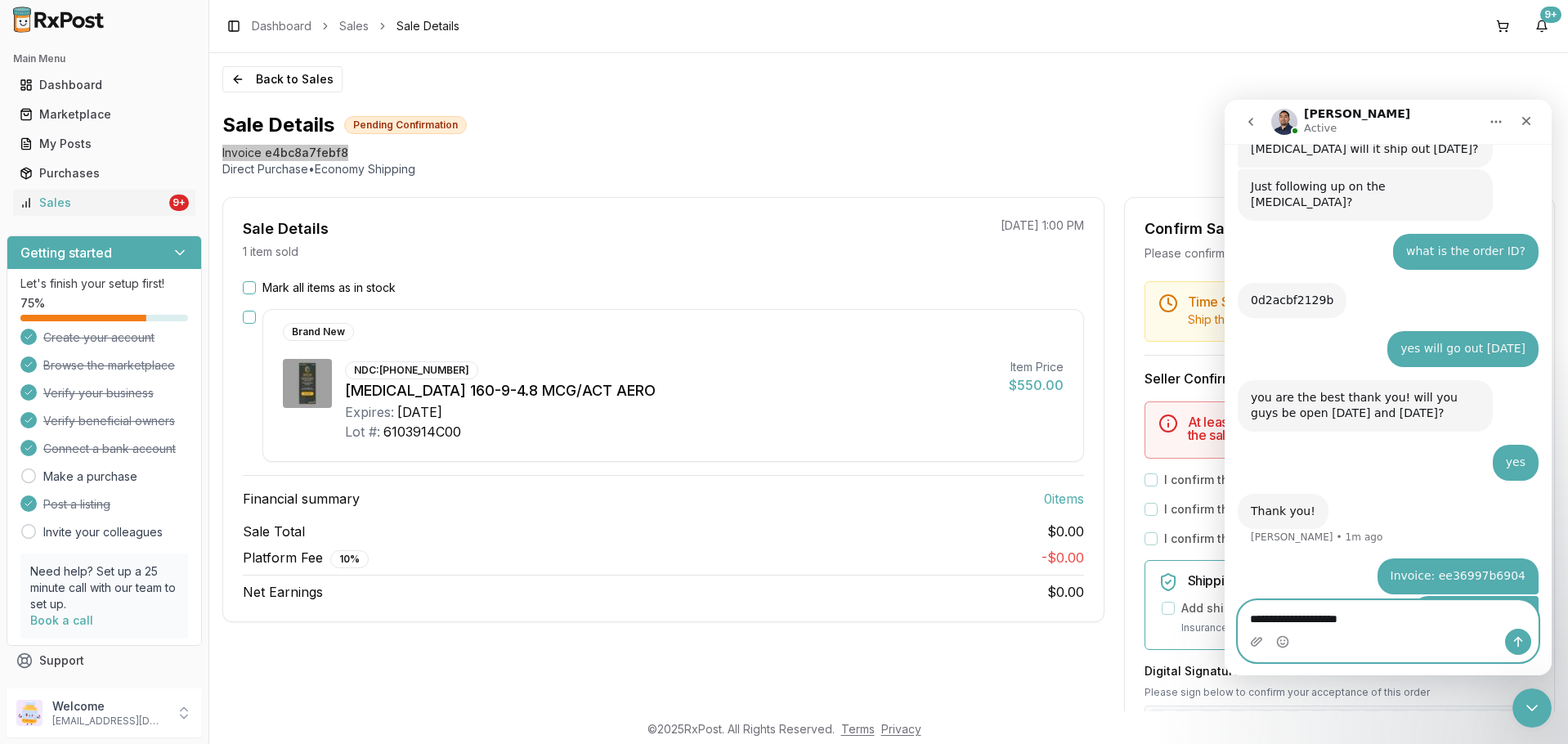
type textarea "**********"
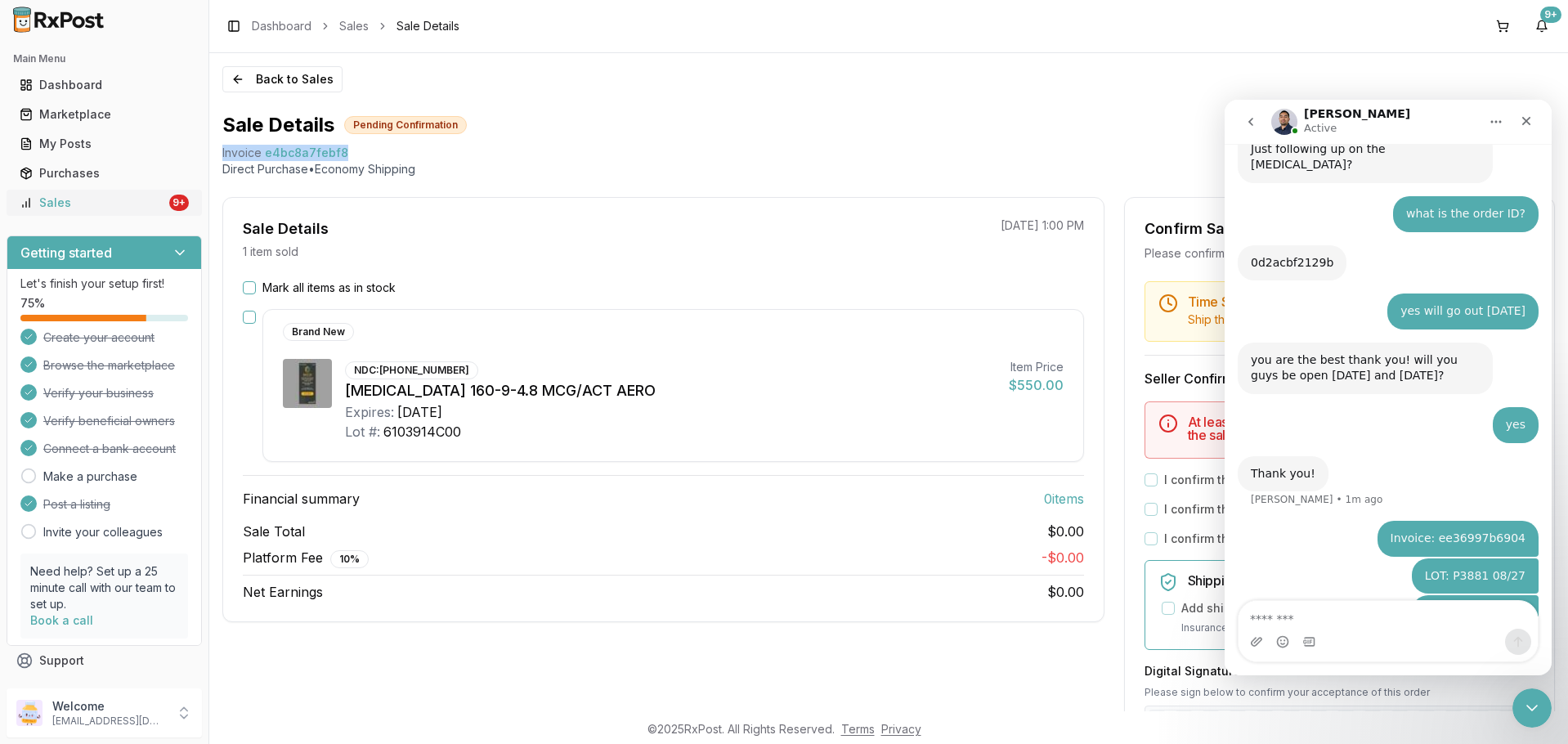
click at [133, 209] on div "Sales" at bounding box center [93, 203] width 146 height 16
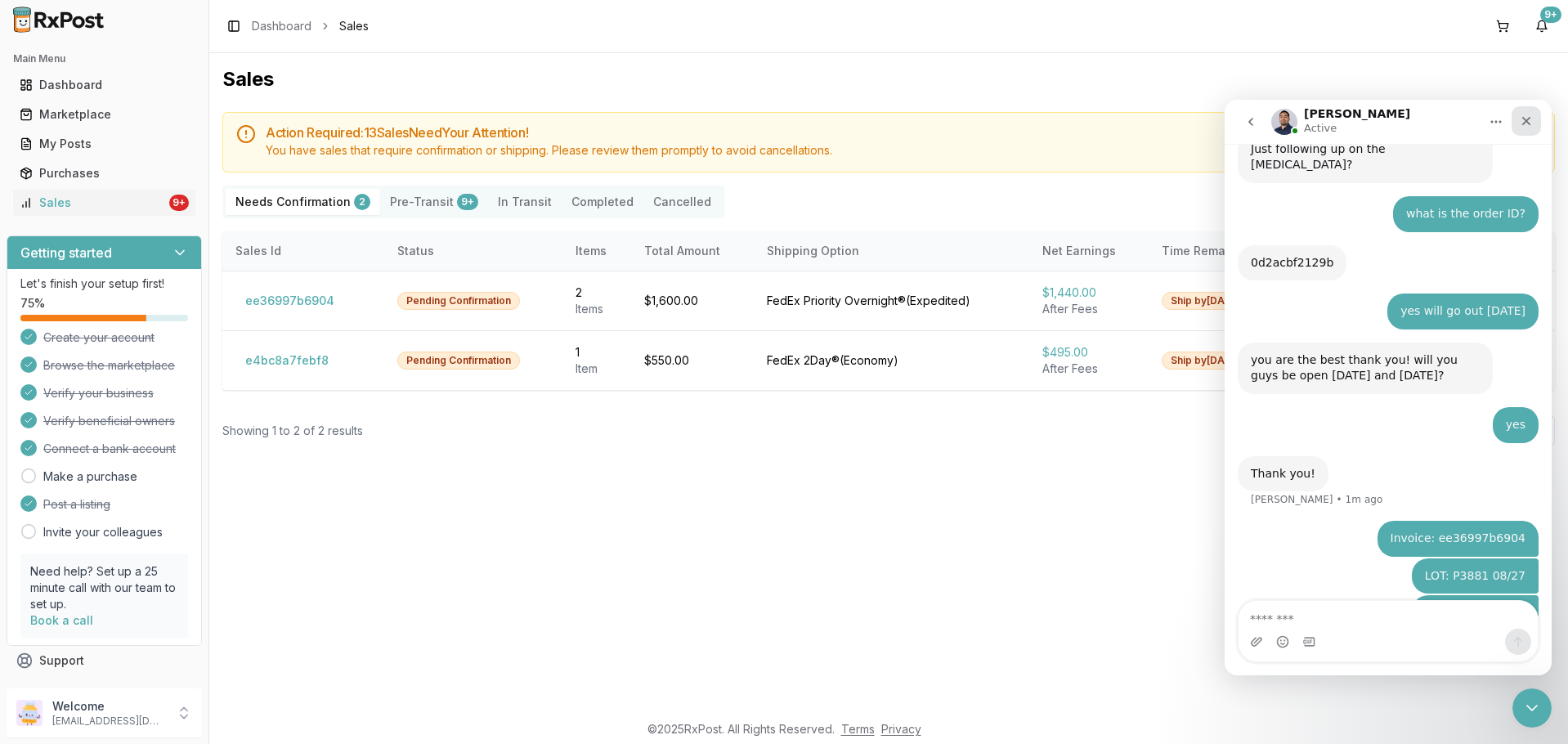
click at [1529, 131] on div "Close" at bounding box center [1526, 121] width 29 height 29
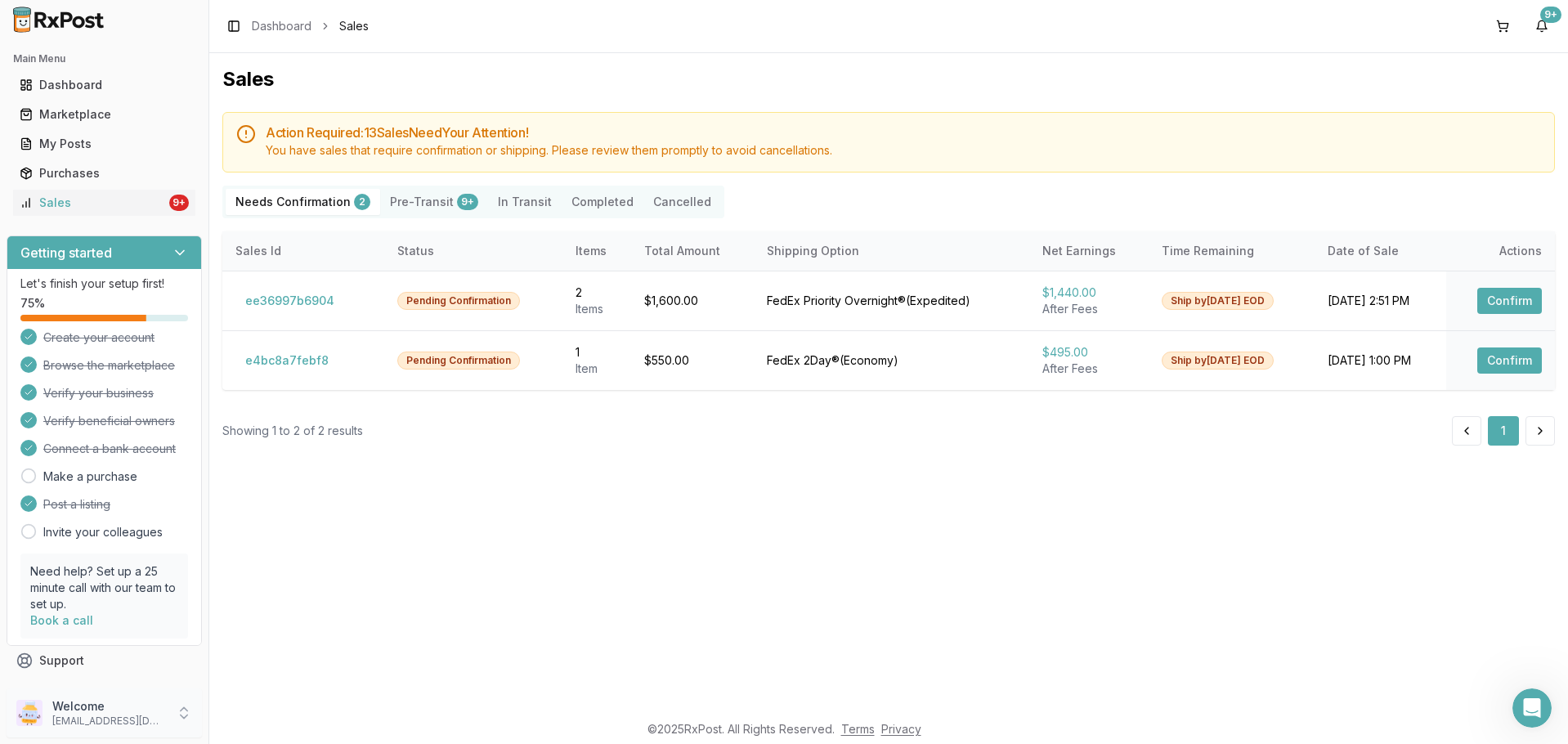
scroll to position [3860, 0]
click at [45, 704] on div "Welcome dngpharmacy2@gmail.com" at bounding box center [104, 713] width 195 height 49
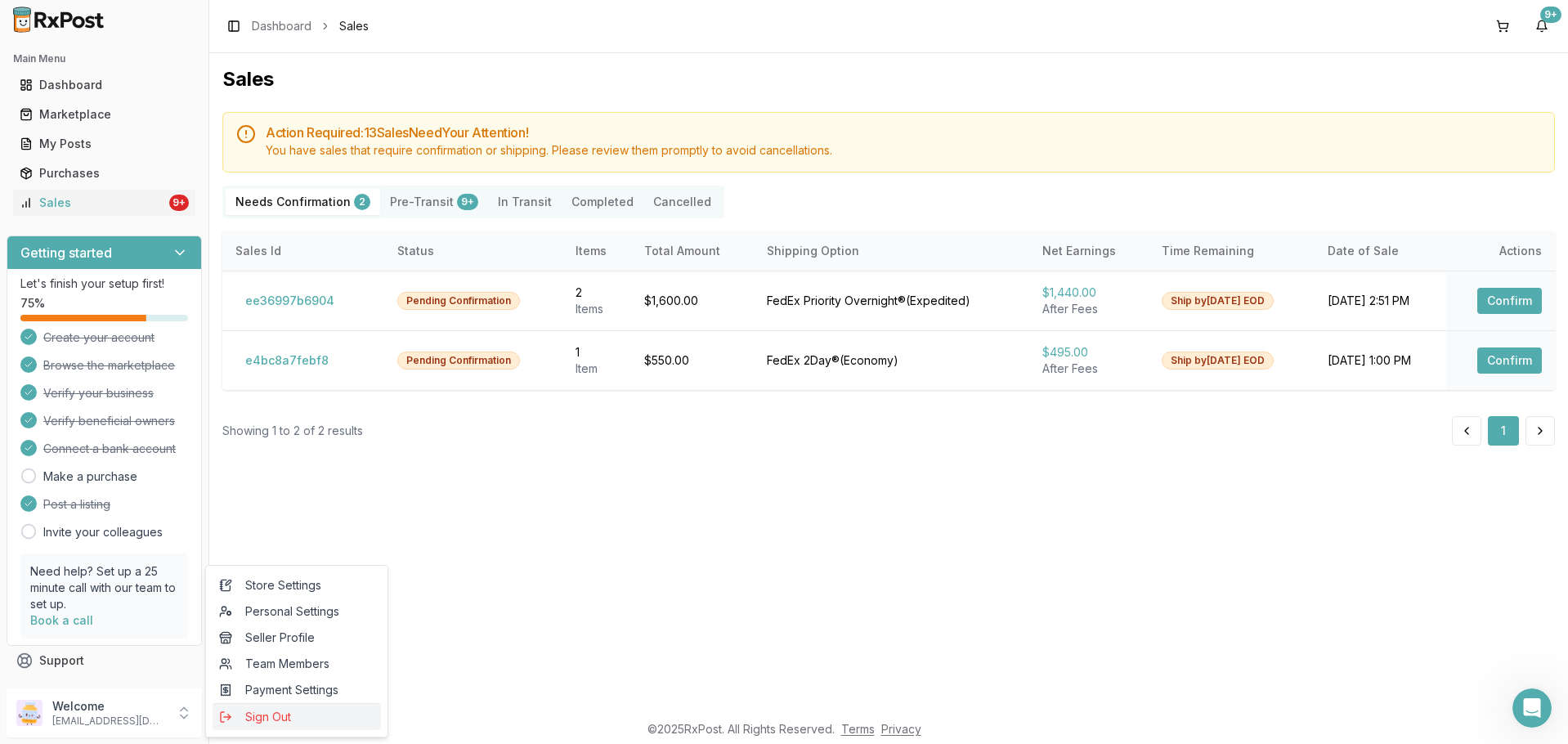
click at [324, 720] on span "Sign Out" at bounding box center [296, 717] width 155 height 16
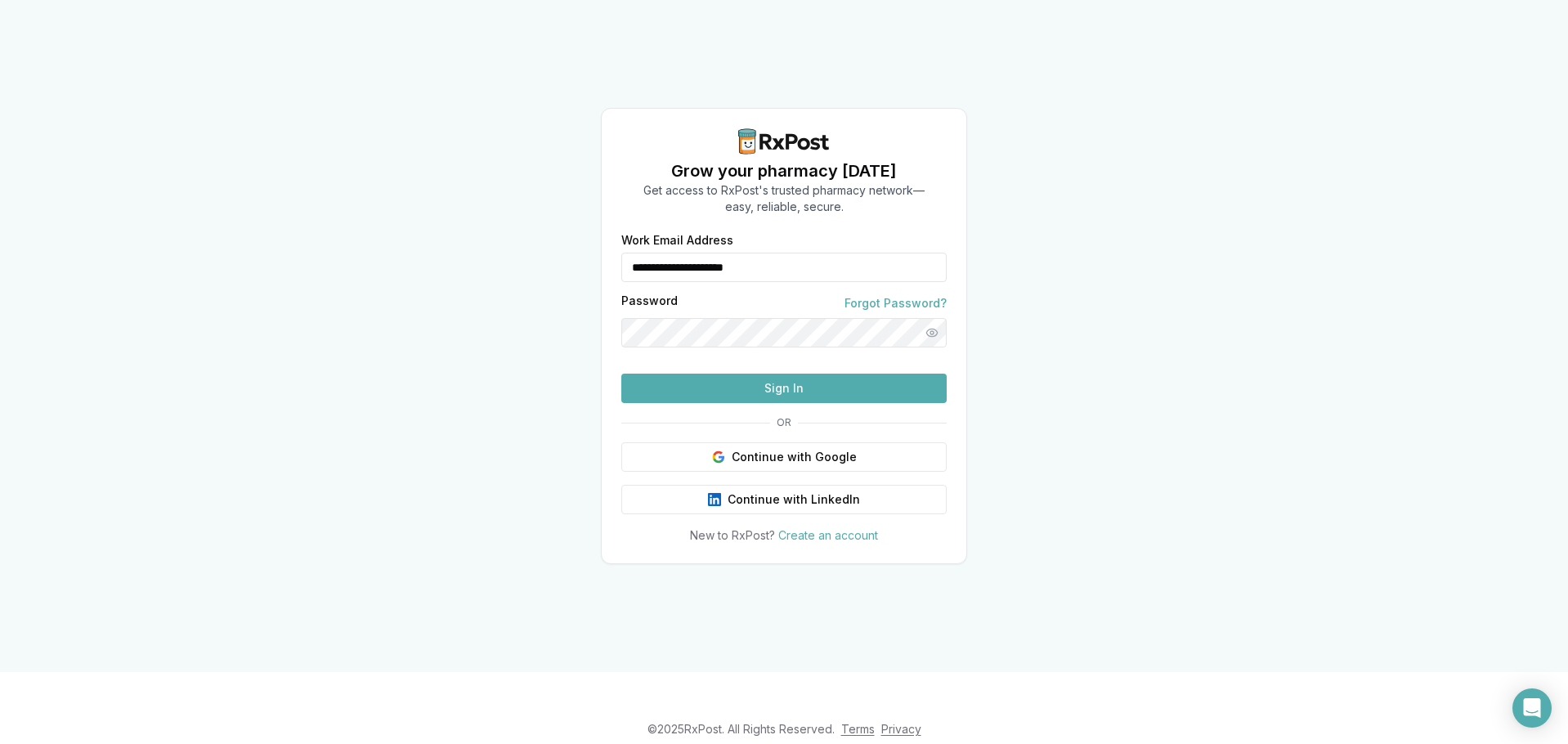
click at [728, 253] on input "**********" at bounding box center [784, 267] width 325 height 29
type input "**********"
click at [743, 403] on button "Sign In" at bounding box center [784, 388] width 325 height 29
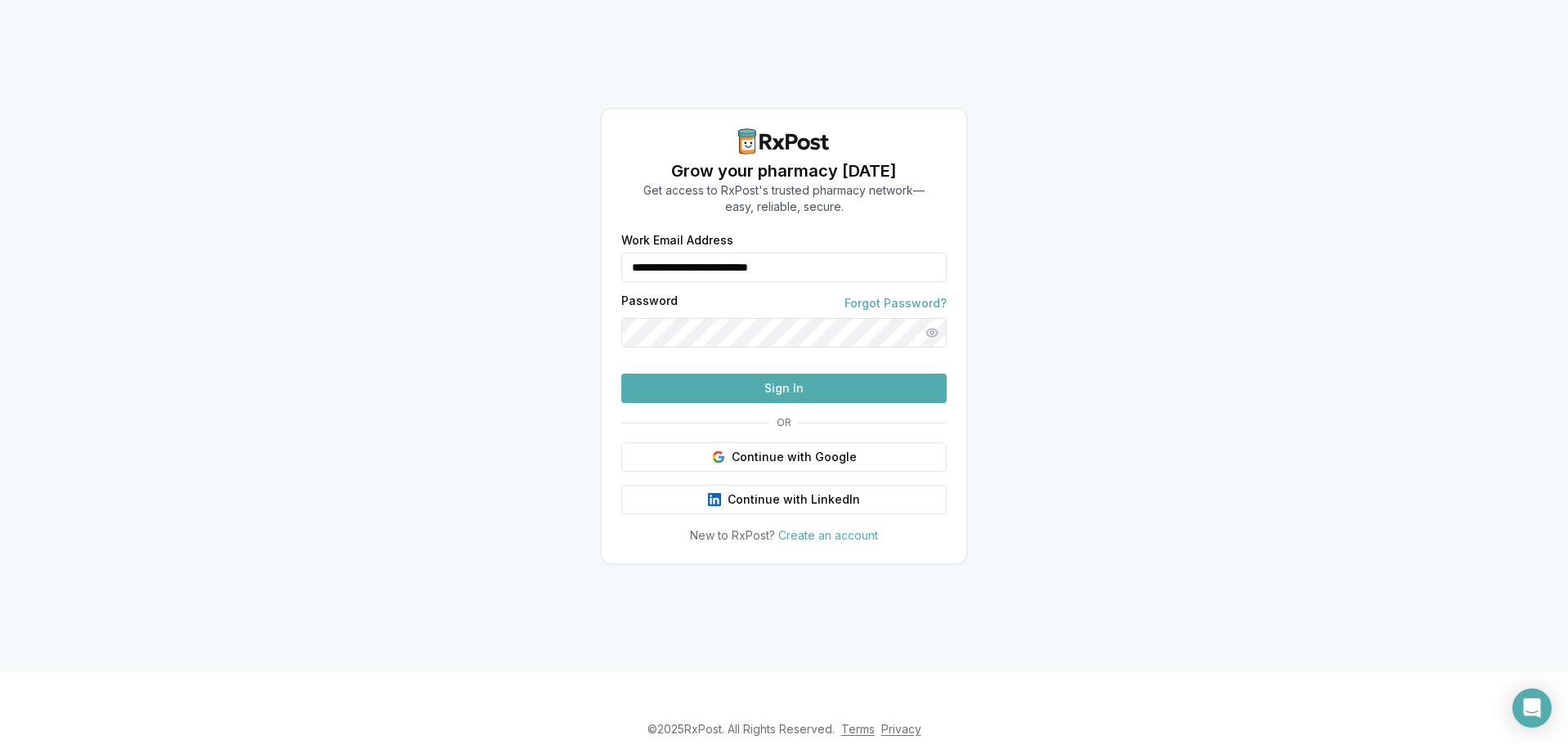
click at [743, 403] on button "Sign In" at bounding box center [784, 388] width 325 height 29
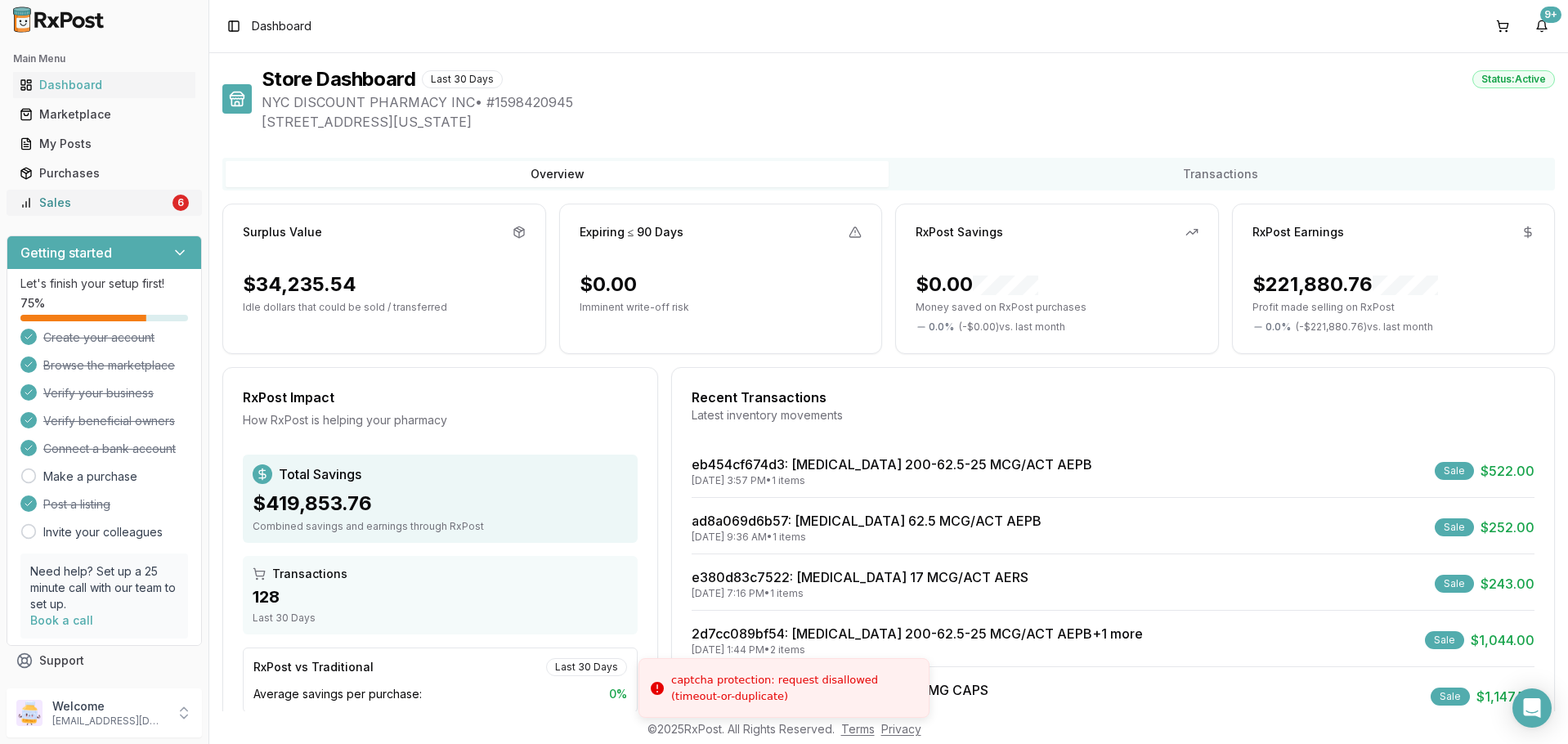
click at [109, 198] on div "Sales" at bounding box center [94, 203] width 150 height 16
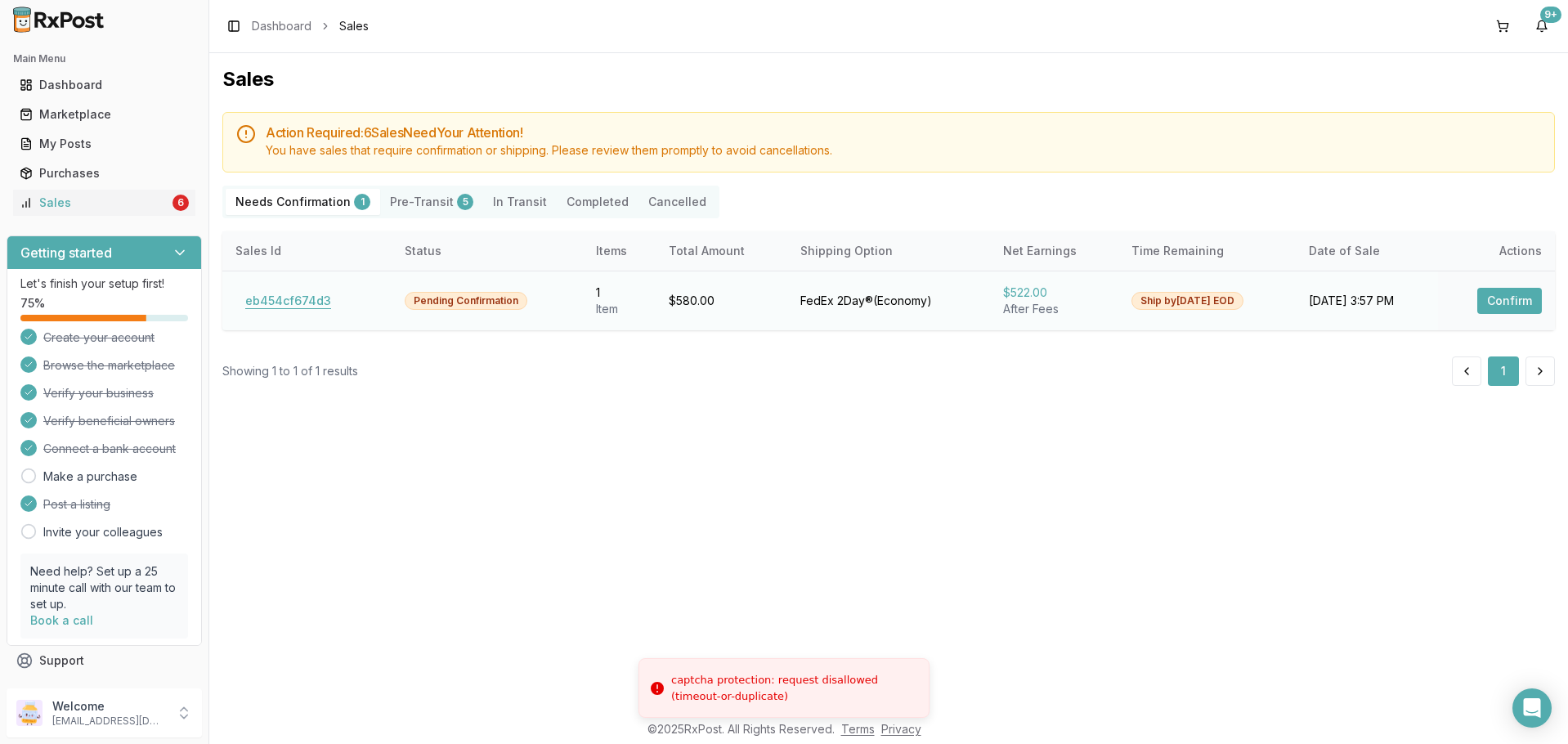
click at [313, 298] on button "eb454cf674d3" at bounding box center [288, 301] width 105 height 26
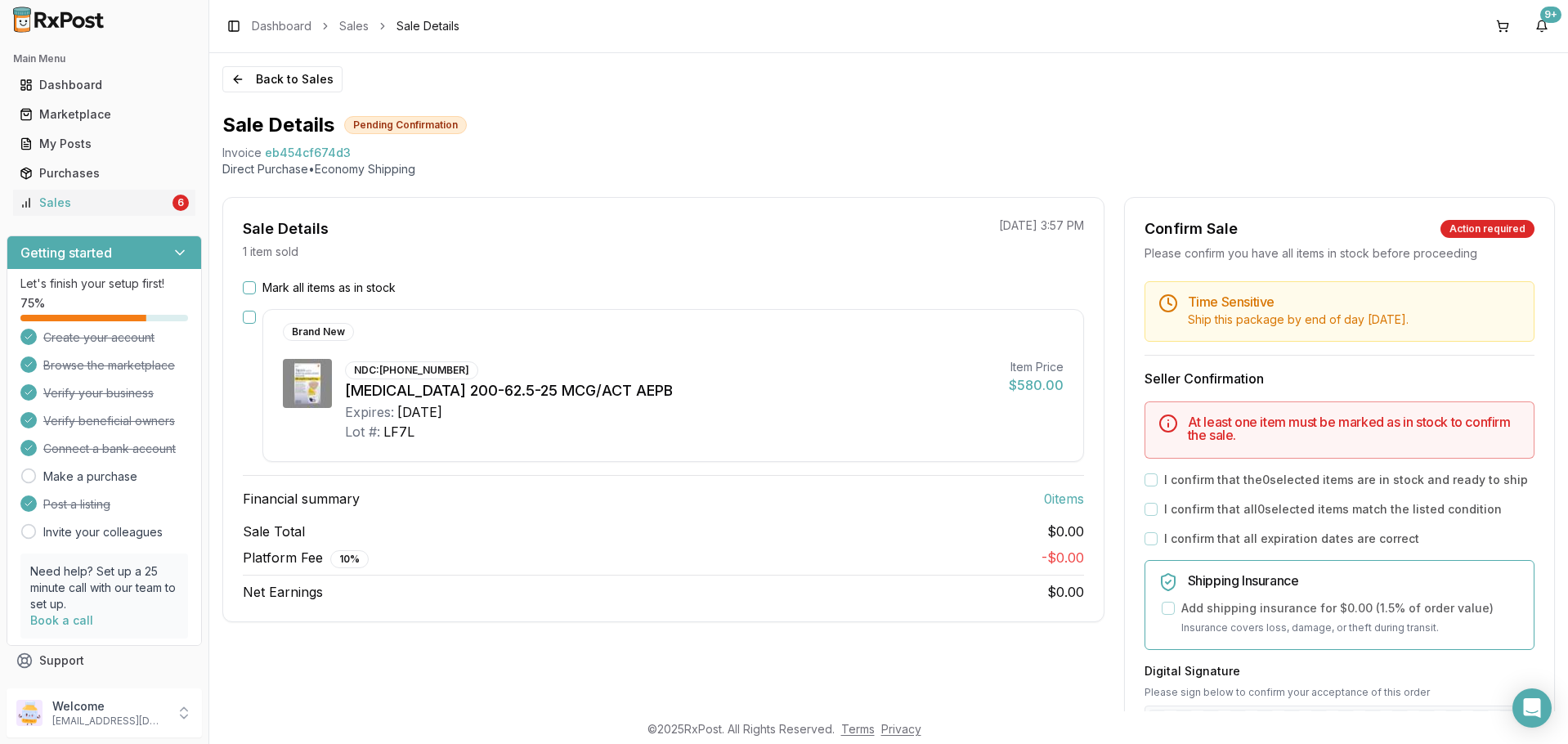
click at [243, 310] on div "Brand New NDC: 00173-0893-10 Trelegy Ellipta 200-62.5-25 MCG/ACT AEPB Expires: …" at bounding box center [663, 385] width 841 height 153
click at [245, 314] on button "button" at bounding box center [249, 317] width 13 height 13
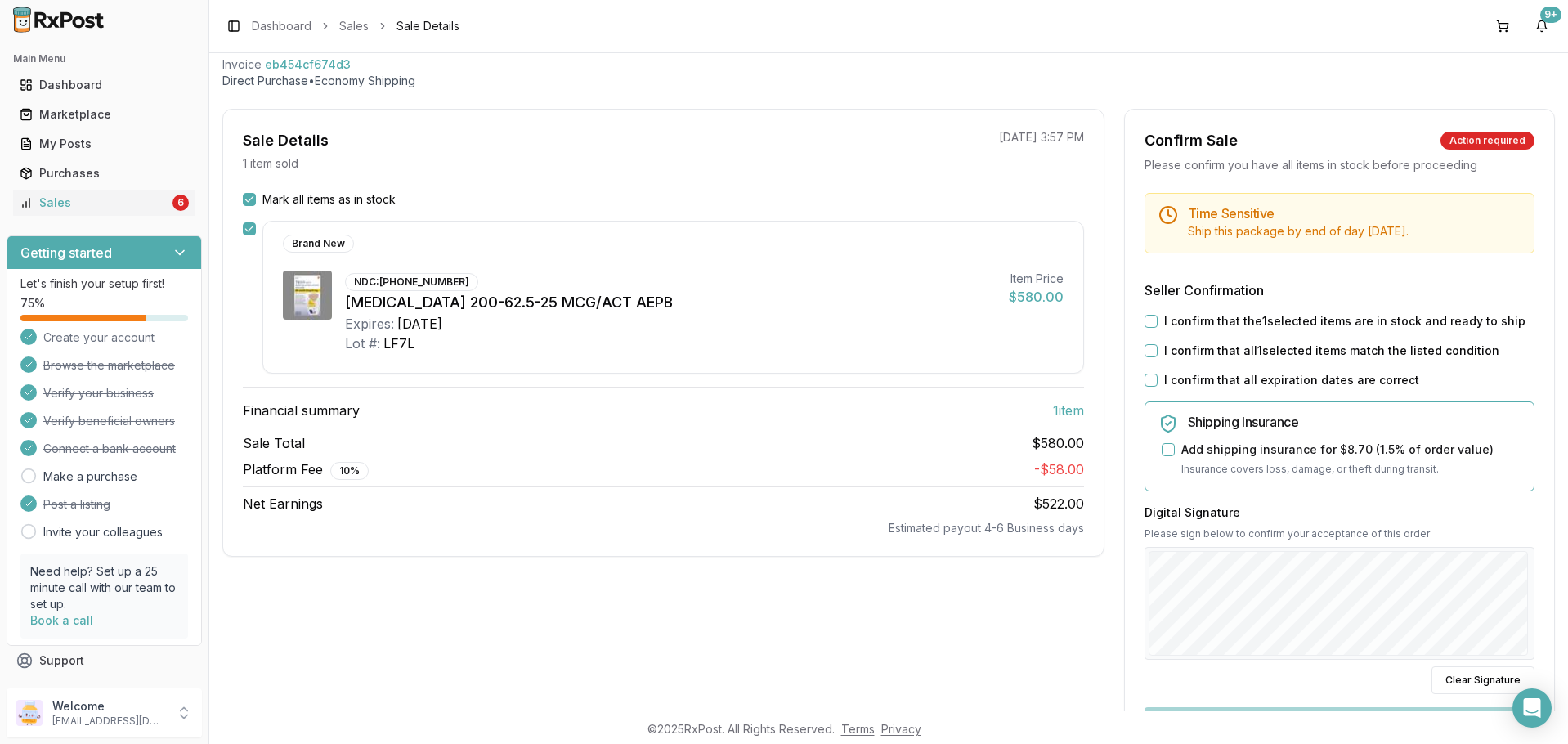
scroll to position [164, 0]
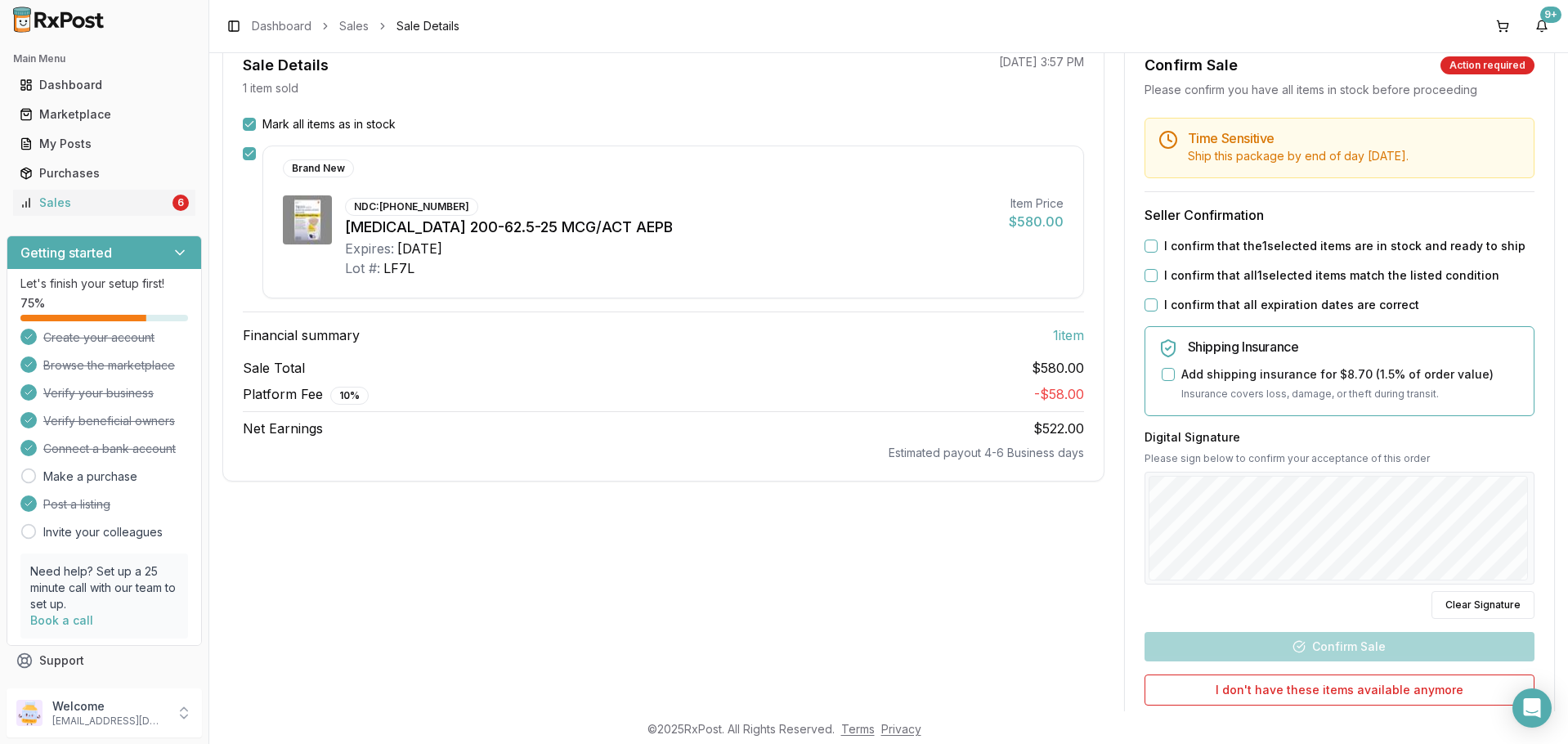
click at [1235, 251] on label "I confirm that the 1 selected items are in stock and ready to ship" at bounding box center [1345, 246] width 362 height 16
click at [1157, 251] on button "I confirm that the 1 selected items are in stock and ready to ship" at bounding box center [1151, 246] width 13 height 13
click at [1226, 272] on label "I confirm that all 1 selected items match the listed condition" at bounding box center [1331, 275] width 335 height 16
click at [1157, 272] on button "I confirm that all 1 selected items match the listed condition" at bounding box center [1151, 275] width 13 height 13
click at [1217, 305] on label "I confirm that all expiration dates are correct" at bounding box center [1291, 305] width 255 height 16
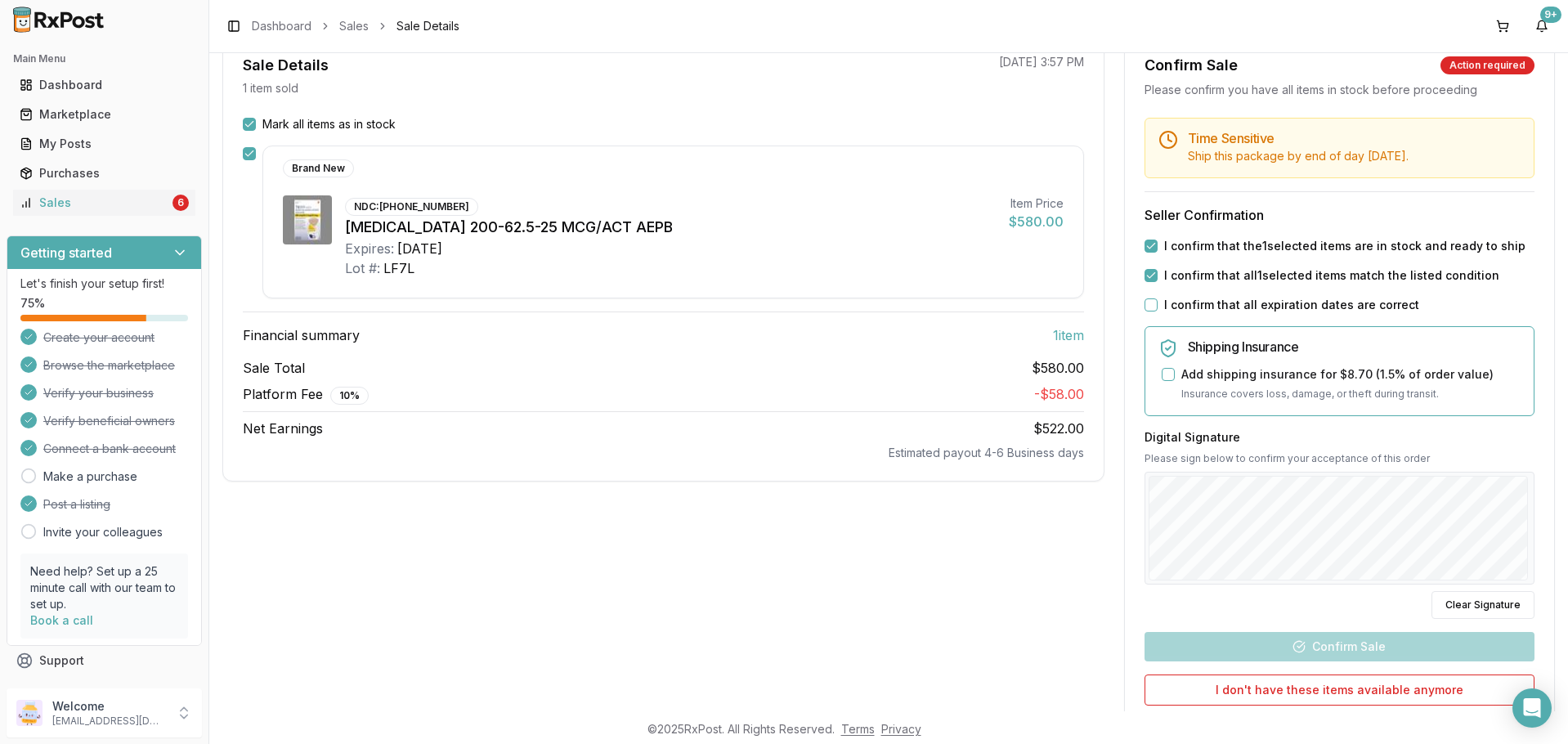
click at [1157, 305] on button "I confirm that all expiration dates are correct" at bounding box center [1151, 304] width 13 height 13
click at [1506, 600] on button "Clear Signature" at bounding box center [1483, 605] width 103 height 28
drag, startPoint x: 1474, startPoint y: 603, endPoint x: 1432, endPoint y: 587, distance: 44.9
click at [1473, 603] on button "Clear Signature" at bounding box center [1483, 605] width 103 height 28
click at [1366, 650] on button "Confirm Sale" at bounding box center [1339, 647] width 390 height 29
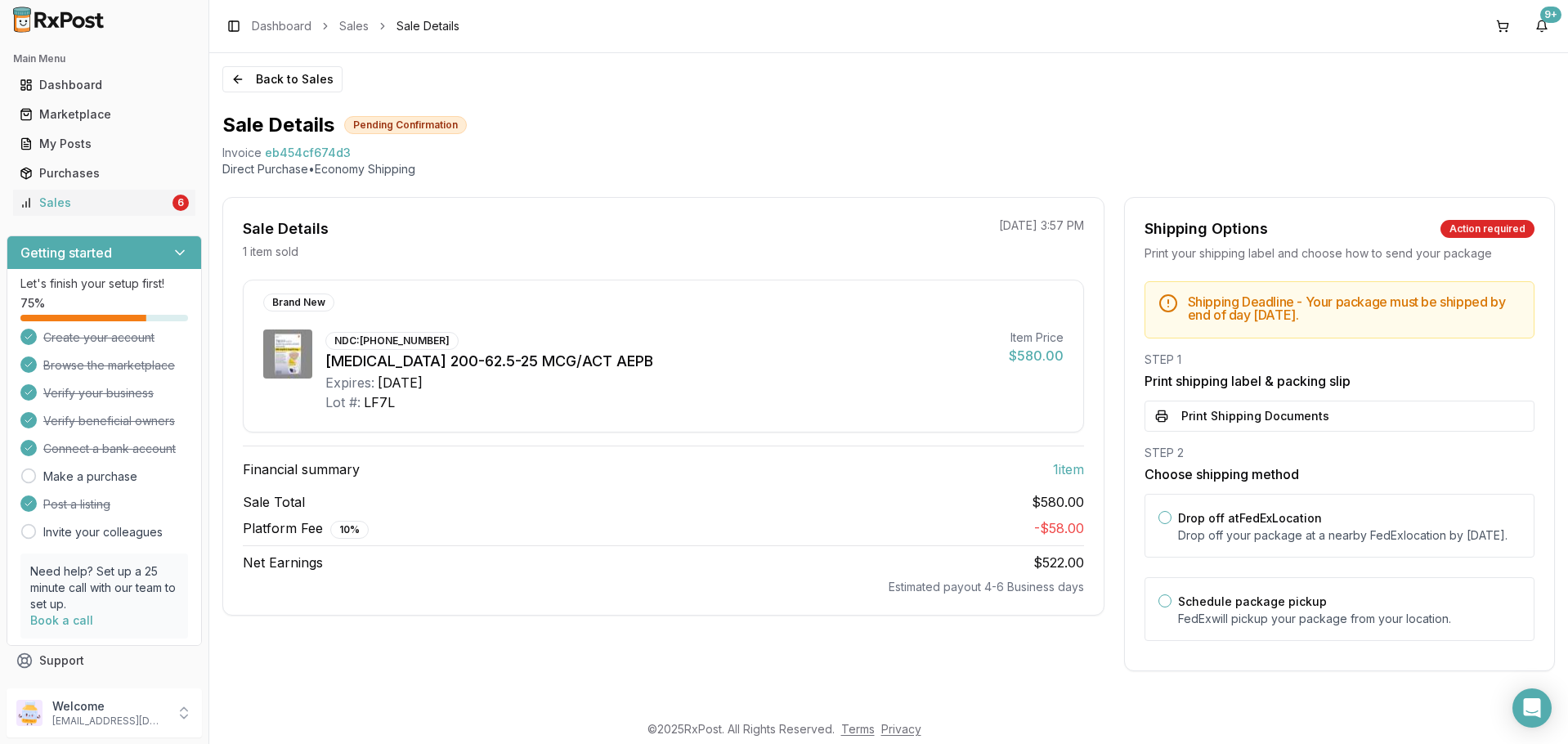
scroll to position [3, 0]
click at [1200, 403] on button "Print Shipping Documents" at bounding box center [1339, 416] width 390 height 31
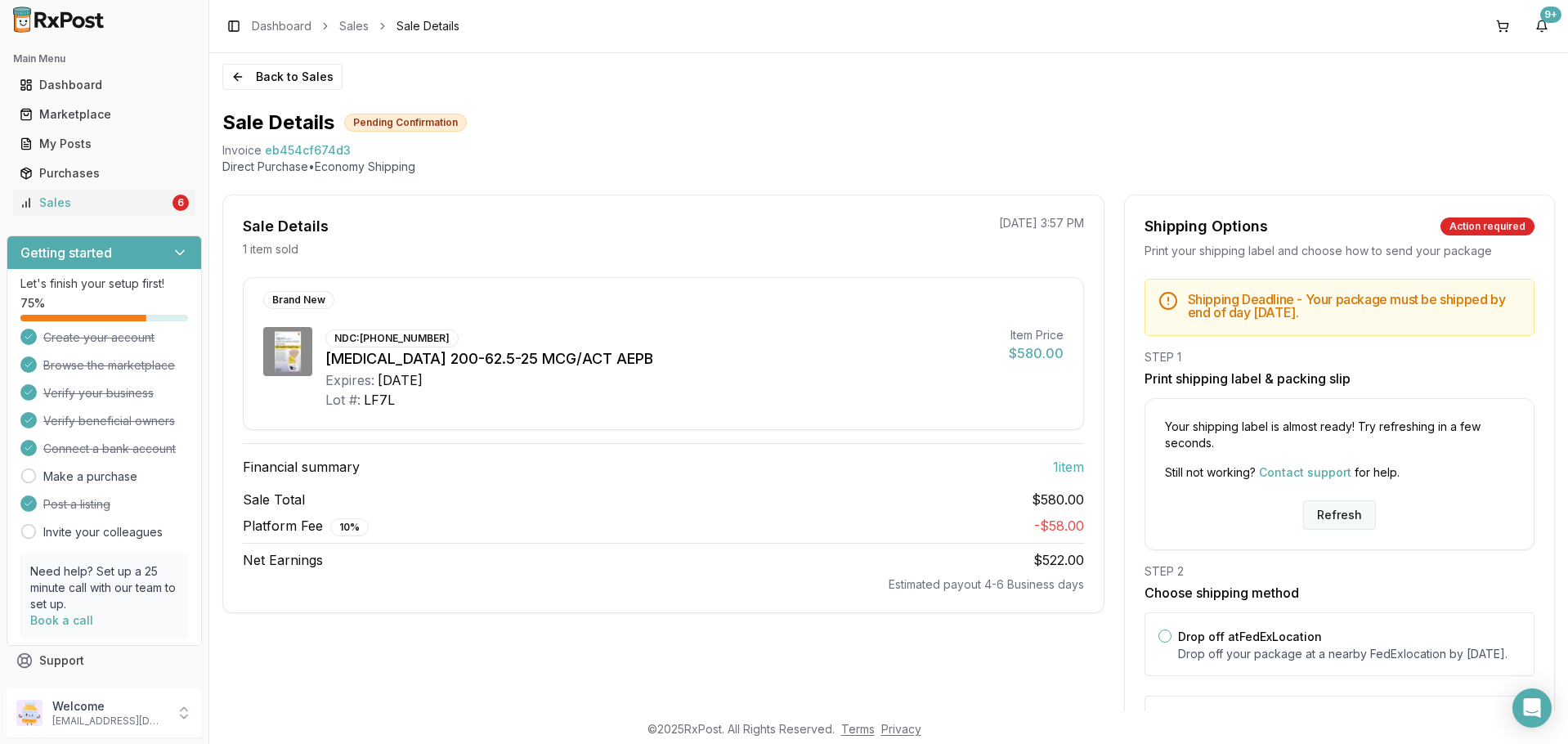
click at [1314, 521] on button "Refresh" at bounding box center [1339, 515] width 73 height 29
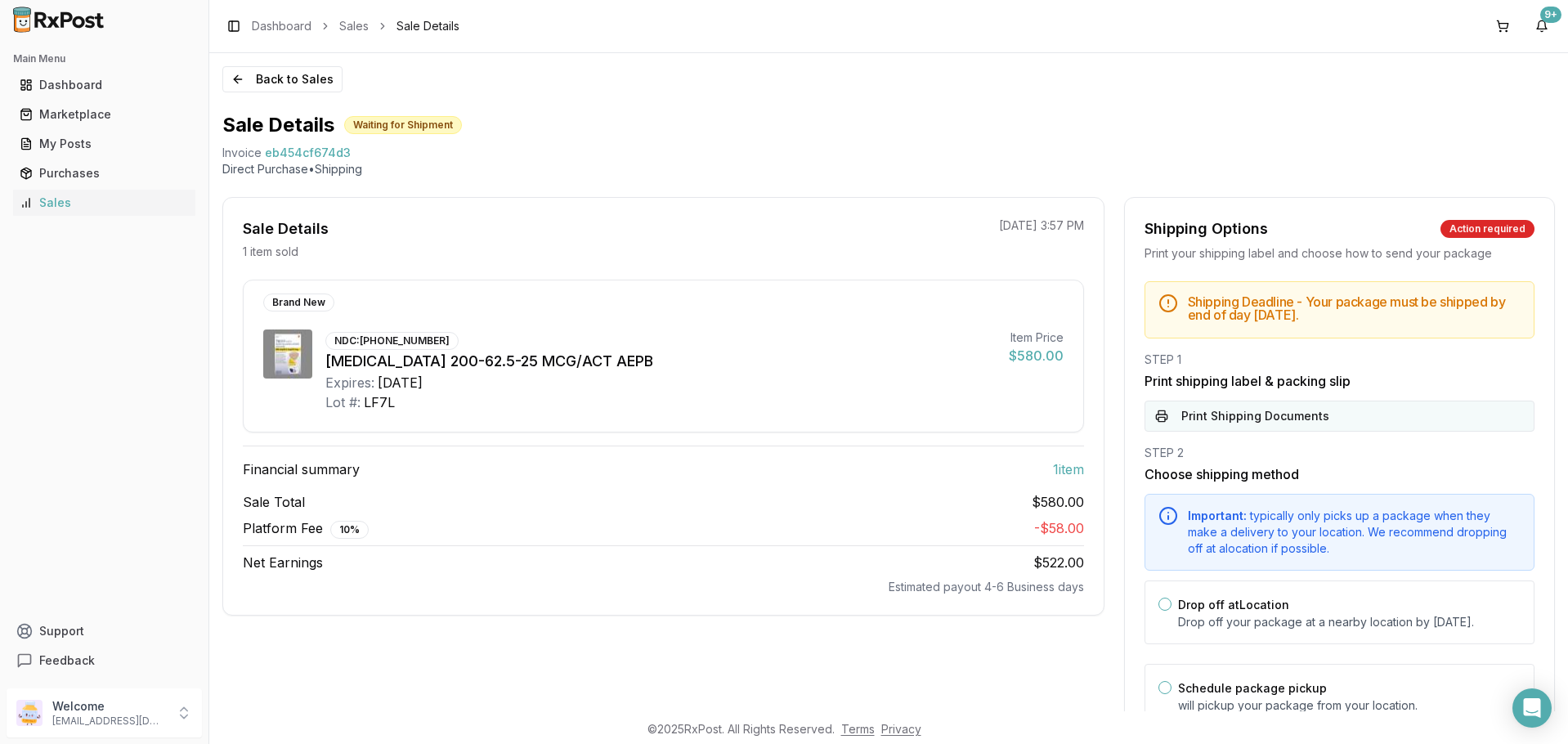
click at [1301, 412] on button "Print Shipping Documents" at bounding box center [1339, 416] width 390 height 31
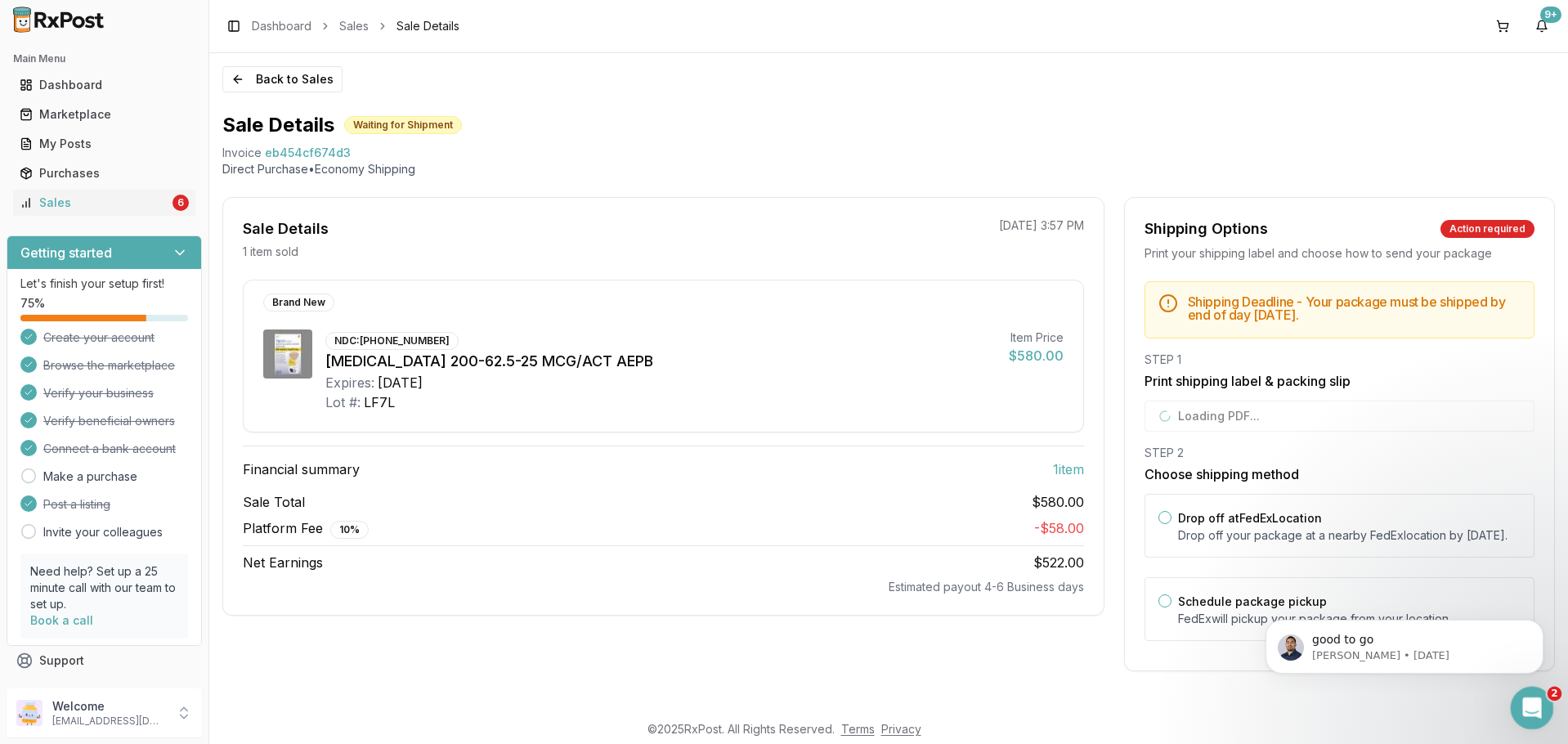
click at [1525, 693] on icon "Open Intercom Messenger" at bounding box center [1530, 706] width 27 height 27
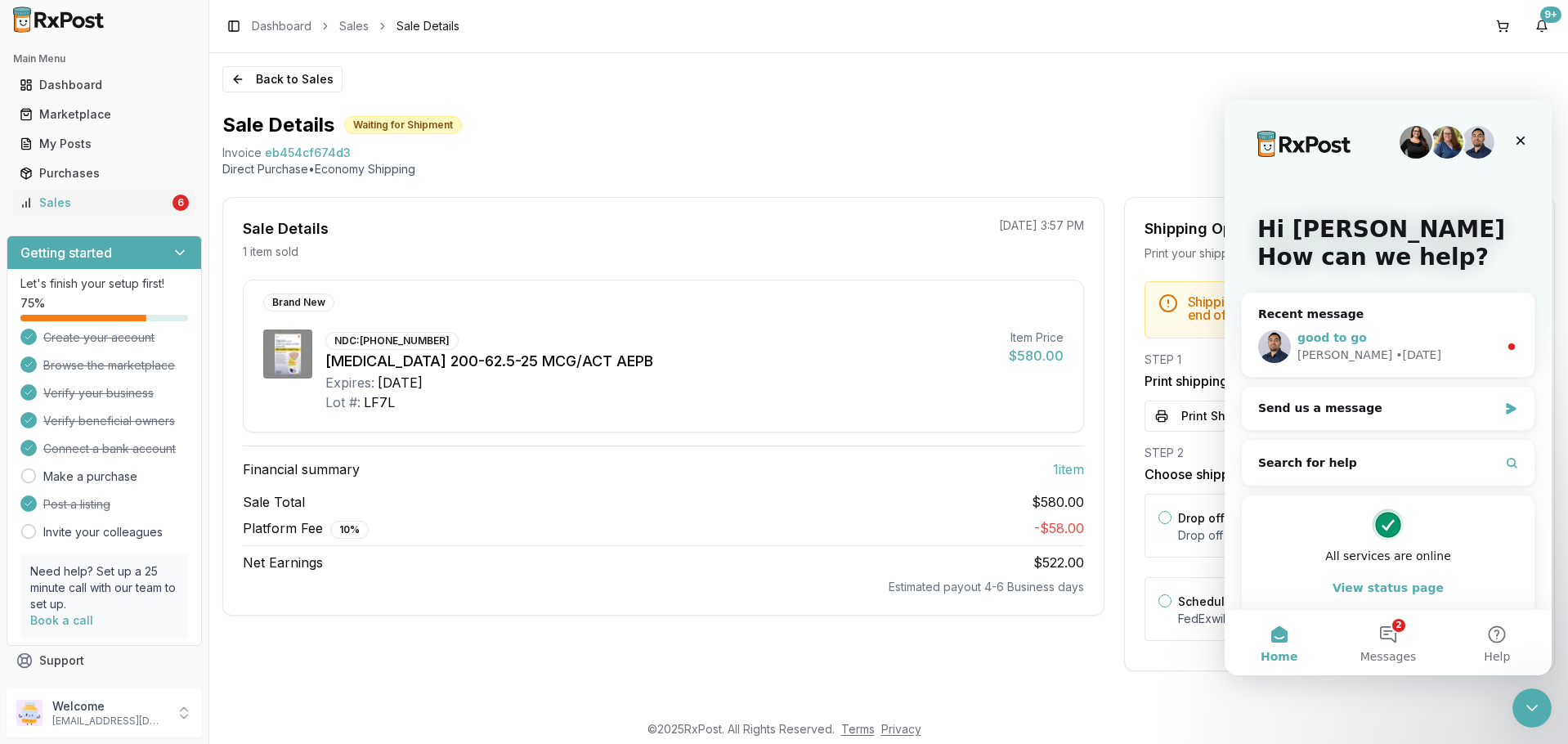
click at [1320, 327] on div "good to go [PERSON_NAME] • [DATE]" at bounding box center [1388, 346] width 293 height 61
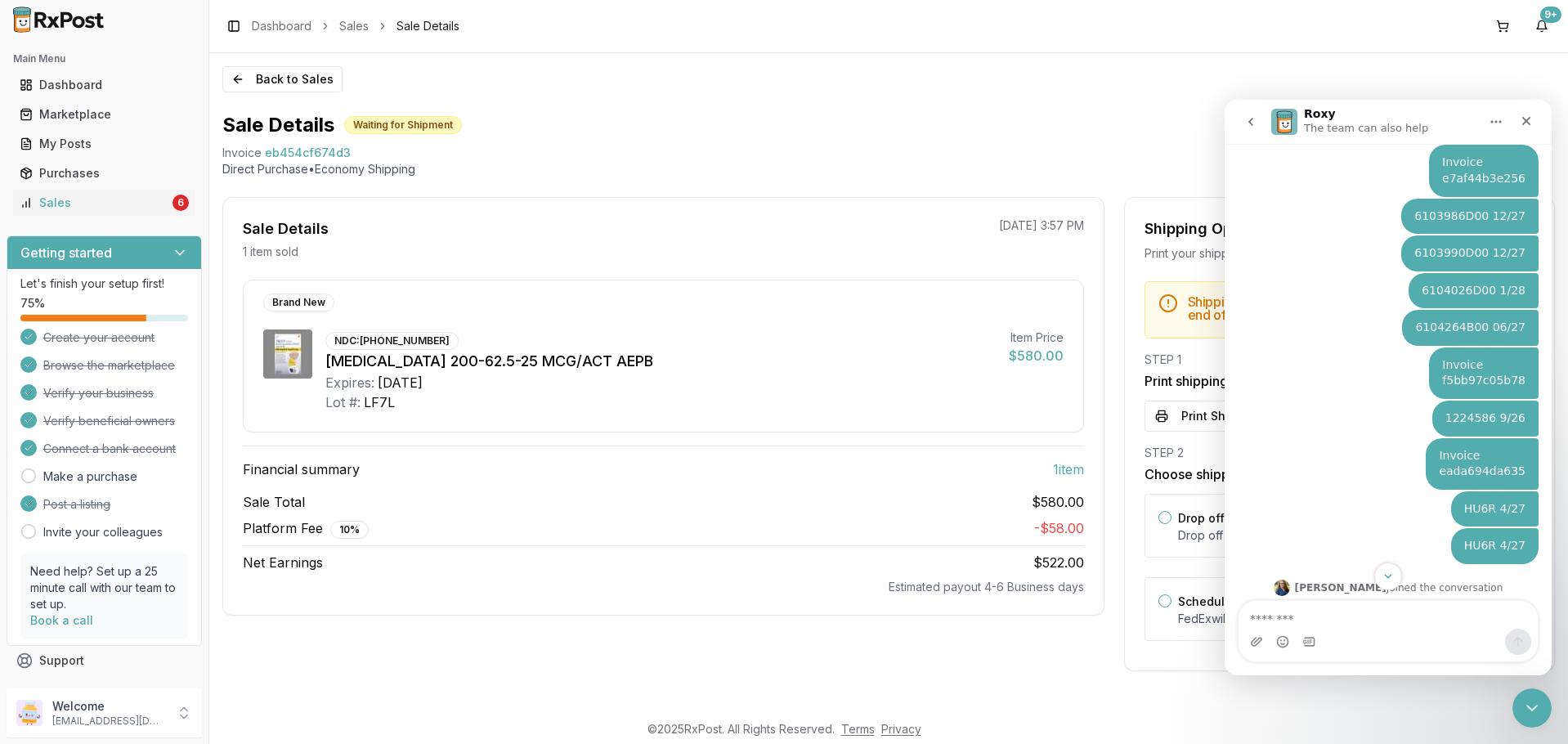
scroll to position [1101, 0]
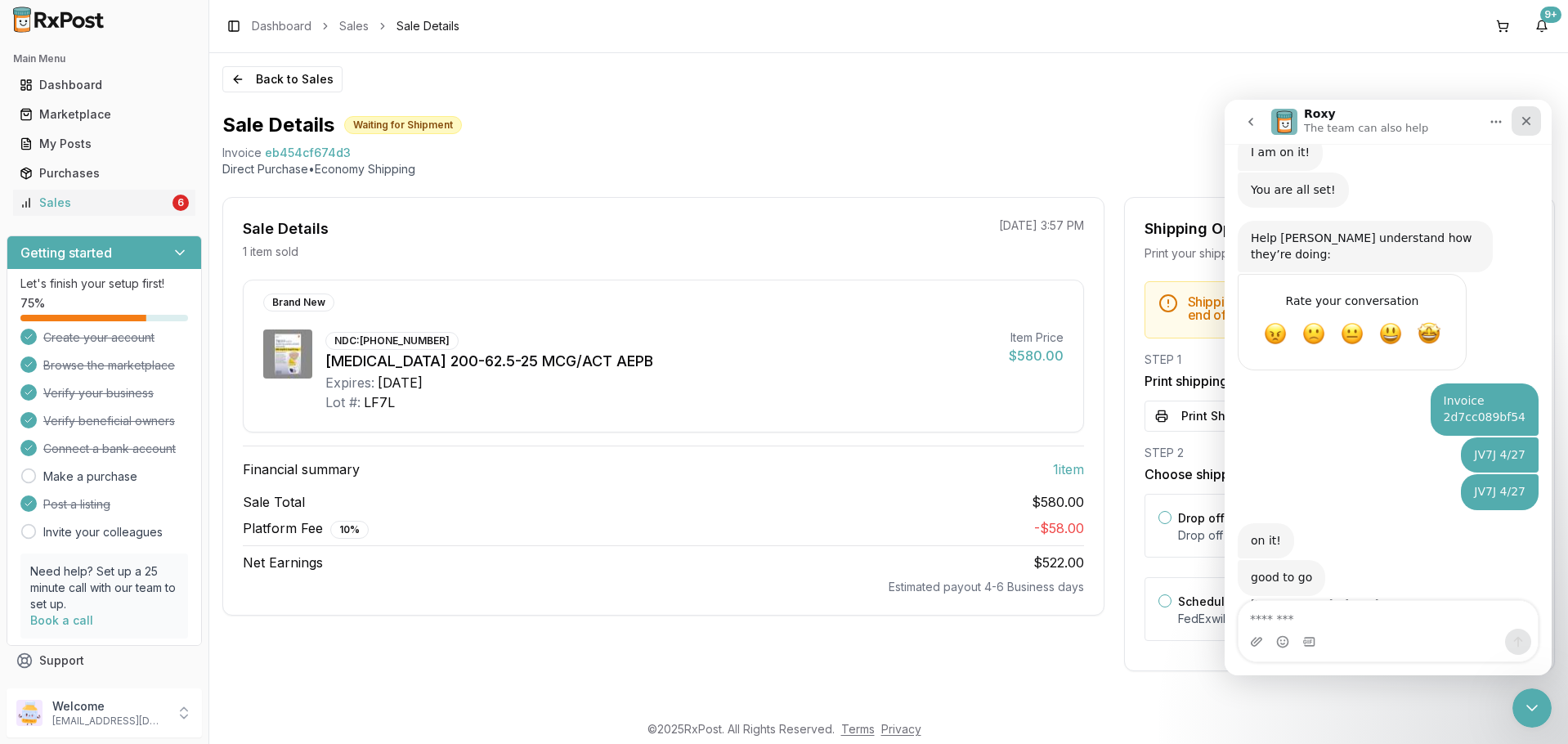
click at [1522, 121] on icon "Close" at bounding box center [1526, 121] width 13 height 13
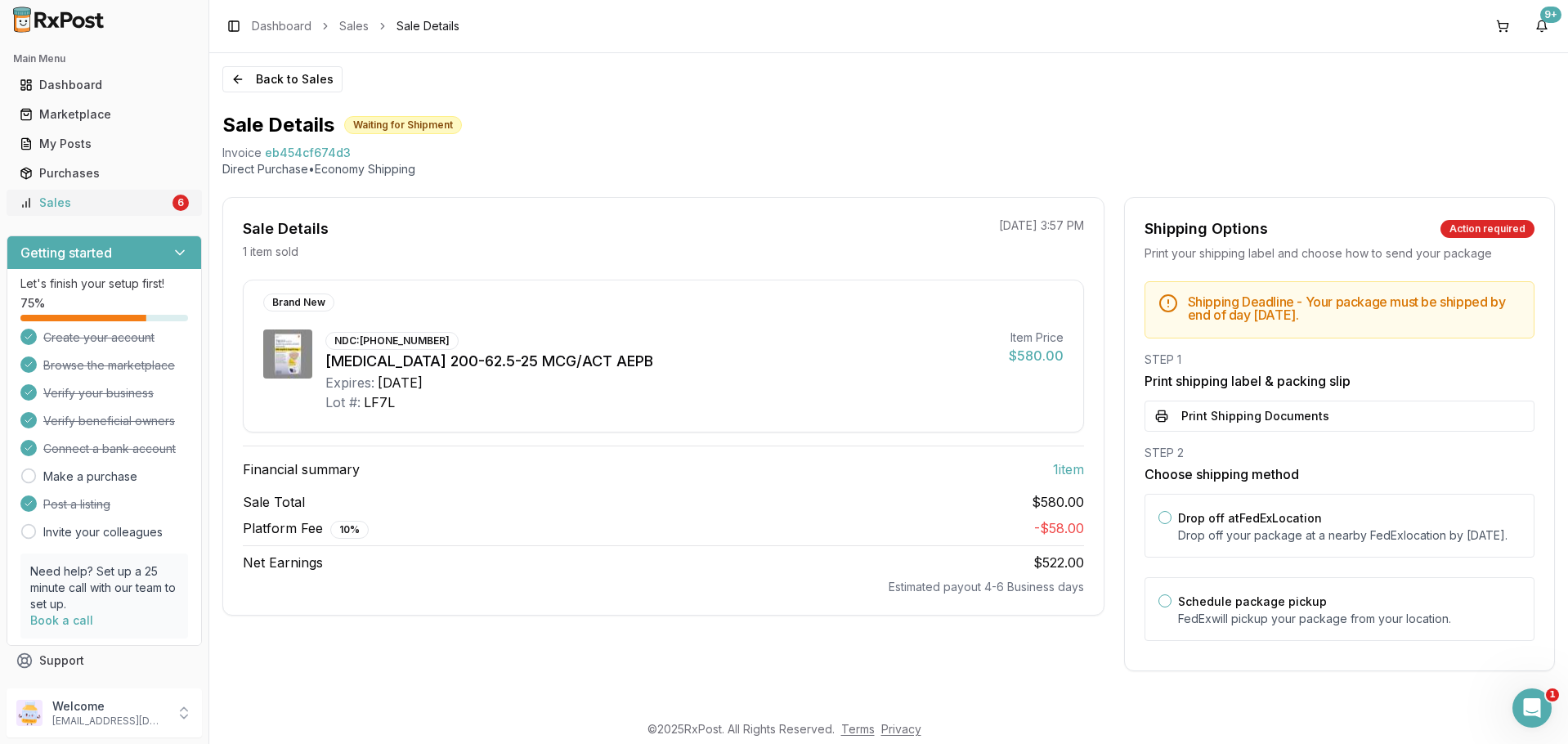
click at [129, 200] on div "Sales" at bounding box center [94, 203] width 150 height 16
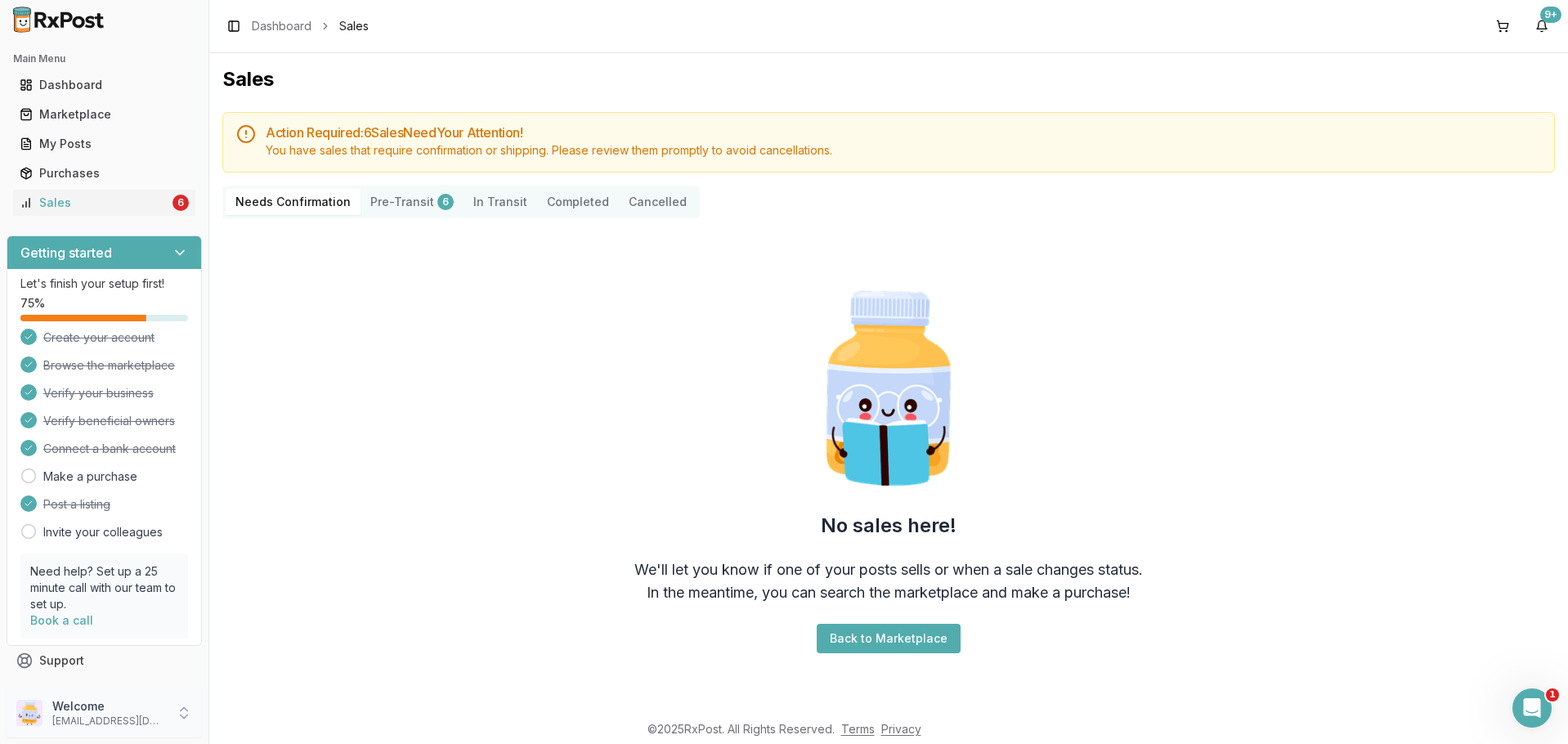
click at [114, 714] on p "[EMAIL_ADDRESS][DOMAIN_NAME]" at bounding box center [109, 720] width 114 height 13
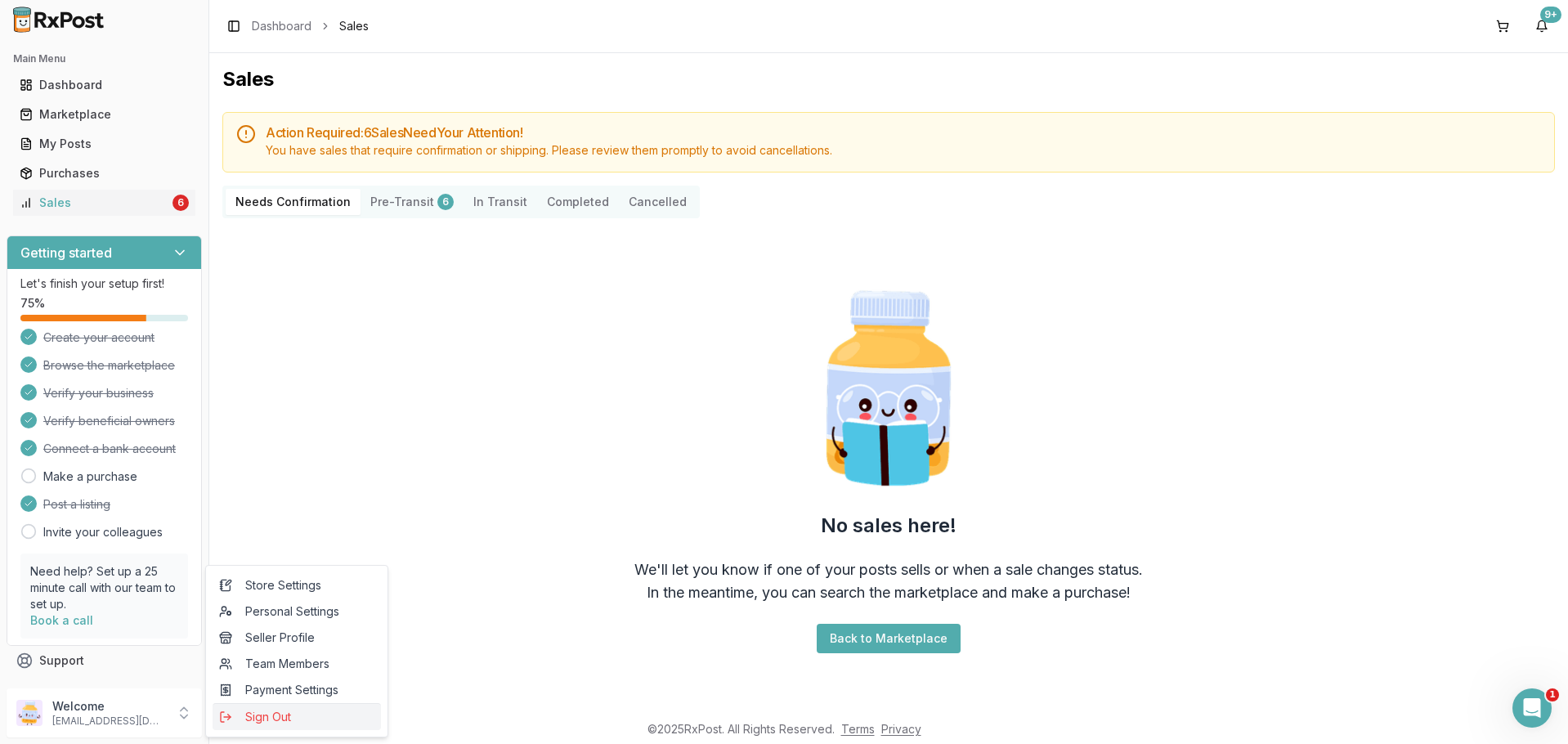
click at [250, 709] on span "Sign Out" at bounding box center [296, 717] width 155 height 16
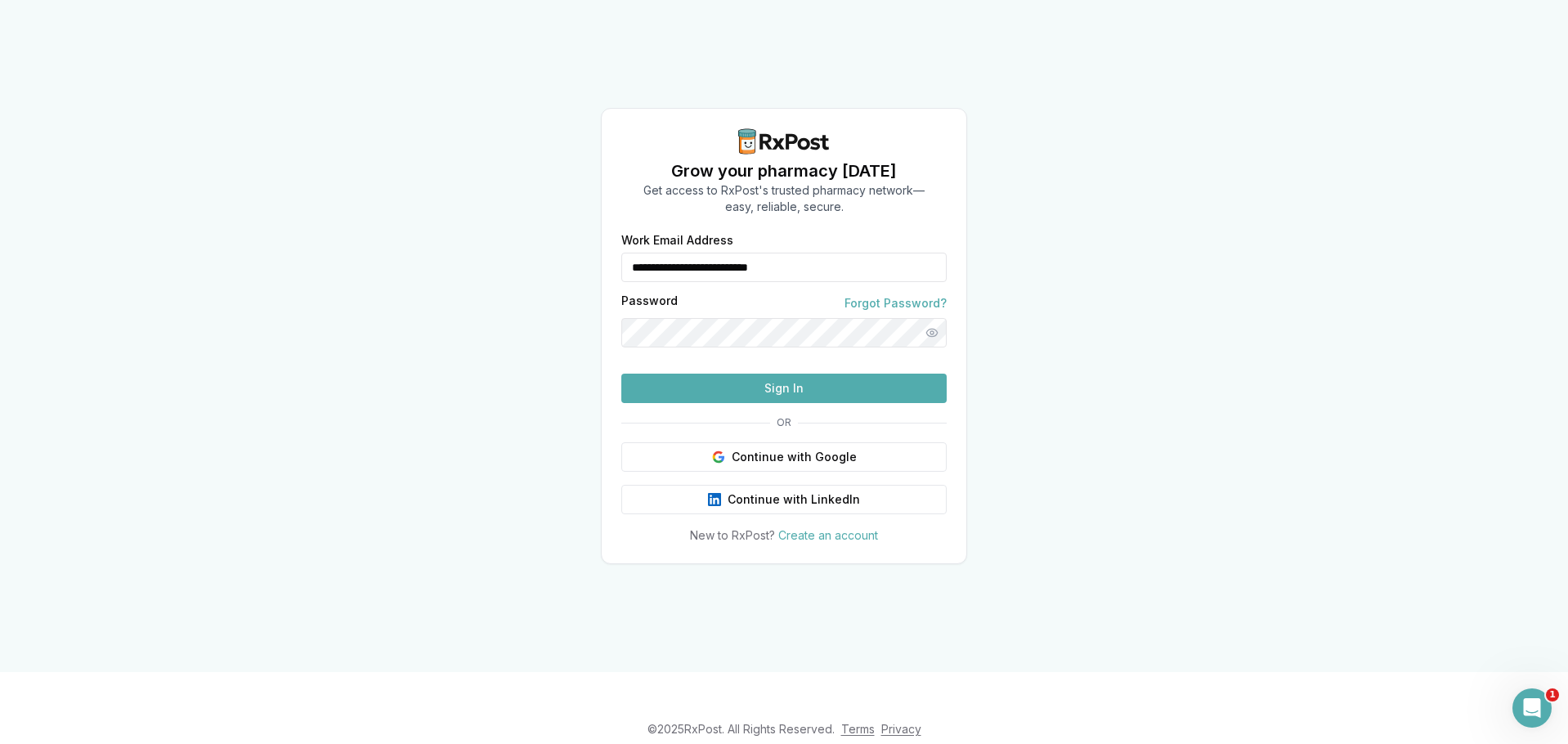
click at [737, 253] on input "**********" at bounding box center [784, 267] width 325 height 29
type input "**********"
click at [729, 403] on button "Sign In" at bounding box center [784, 388] width 325 height 29
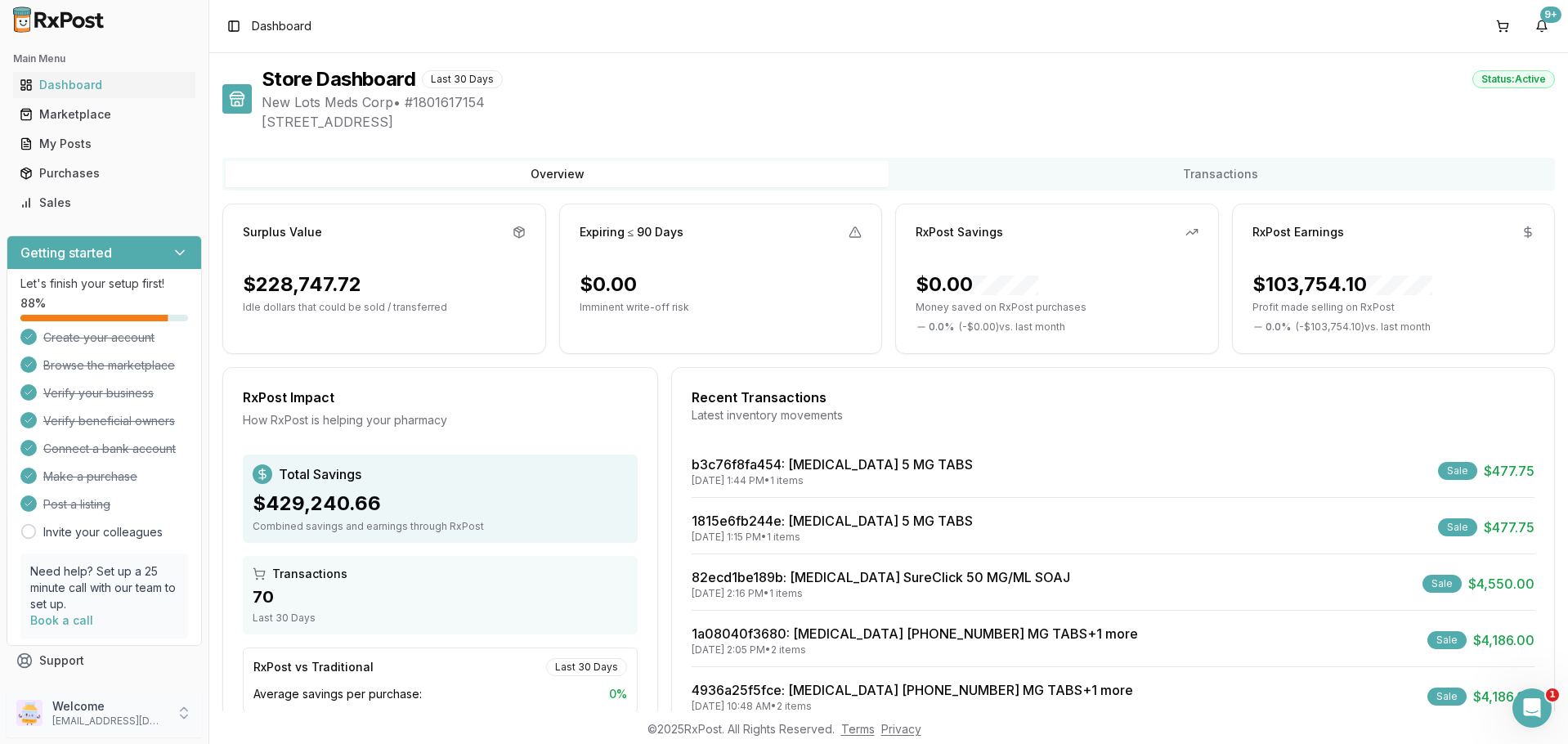
click at [141, 729] on div "Welcome [EMAIL_ADDRESS][DOMAIN_NAME]" at bounding box center [104, 713] width 195 height 49
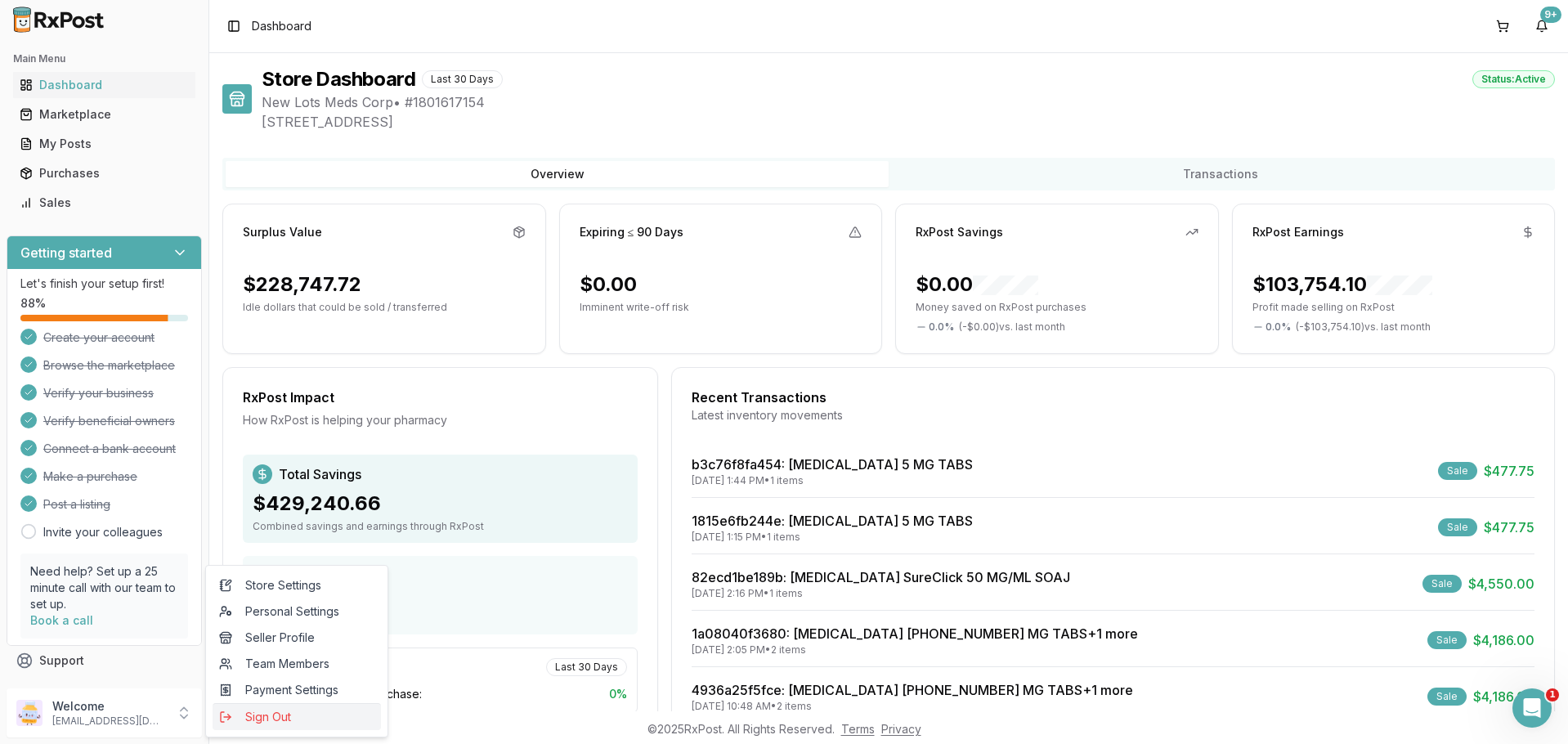
click at [225, 725] on button "Sign Out" at bounding box center [296, 717] width 168 height 27
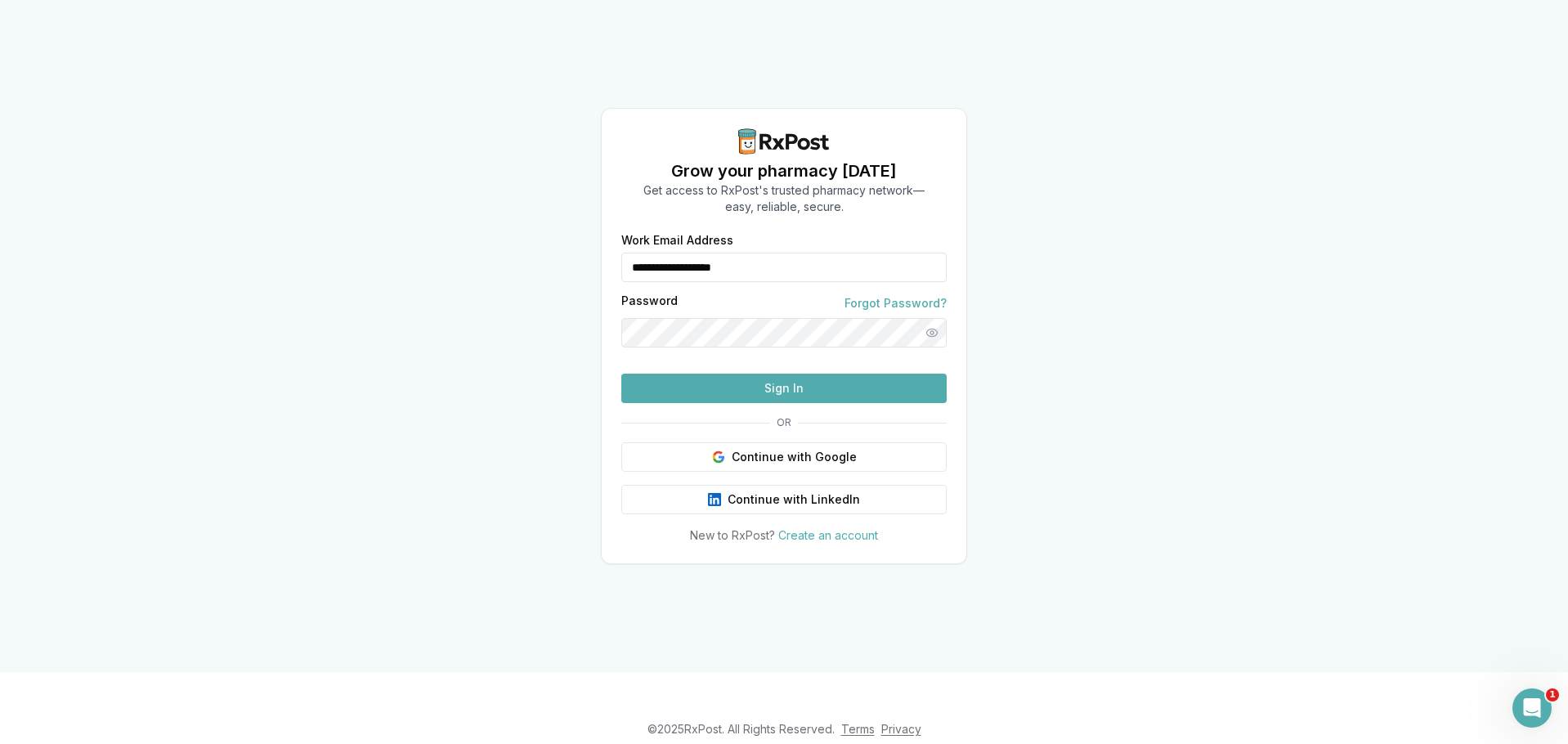
click at [707, 253] on input "**********" at bounding box center [784, 267] width 325 height 29
type input "**********"
click at [747, 403] on button "Sign In" at bounding box center [784, 388] width 325 height 29
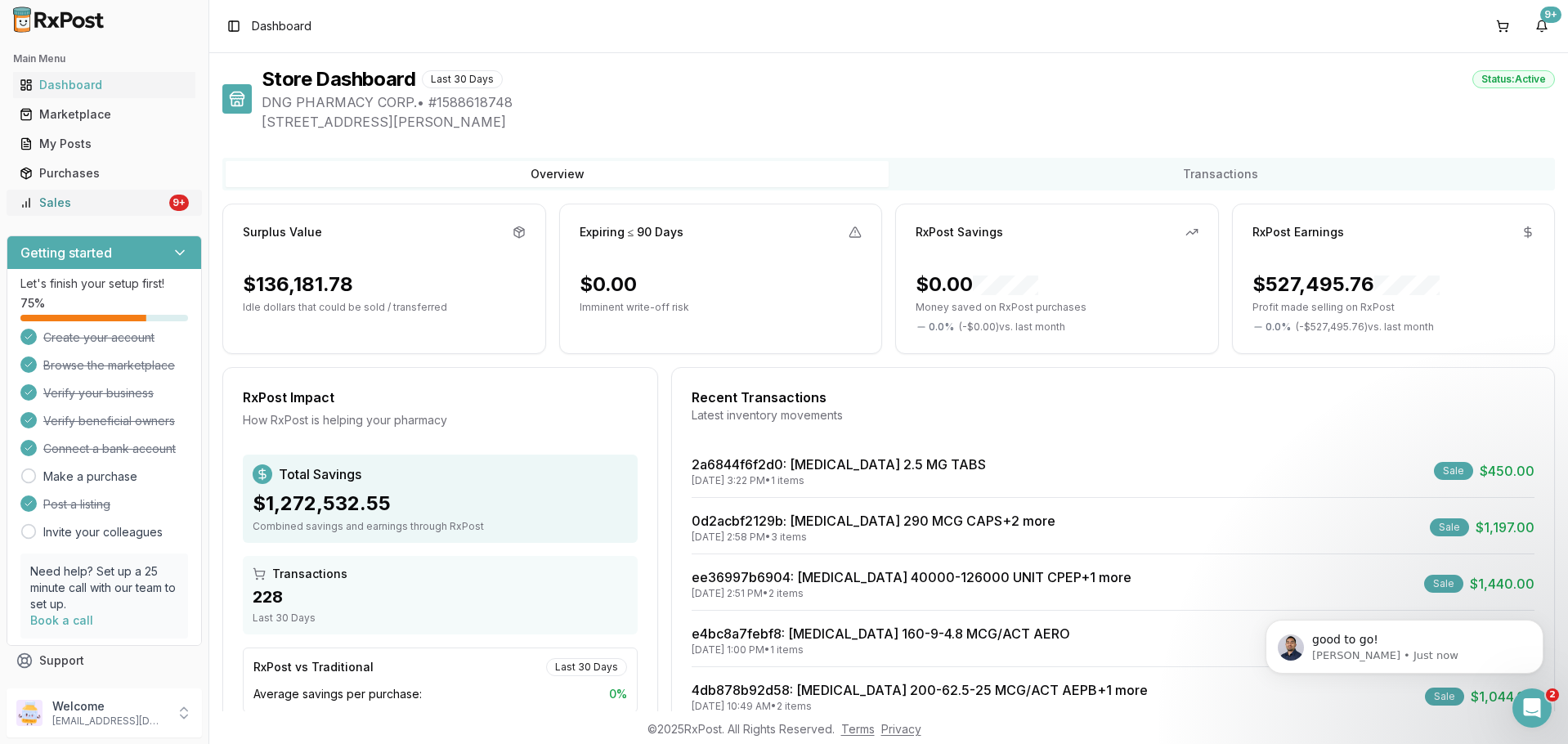
click at [149, 205] on div "Sales" at bounding box center [93, 203] width 146 height 16
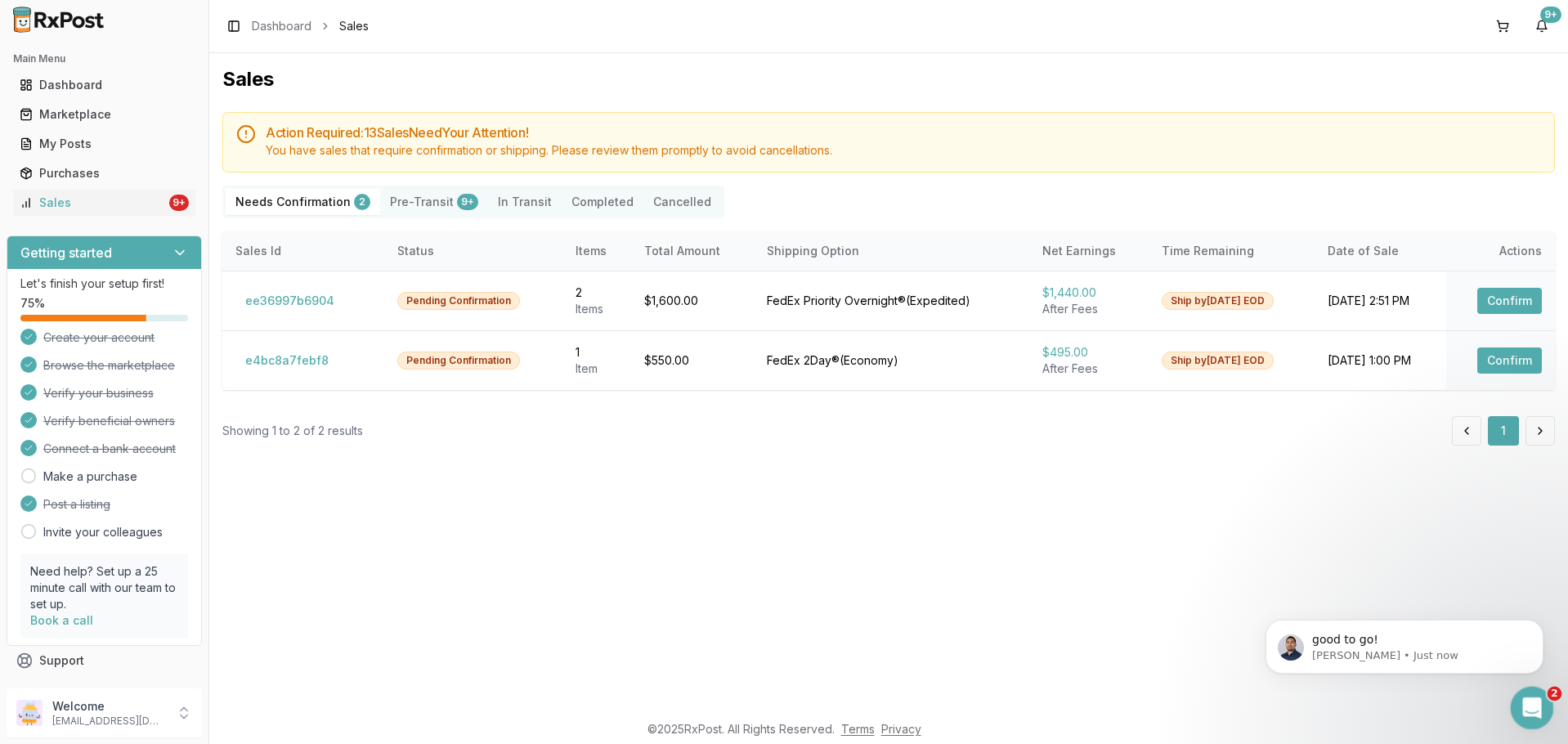
click at [1533, 699] on icon "Open Intercom Messenger" at bounding box center [1530, 706] width 27 height 27
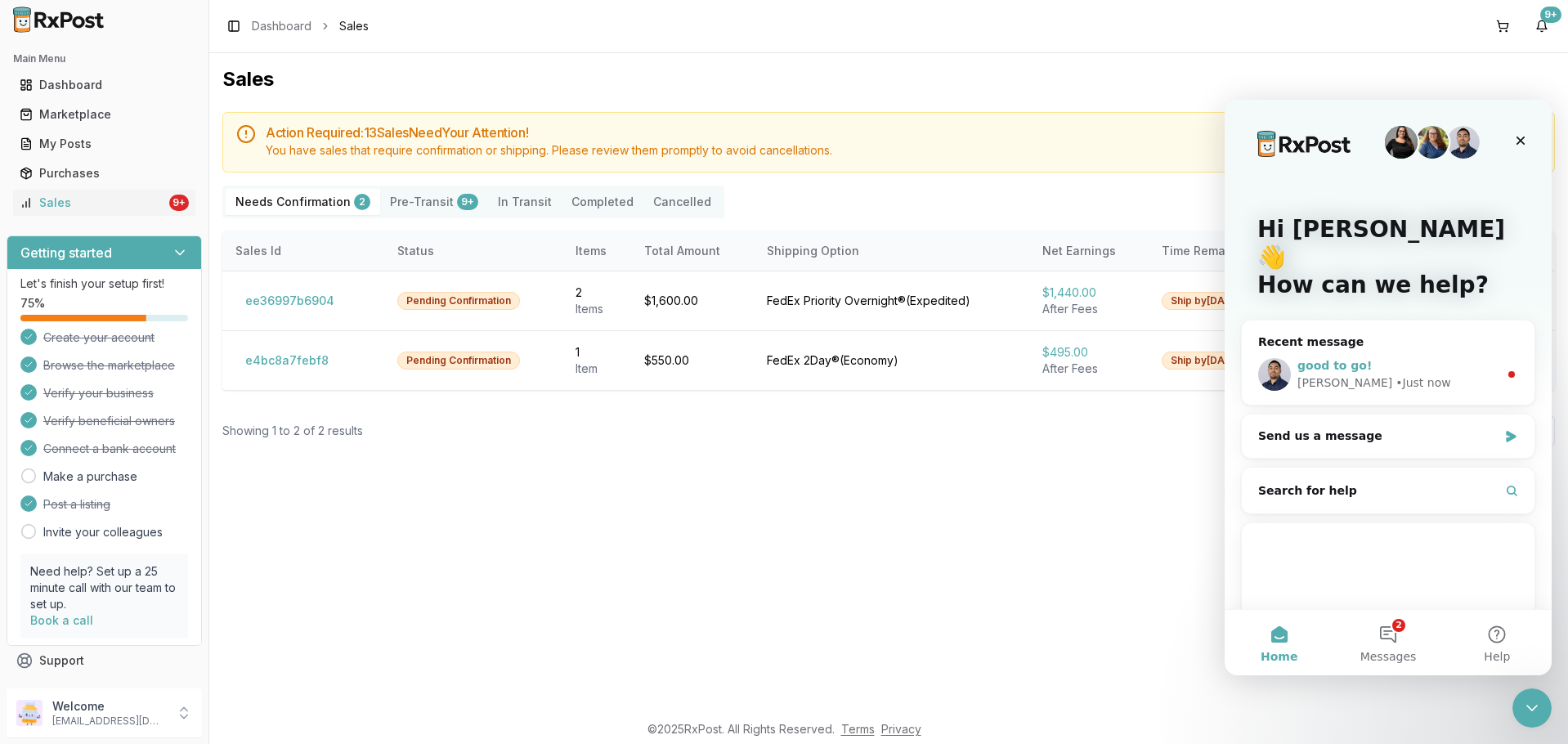
click at [1370, 357] on div "good to go!" at bounding box center [1397, 365] width 201 height 17
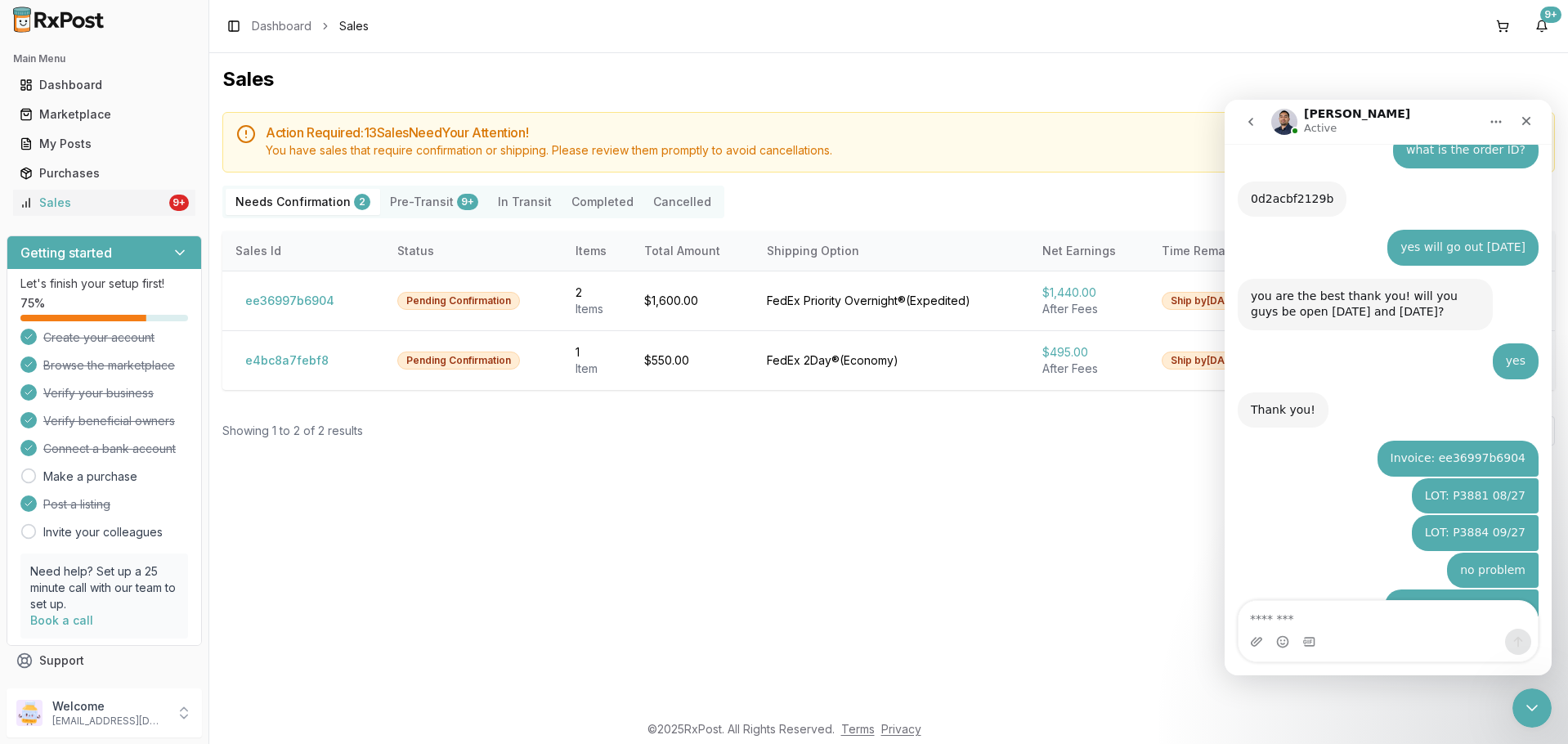
scroll to position [3935, 0]
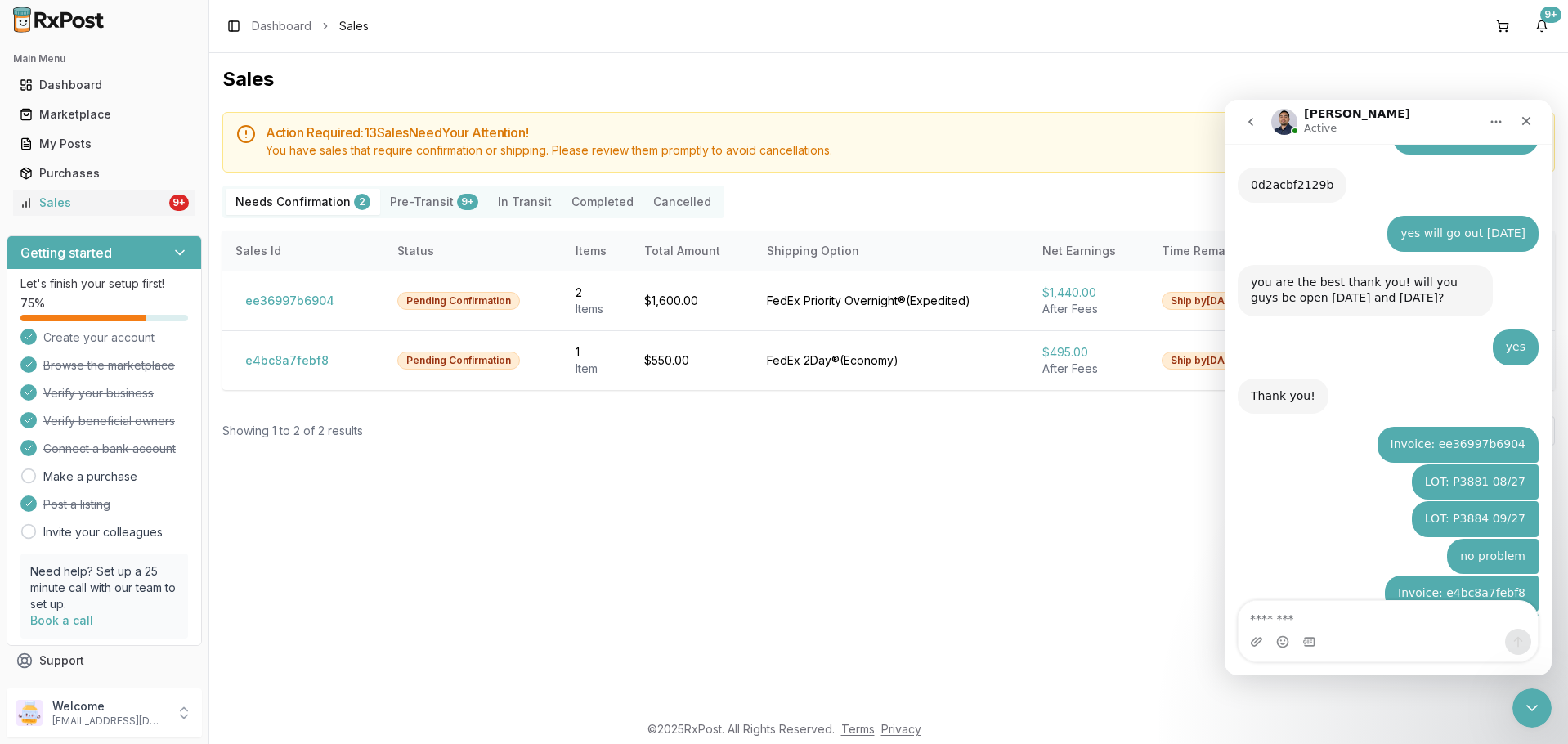
click at [1309, 618] on textarea "Message…" at bounding box center [1387, 614] width 299 height 28
type textarea "*********"
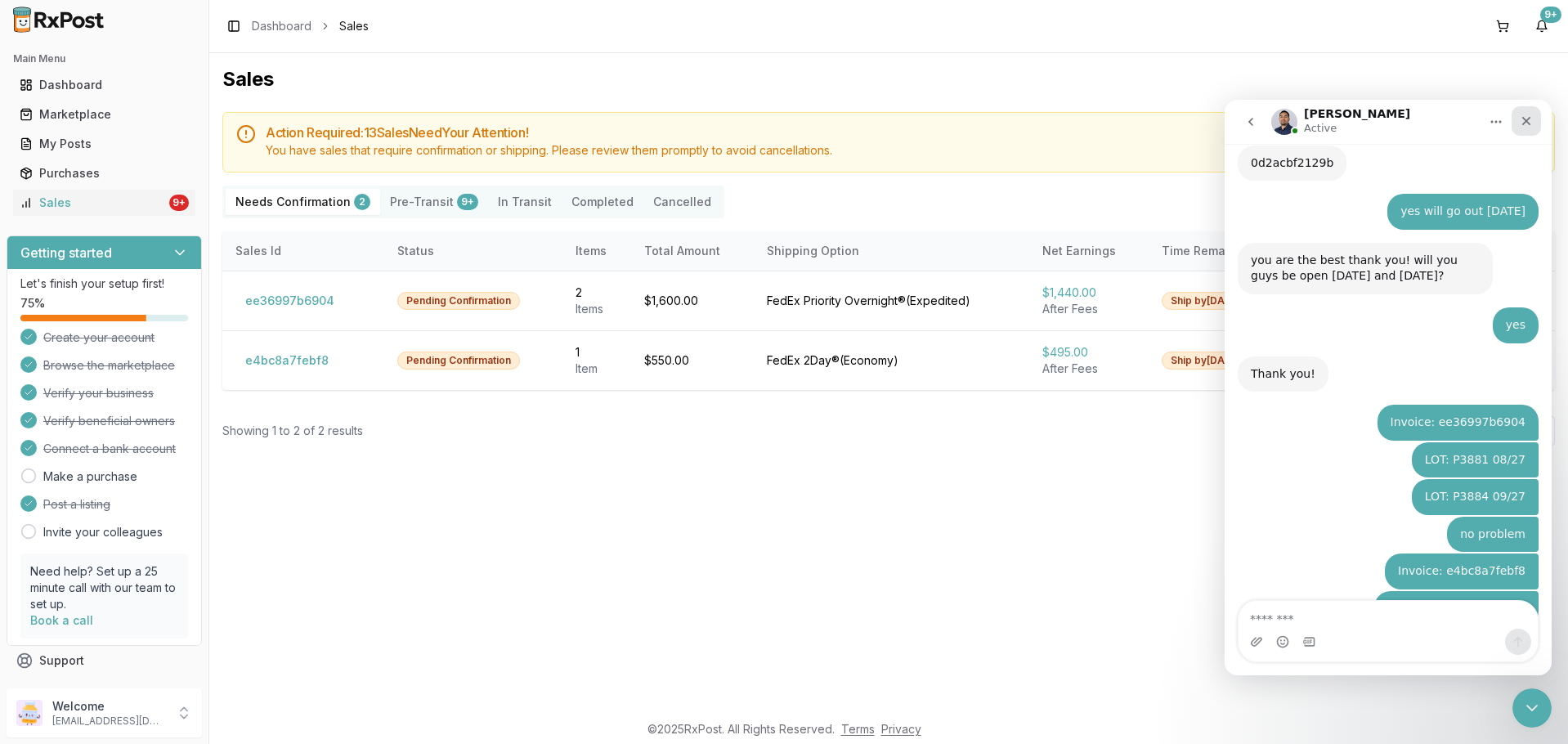
click at [1521, 124] on icon "Close" at bounding box center [1526, 121] width 13 height 13
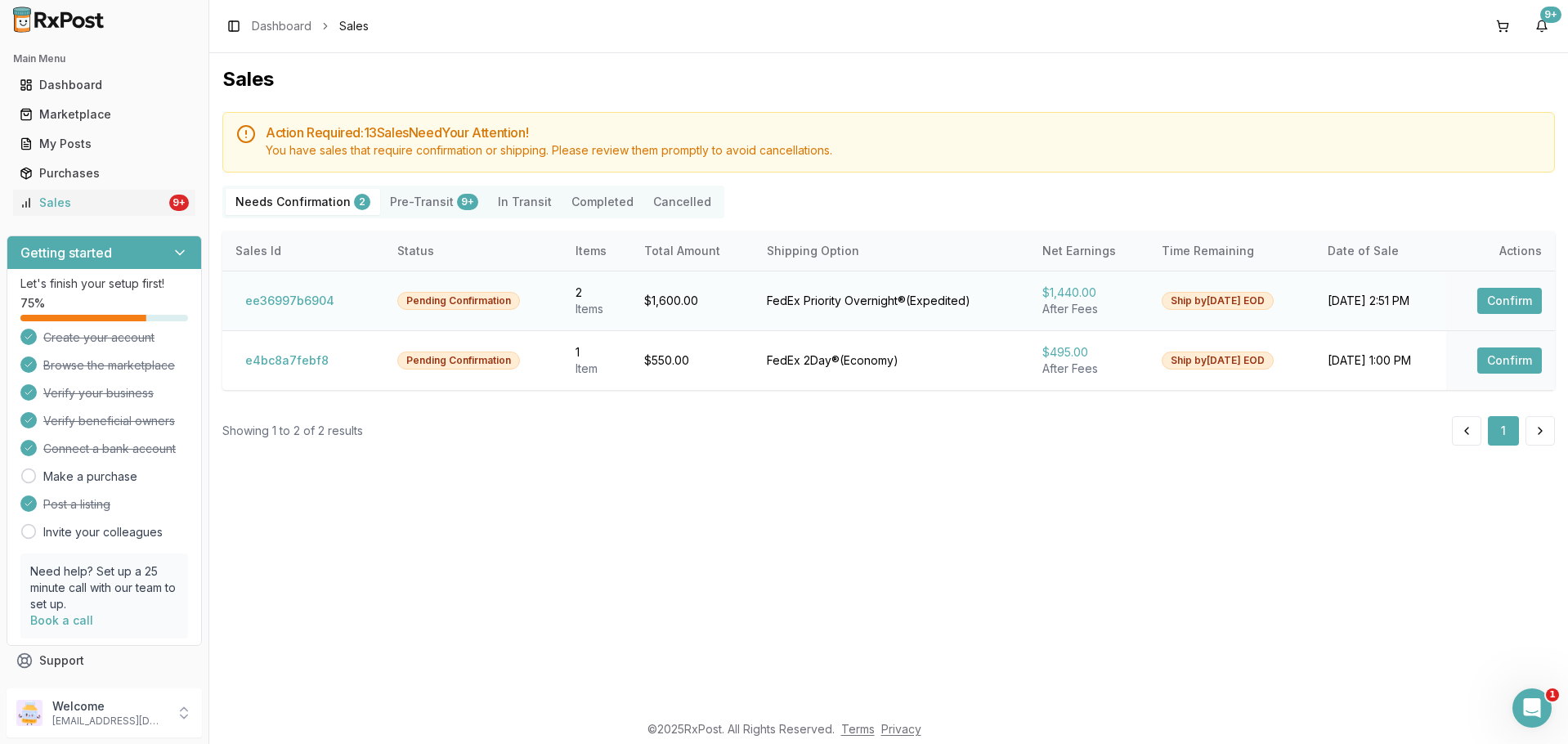
click at [1487, 303] on button "Confirm" at bounding box center [1509, 301] width 65 height 26
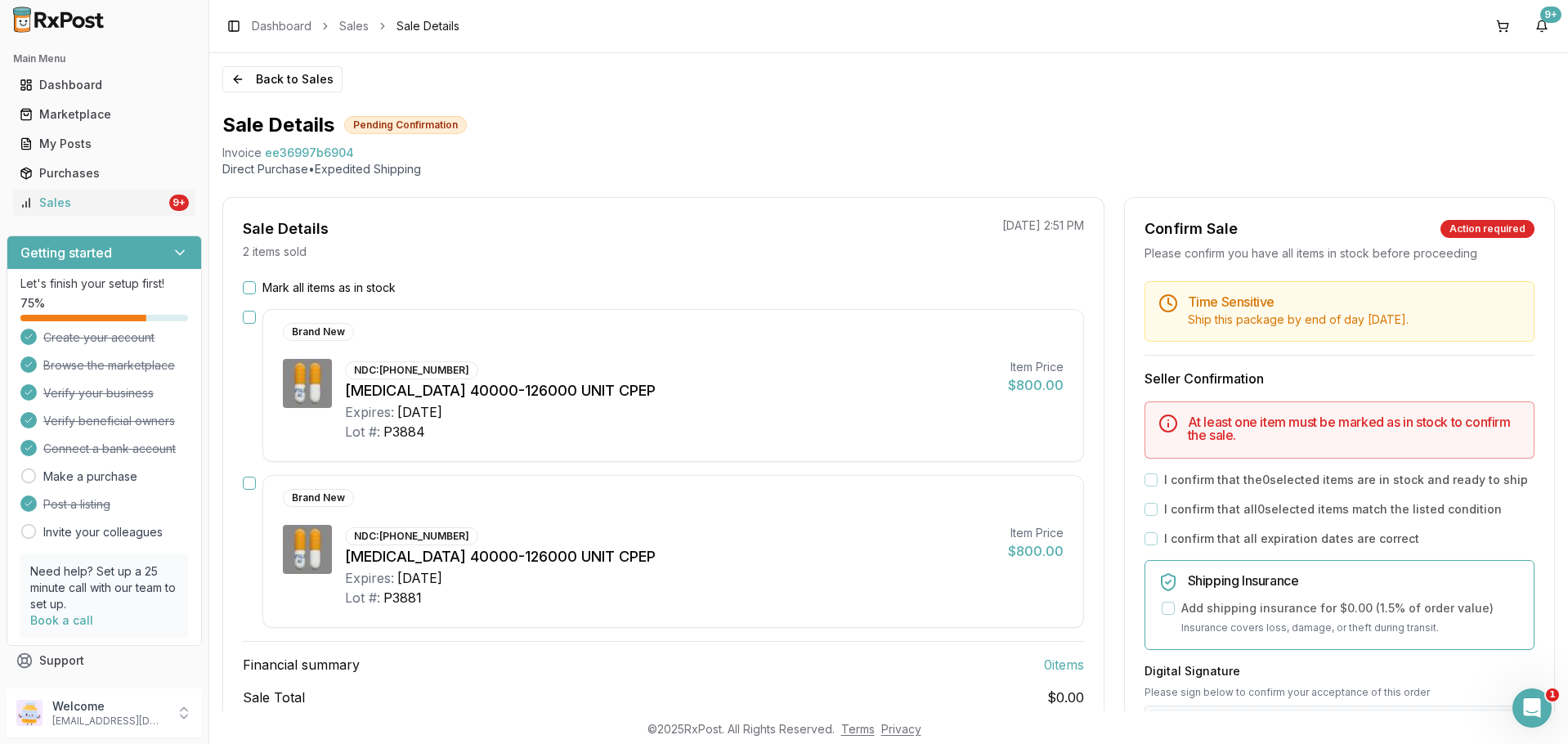
scroll to position [82, 0]
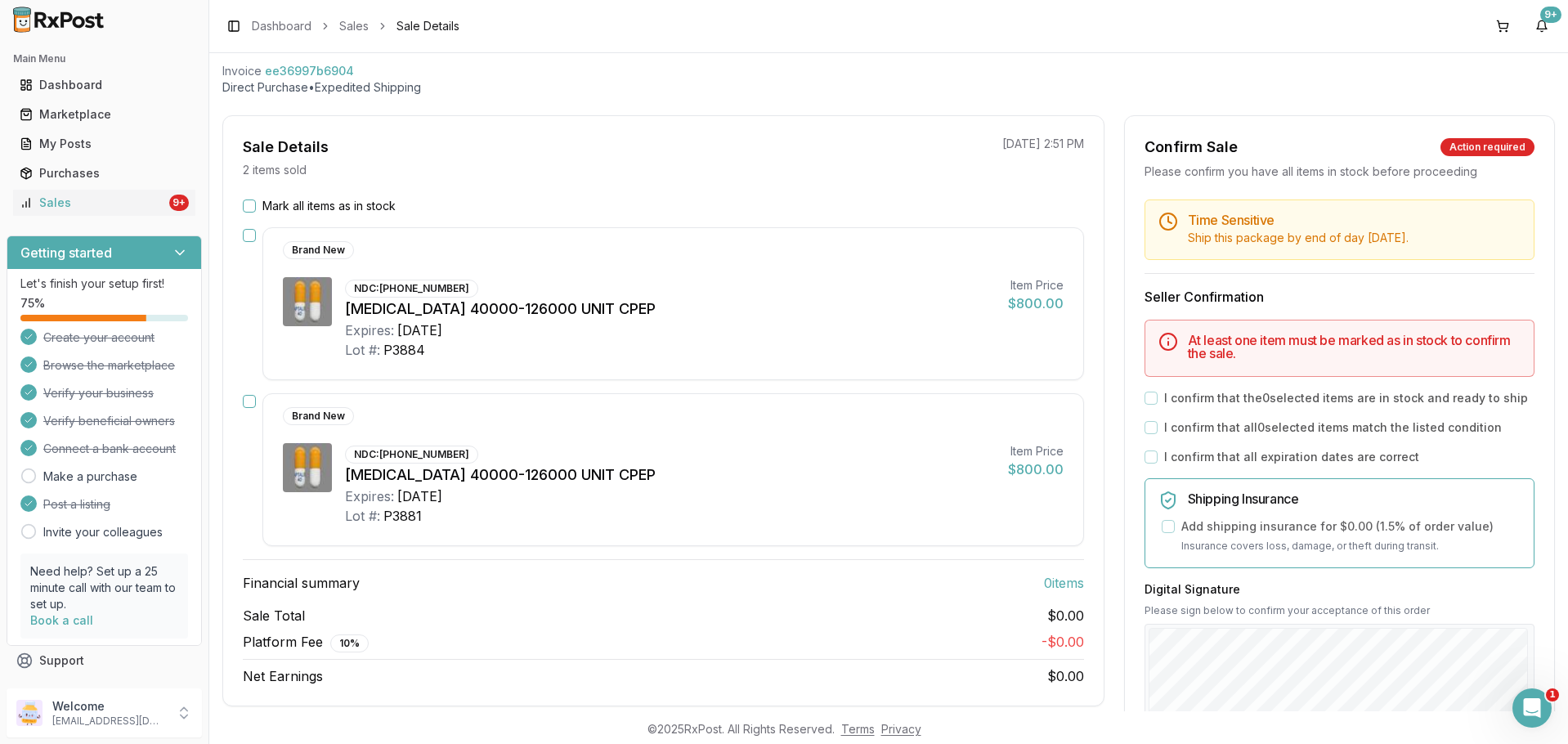
click at [243, 230] on button "button" at bounding box center [249, 235] width 13 height 13
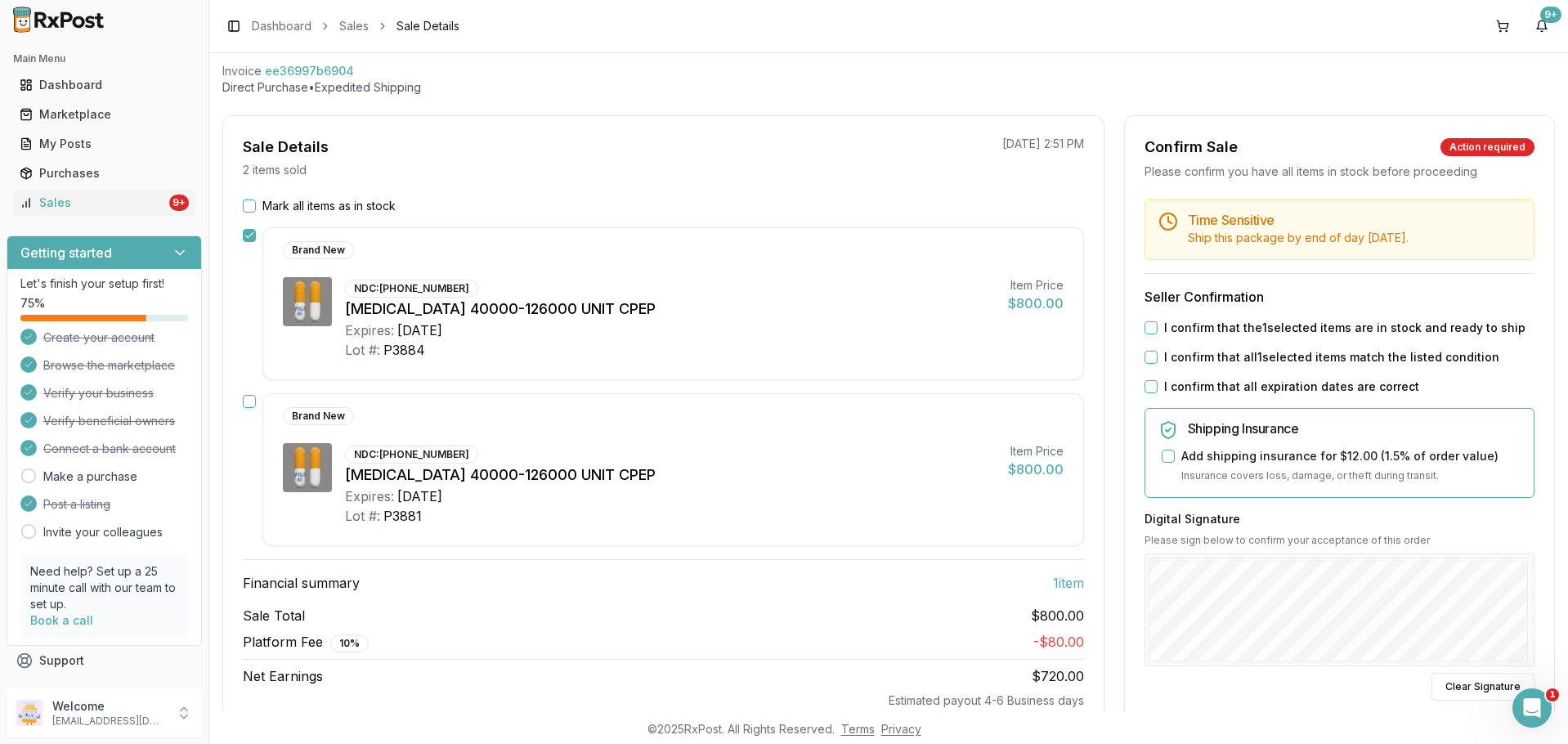
click at [249, 397] on button "button" at bounding box center [249, 402] width 13 height 13
click at [1245, 324] on label "I confirm that the 2 selected items are in stock and ready to ship" at bounding box center [1345, 328] width 363 height 16
click at [1157, 324] on button "I confirm that the 2 selected items are in stock and ready to ship" at bounding box center [1151, 328] width 13 height 13
click at [1245, 355] on label "I confirm that all 2 selected items match the listed condition" at bounding box center [1333, 357] width 338 height 16
click at [1157, 355] on button "I confirm that all 2 selected items match the listed condition" at bounding box center [1151, 357] width 13 height 13
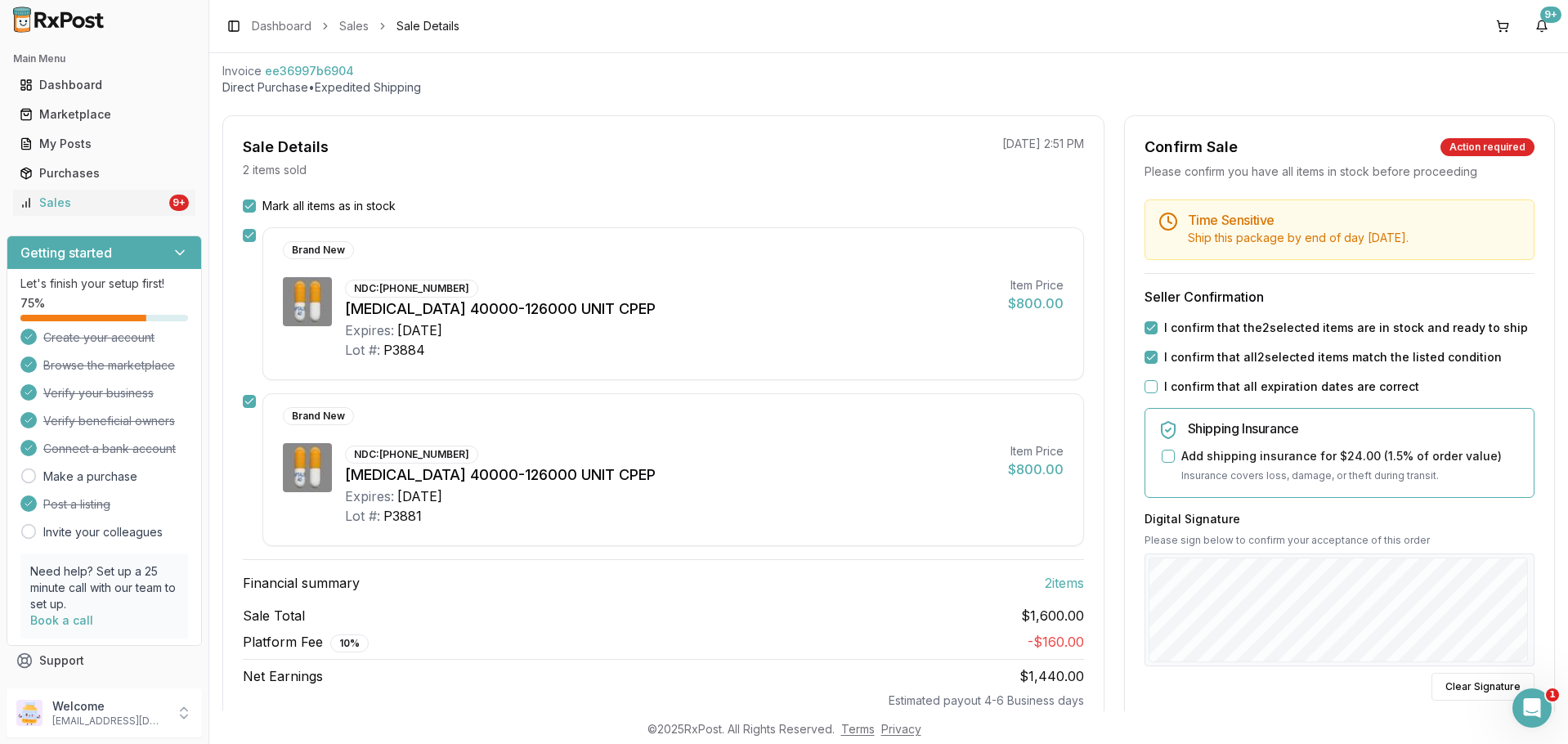
click at [1245, 392] on label "I confirm that all expiration dates are correct" at bounding box center [1291, 387] width 255 height 16
click at [1157, 392] on button "I confirm that all expiration dates are correct" at bounding box center [1151, 386] width 13 height 13
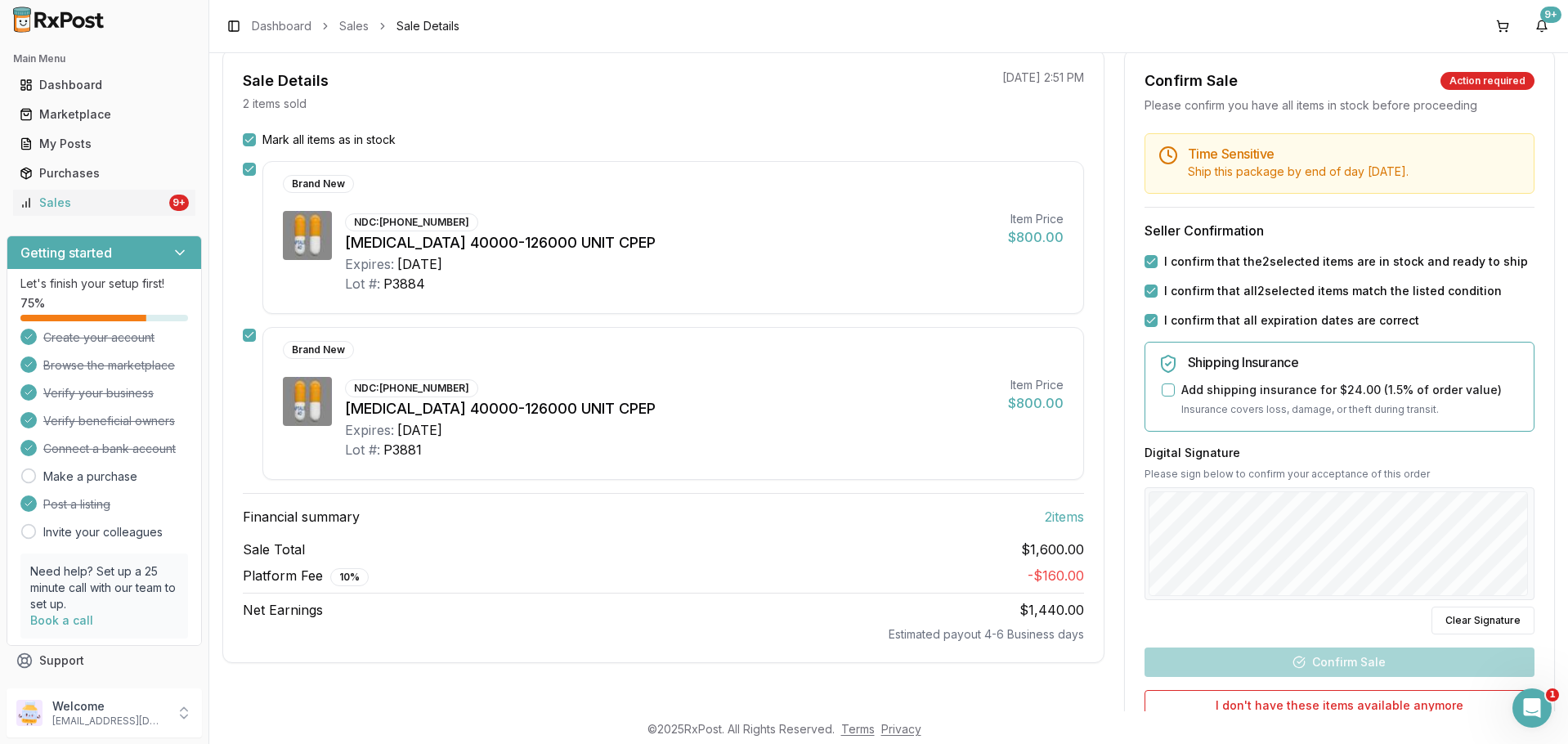
scroll to position [245, 0]
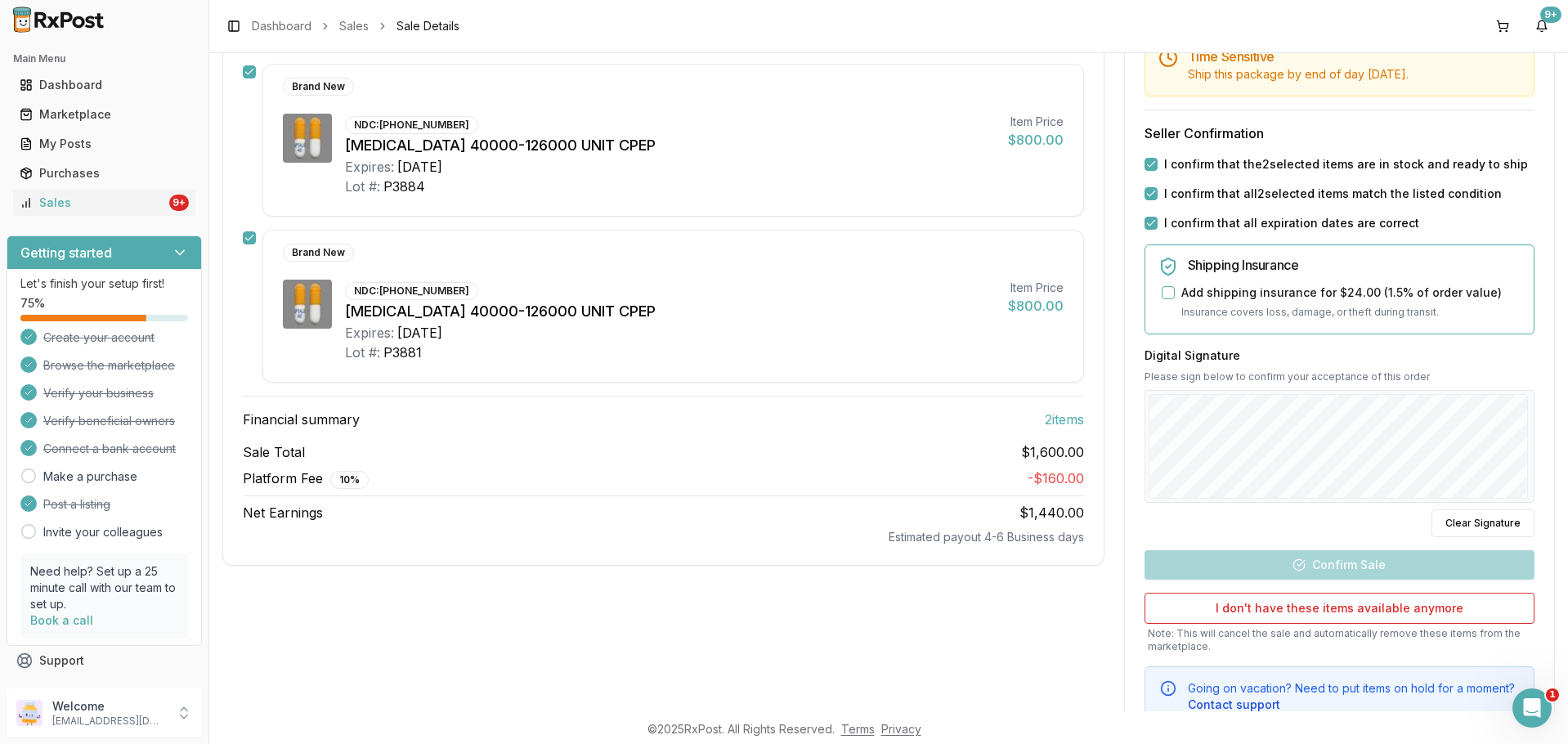
click at [1553, 461] on div "Back to Sales Sale Details Pending Confirmation Invoice ee36997b6904 Direct Pur…" at bounding box center [888, 382] width 1358 height 658
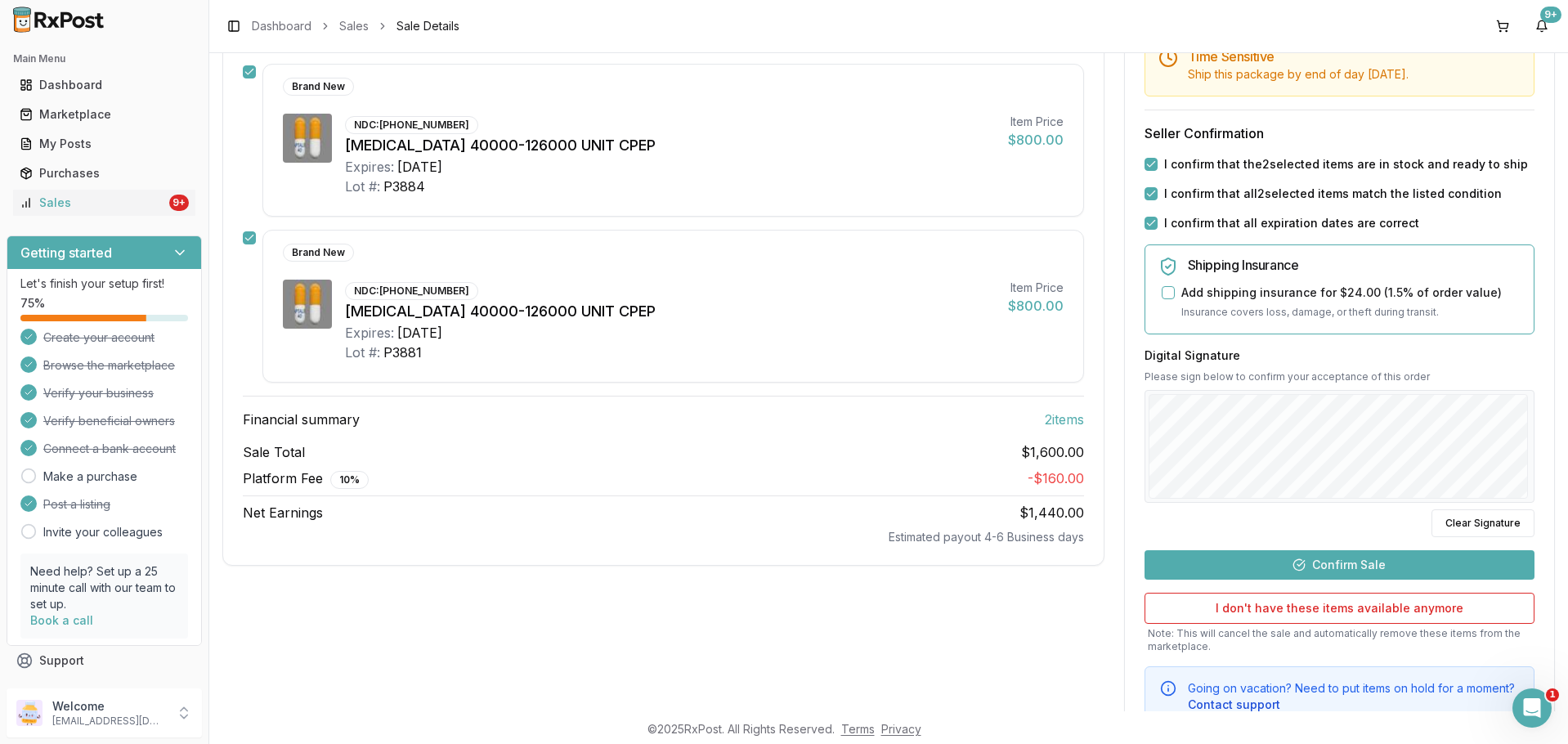
click at [1391, 556] on button "Confirm Sale" at bounding box center [1339, 565] width 390 height 29
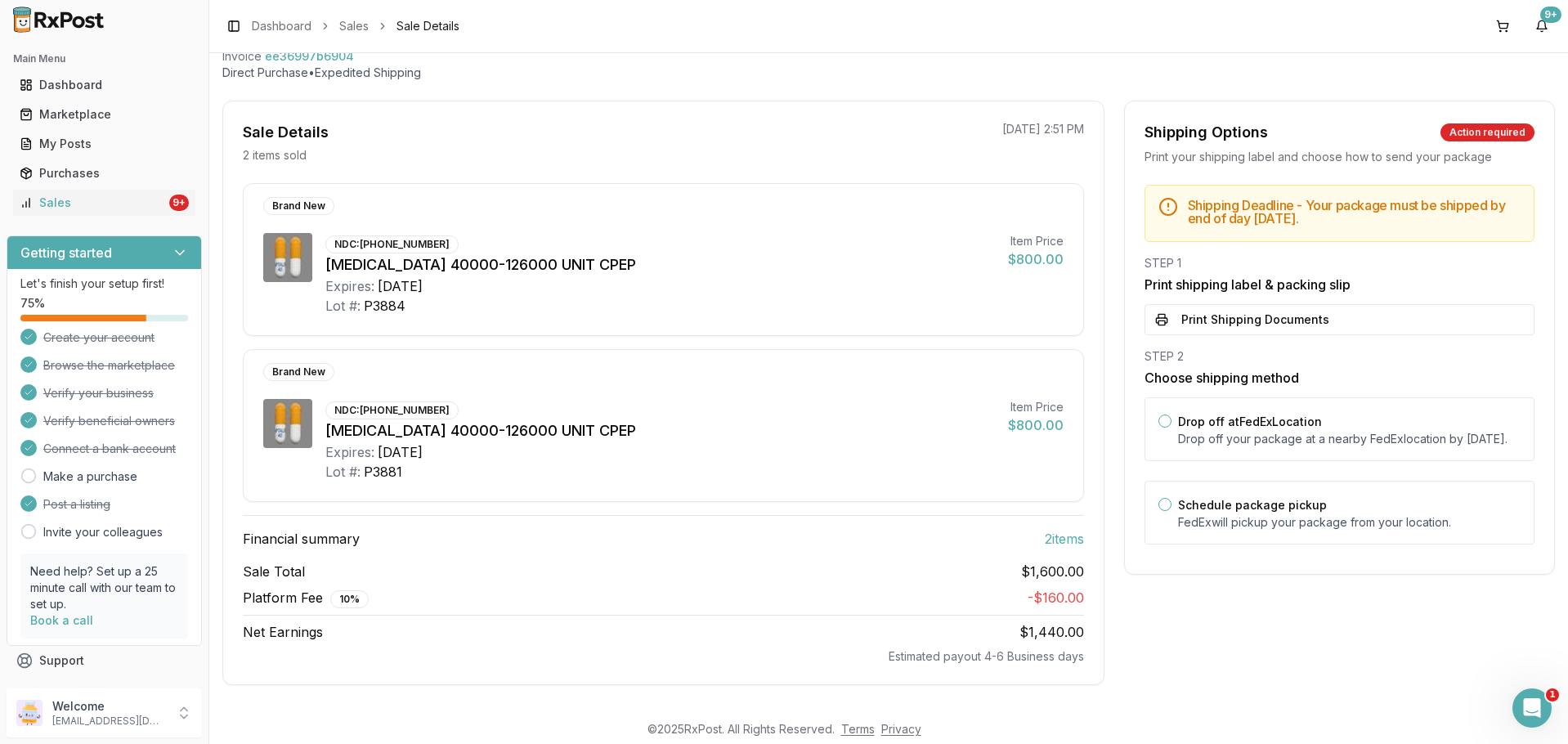
scroll to position [96, 0]
click at [1388, 320] on button "Print Shipping Documents" at bounding box center [1339, 320] width 390 height 31
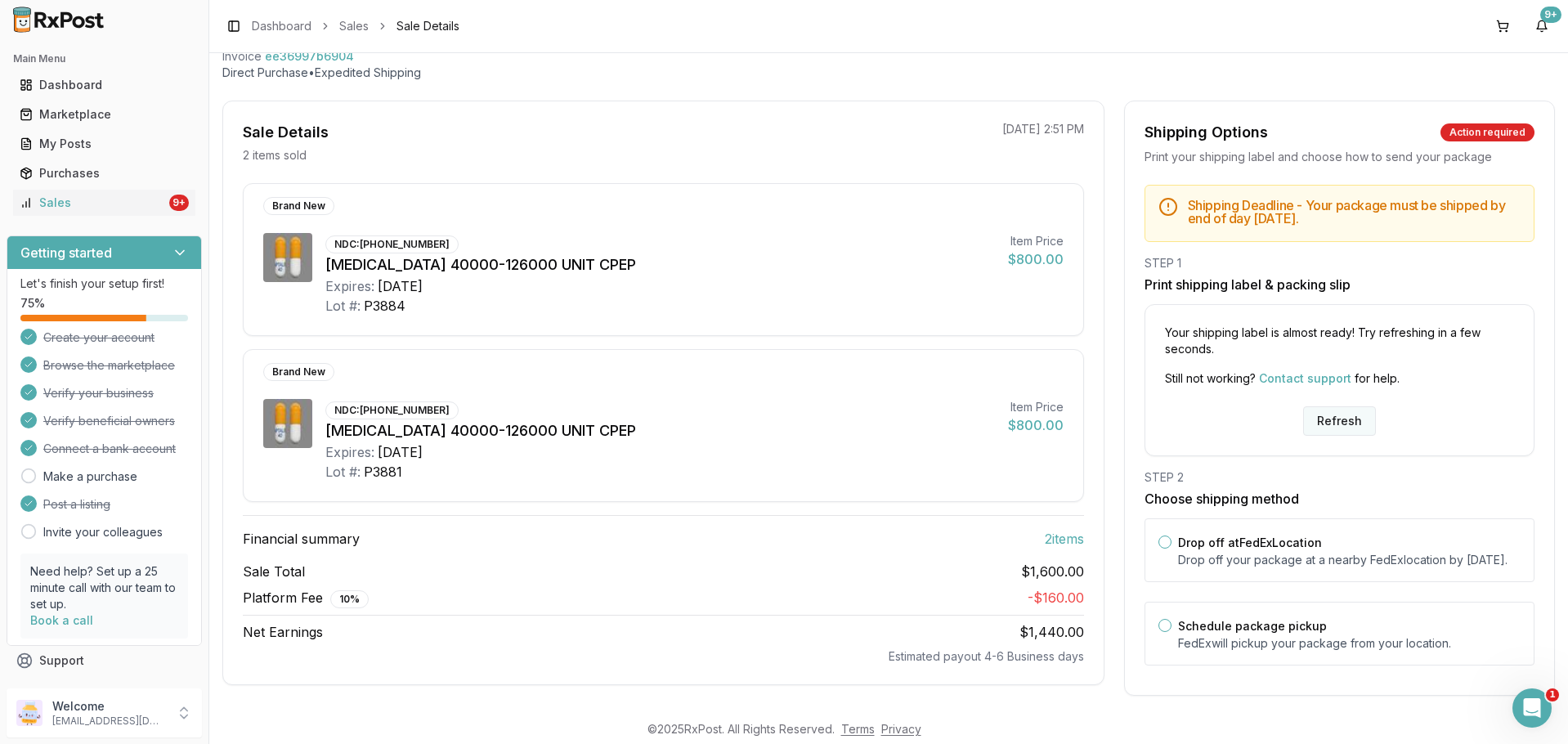
click at [1335, 412] on button "Refresh" at bounding box center [1339, 421] width 73 height 29
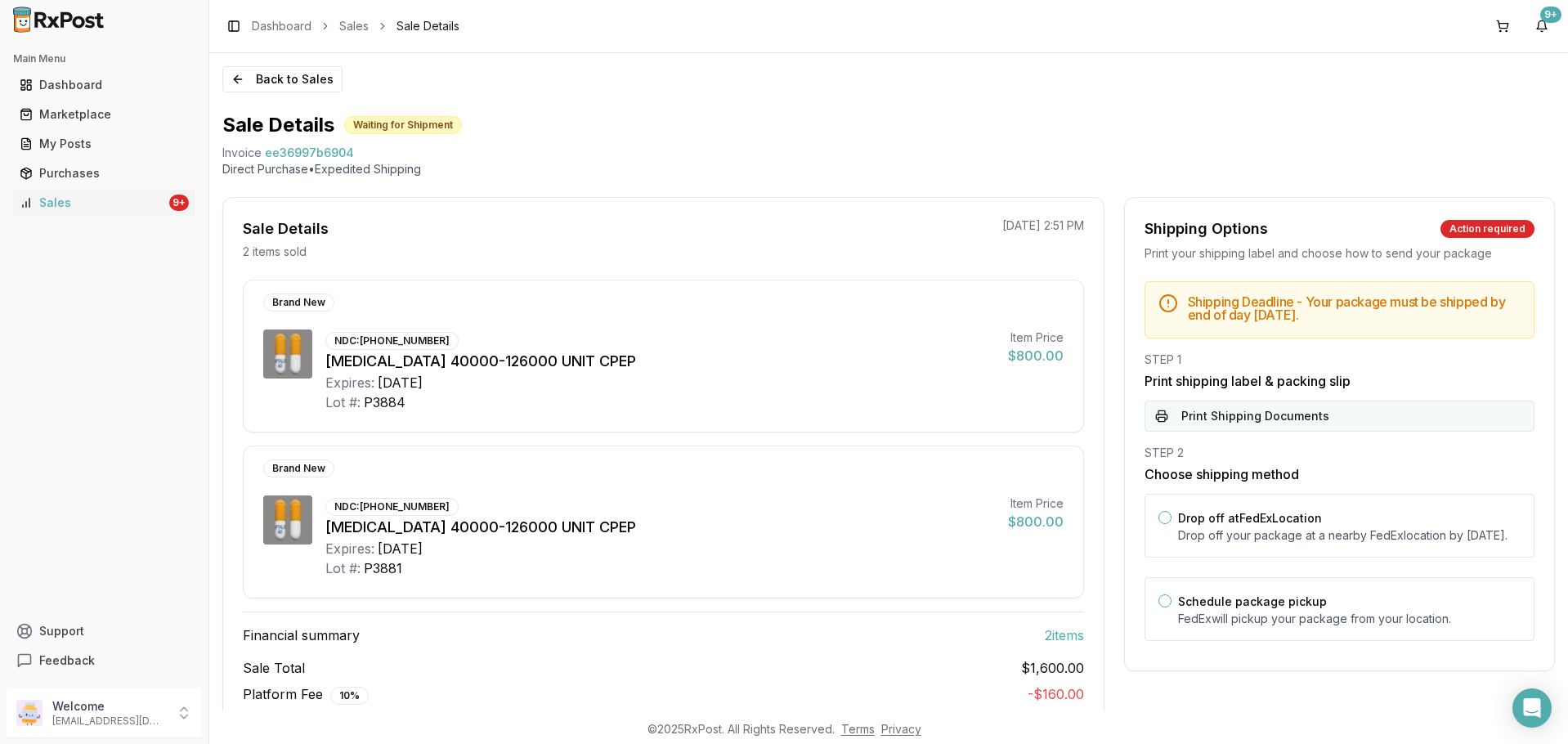
click at [1288, 410] on button "Print Shipping Documents" at bounding box center [1339, 416] width 390 height 31
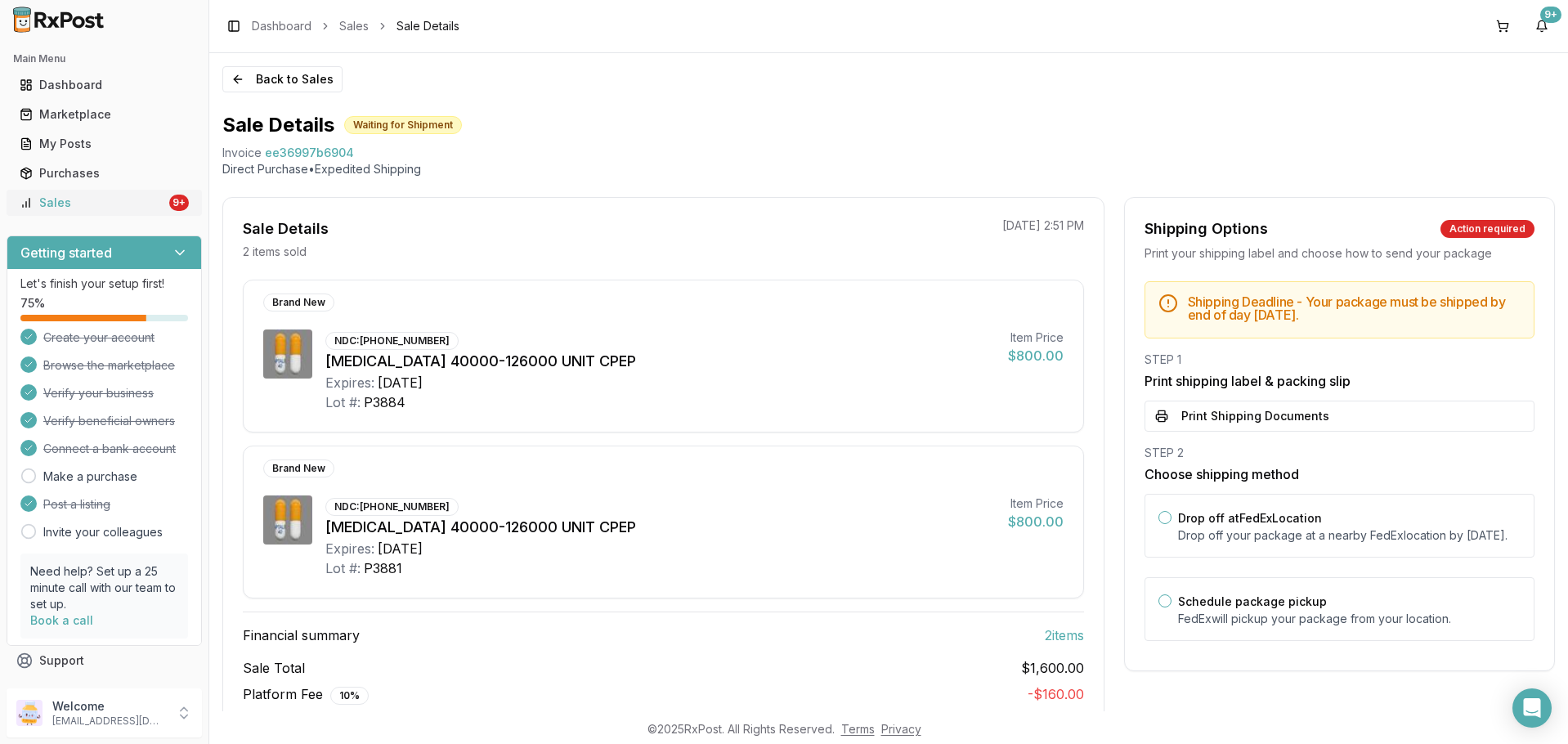
click at [130, 194] on div "Sales" at bounding box center [93, 203] width 146 height 16
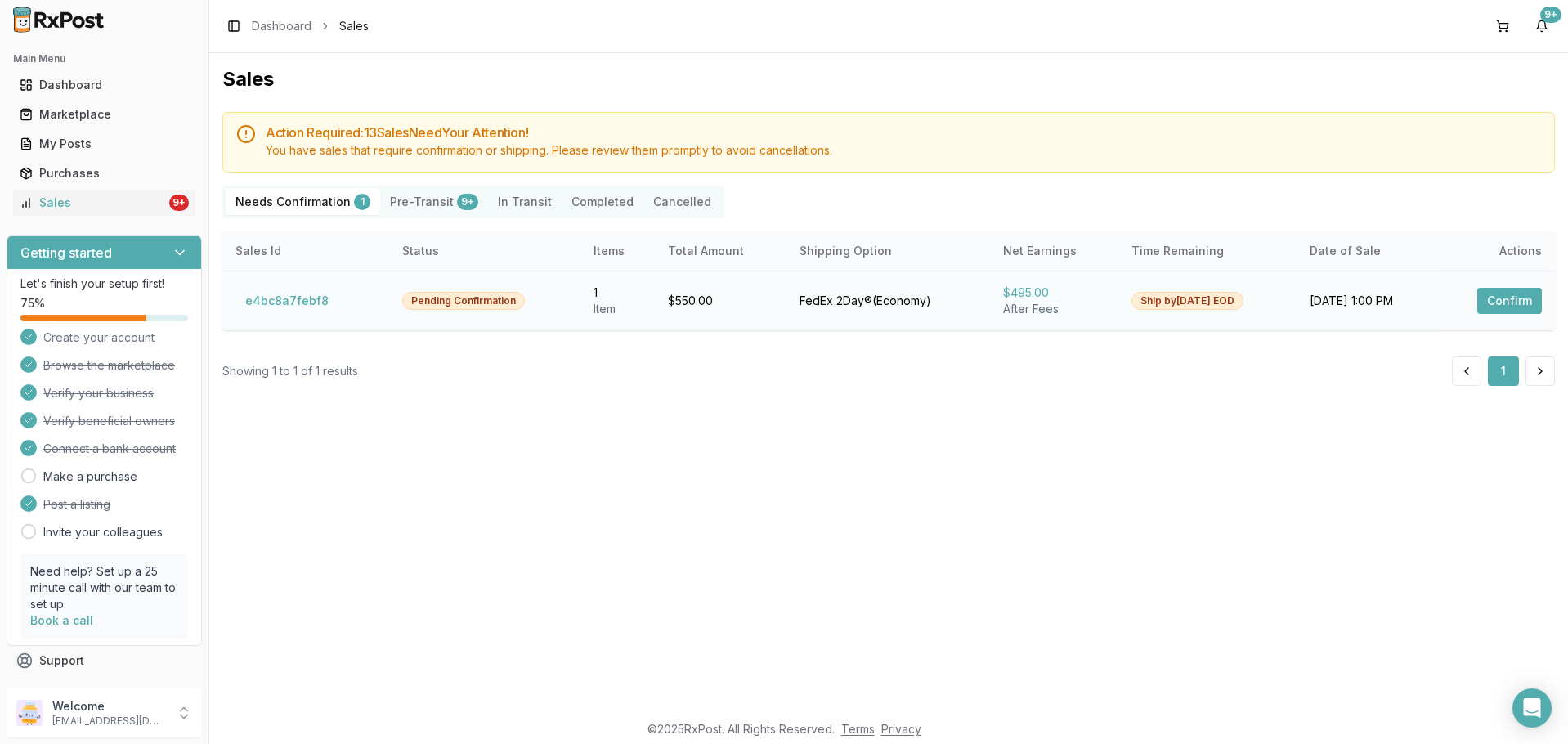
click at [1509, 300] on button "Confirm" at bounding box center [1509, 301] width 65 height 26
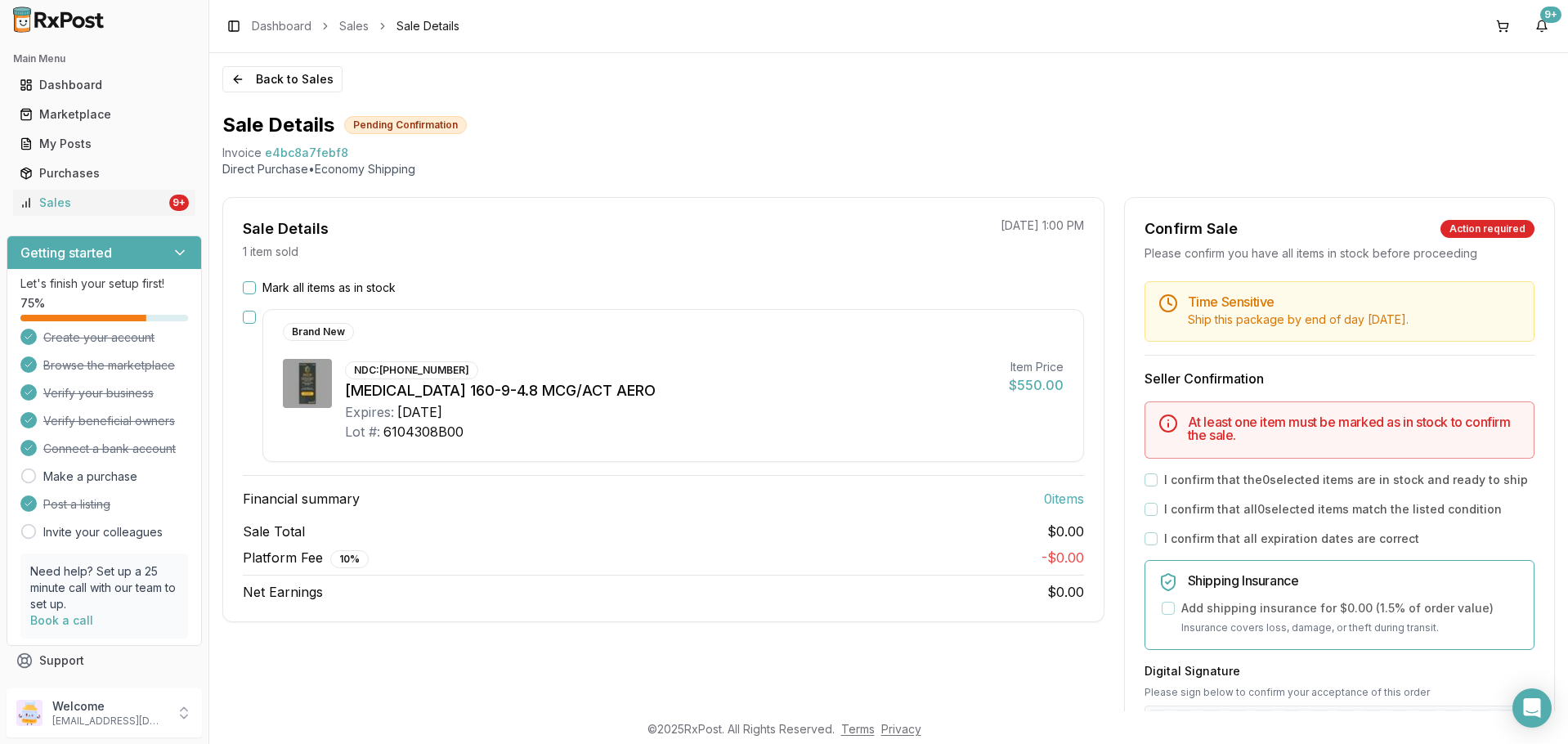
click at [249, 318] on button "button" at bounding box center [249, 317] width 13 height 13
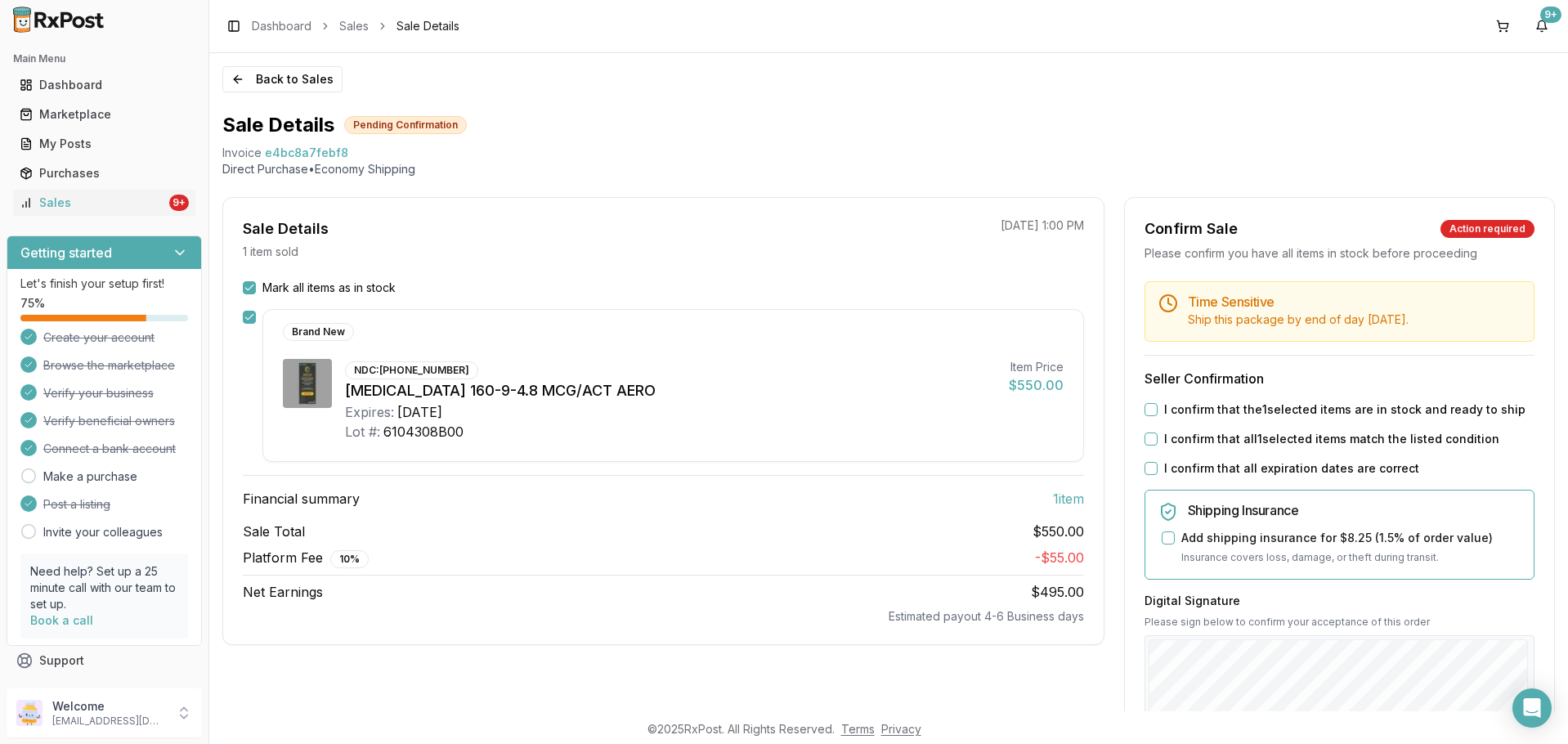
click at [1203, 412] on label "I confirm that the 1 selected items are in stock and ready to ship" at bounding box center [1345, 410] width 362 height 16
click at [1196, 436] on label "I confirm that all 1 selected items match the listed condition" at bounding box center [1331, 439] width 335 height 16
click at [1157, 436] on button "I confirm that all 1 selected items match the listed condition" at bounding box center [1151, 439] width 13 height 13
click at [1188, 461] on label "I confirm that all expiration dates are correct" at bounding box center [1291, 469] width 255 height 16
click at [1157, 461] on button "I confirm that all expiration dates are correct" at bounding box center [1151, 468] width 13 height 13
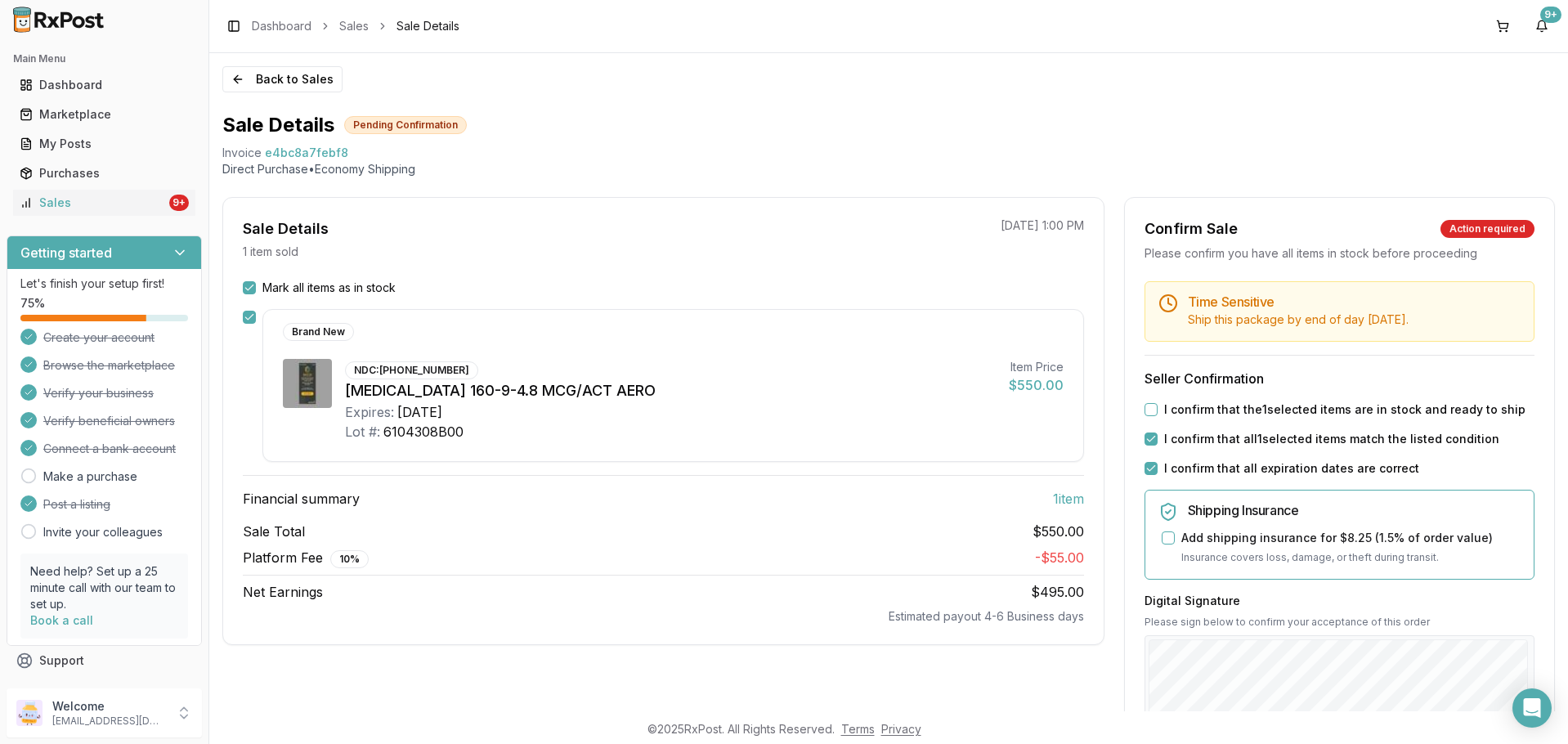
click at [1151, 406] on button "I confirm that the 1 selected items are in stock and ready to ship" at bounding box center [1151, 410] width 13 height 13
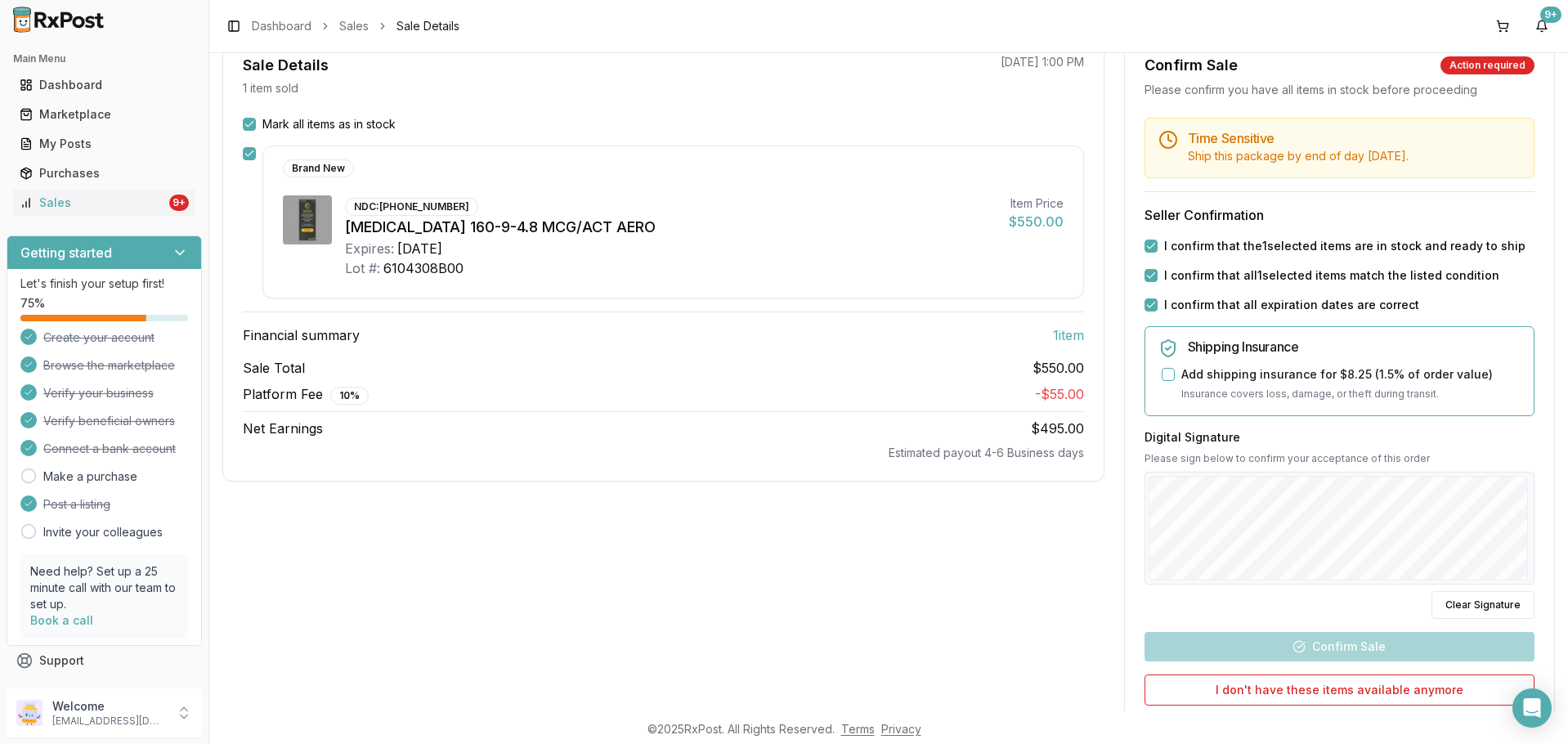
click at [1526, 548] on div at bounding box center [1339, 528] width 390 height 113
click at [1325, 656] on button "Confirm Sale" at bounding box center [1339, 647] width 390 height 29
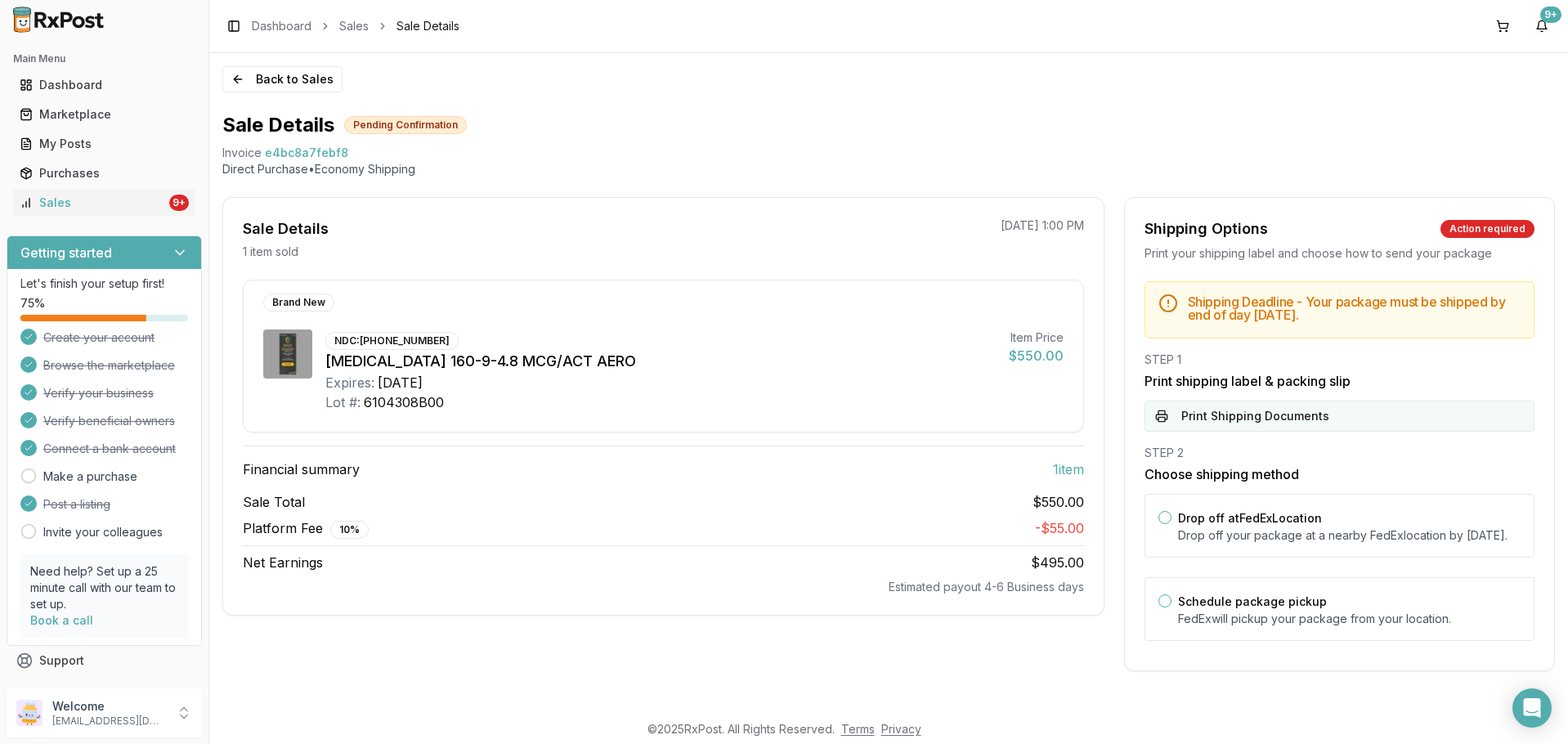
click at [1187, 403] on button "Print Shipping Documents" at bounding box center [1339, 416] width 390 height 31
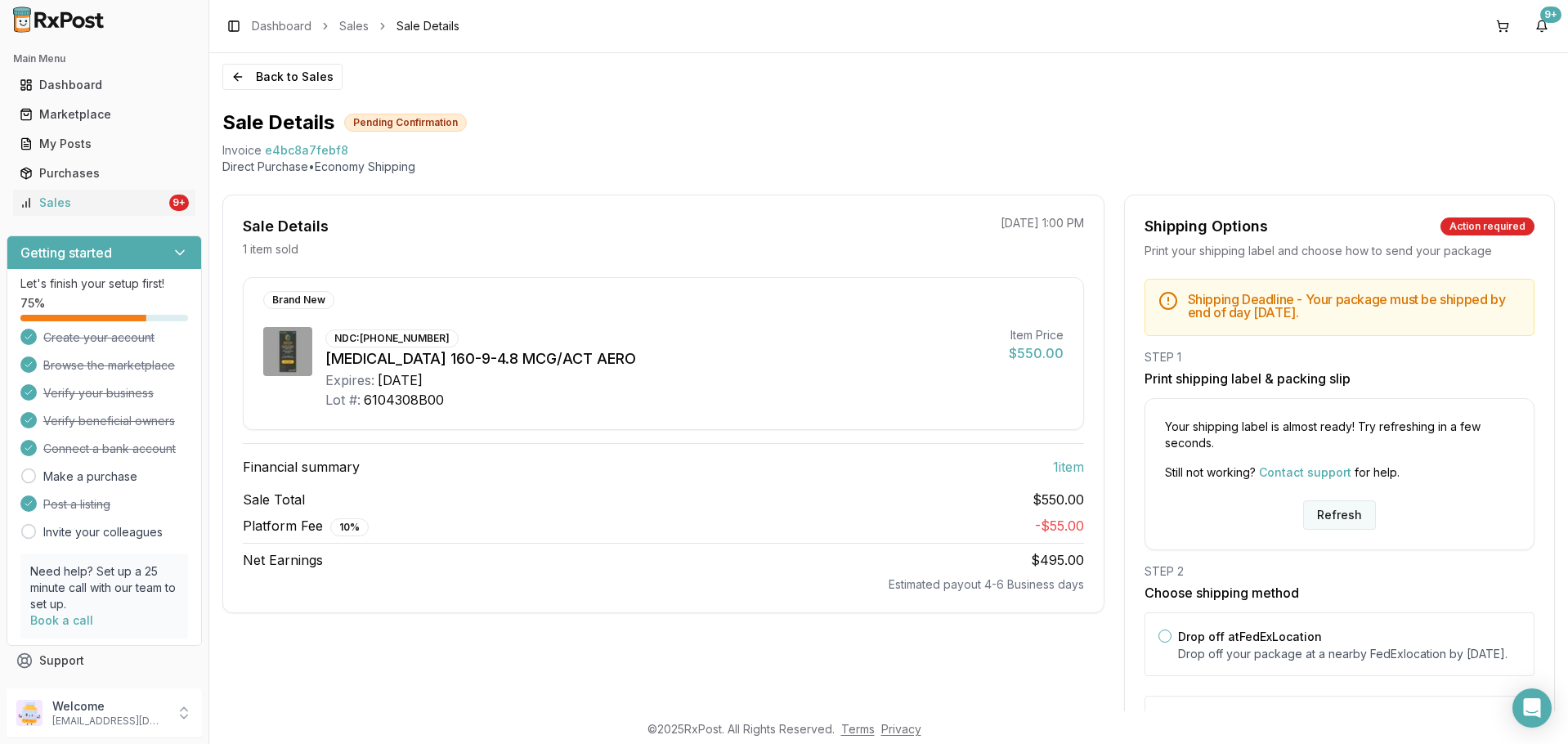
click at [1315, 508] on button "Refresh" at bounding box center [1339, 515] width 73 height 29
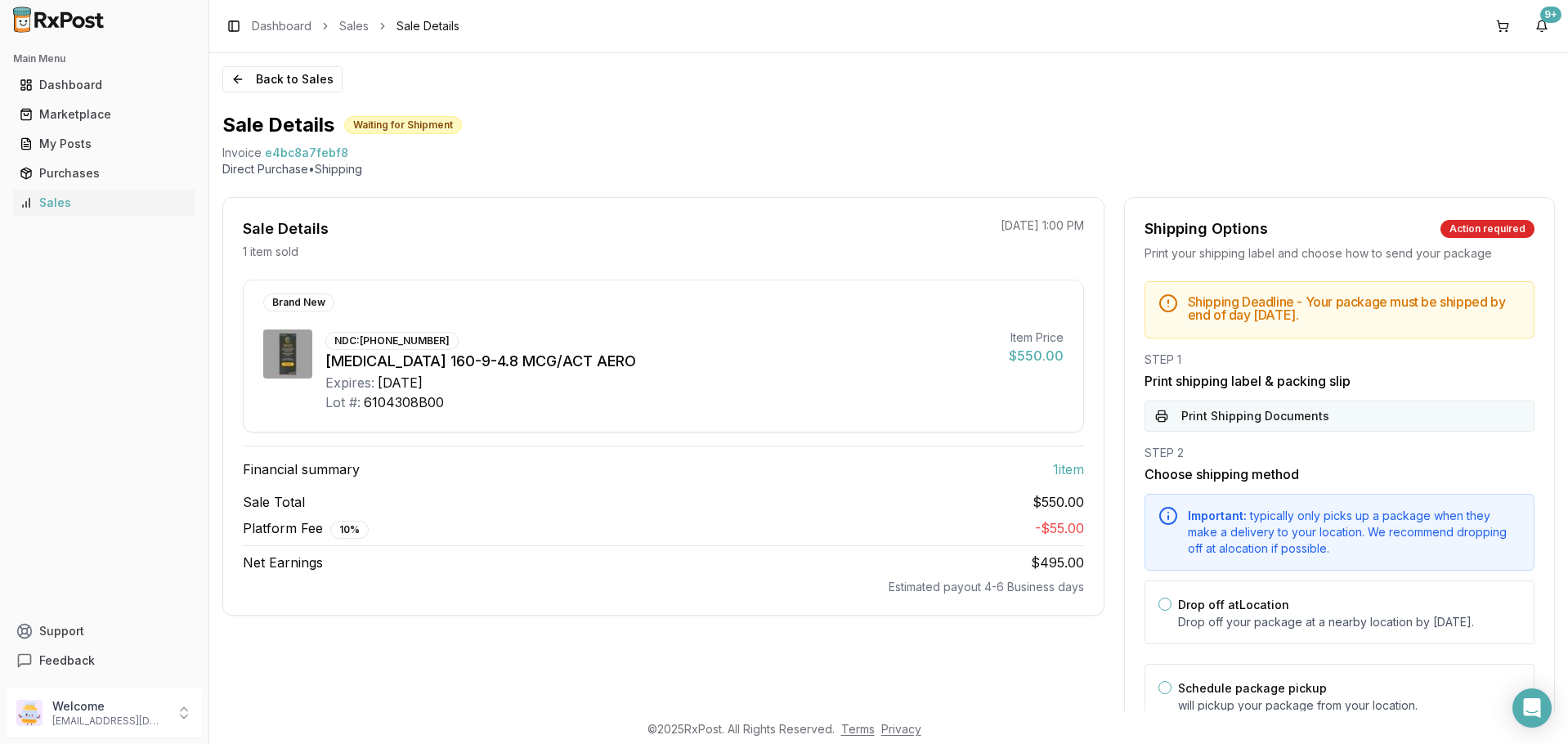
click at [1287, 410] on button "Print Shipping Documents" at bounding box center [1339, 416] width 390 height 31
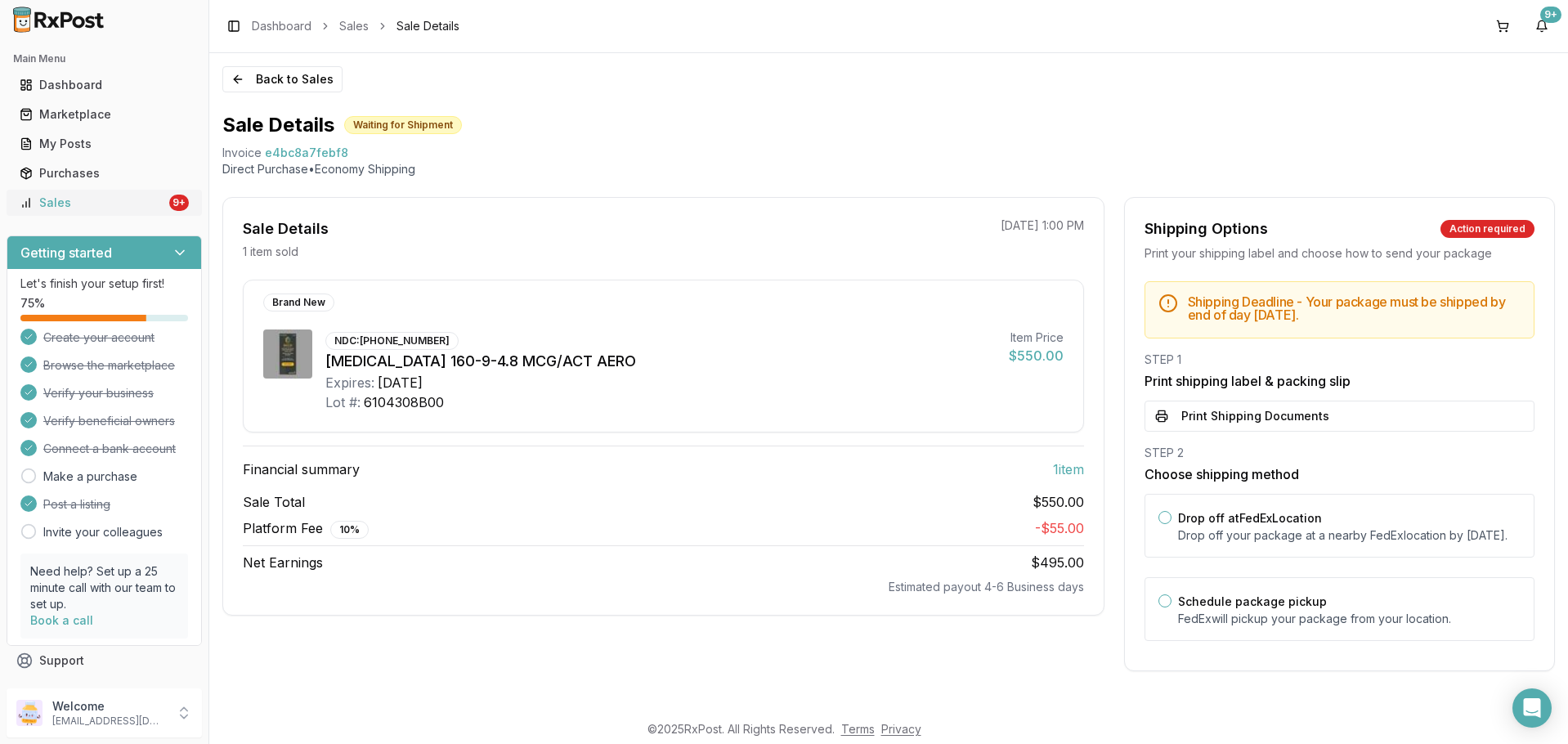
click at [88, 203] on div "Sales" at bounding box center [93, 203] width 146 height 16
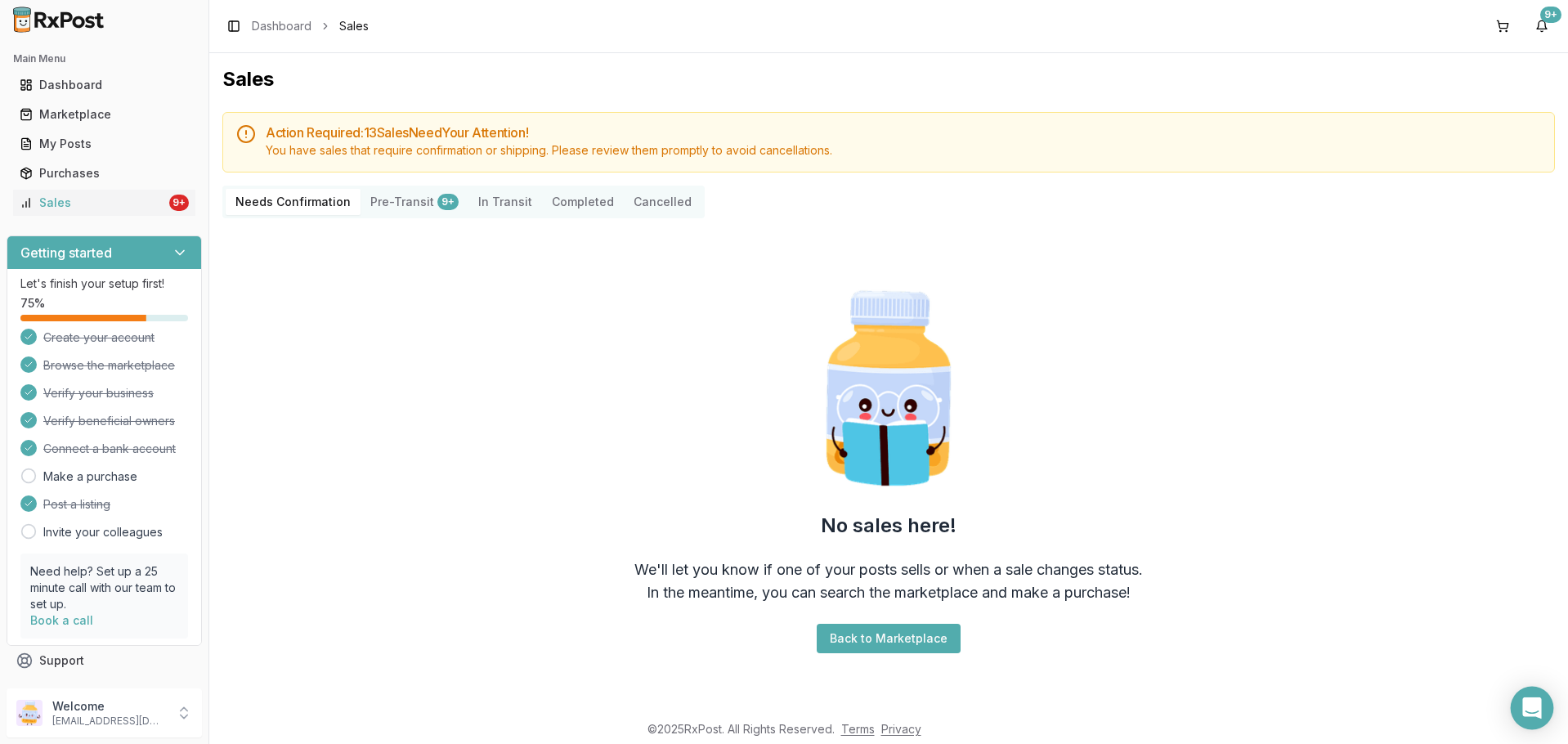
click at [1512, 720] on body "Main Menu Dashboard Marketplace My Posts Purchases Sales 9+ Getting started Let…" at bounding box center [784, 372] width 1568 height 744
click at [1517, 690] on div "Open Intercom Messenger" at bounding box center [1532, 708] width 39 height 39
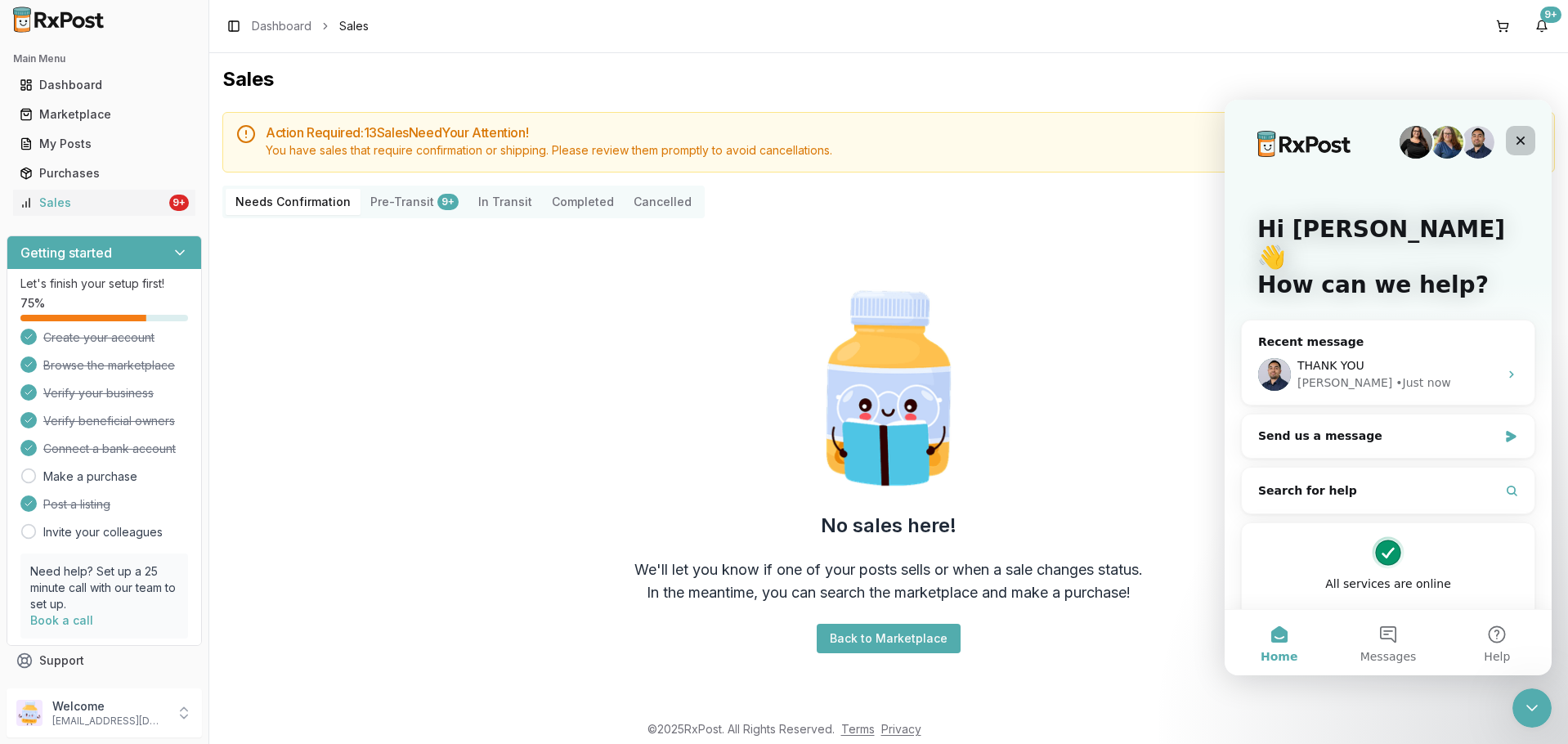
click at [1518, 147] on div "Close" at bounding box center [1520, 141] width 29 height 29
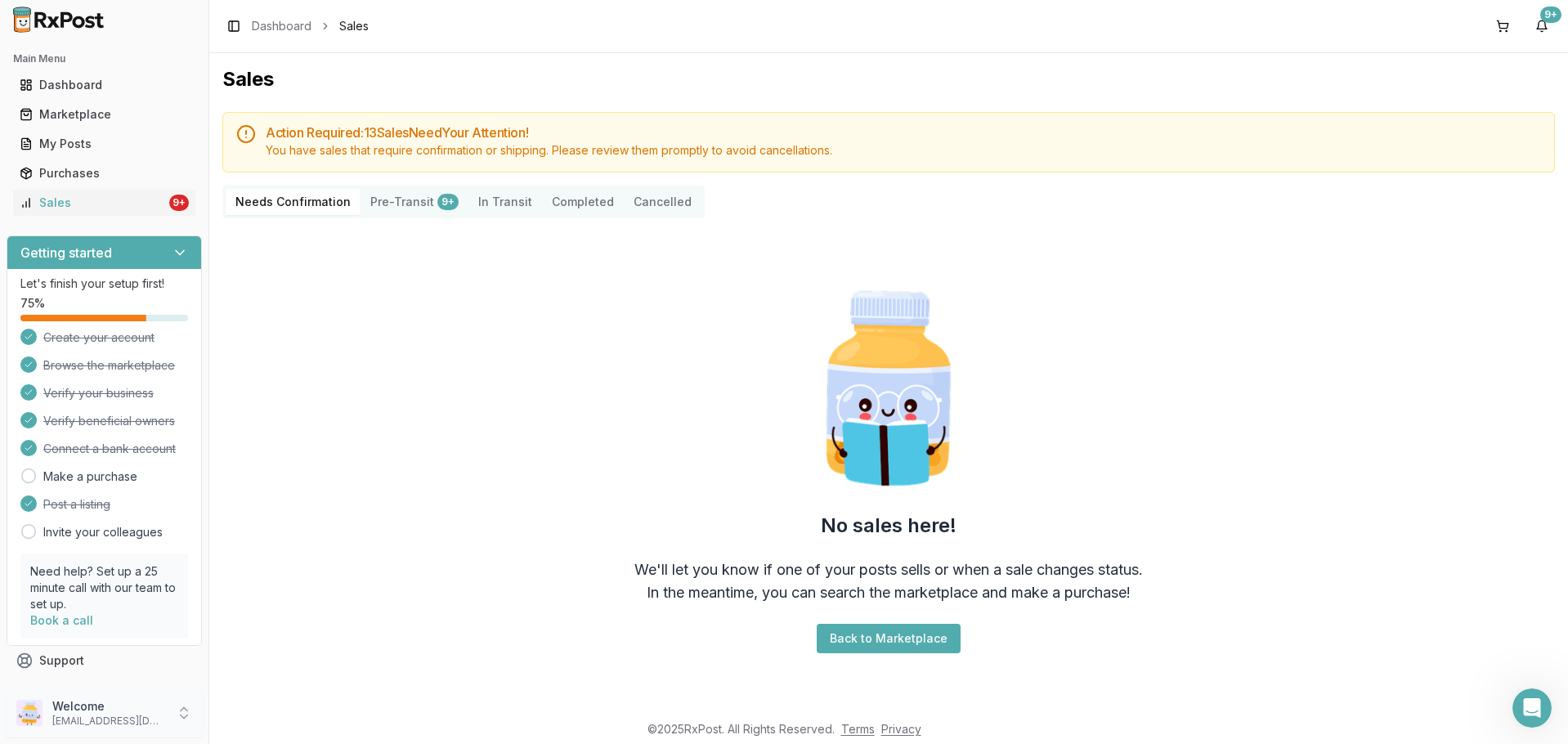
click at [159, 714] on p "Welcome" at bounding box center [109, 706] width 114 height 16
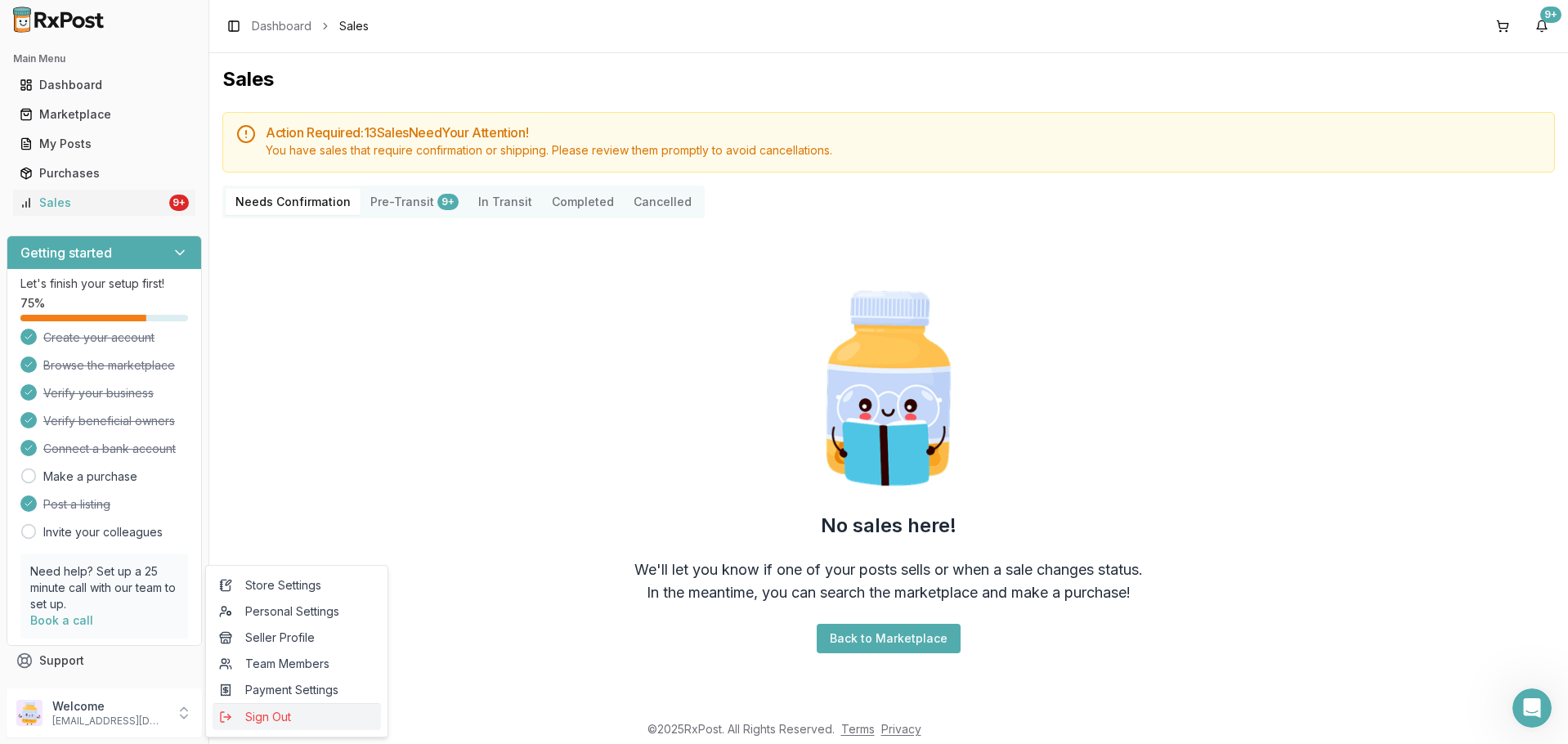
click at [237, 729] on button "Sign Out" at bounding box center [296, 717] width 168 height 27
